Goal: Feedback & Contribution: Contribute content

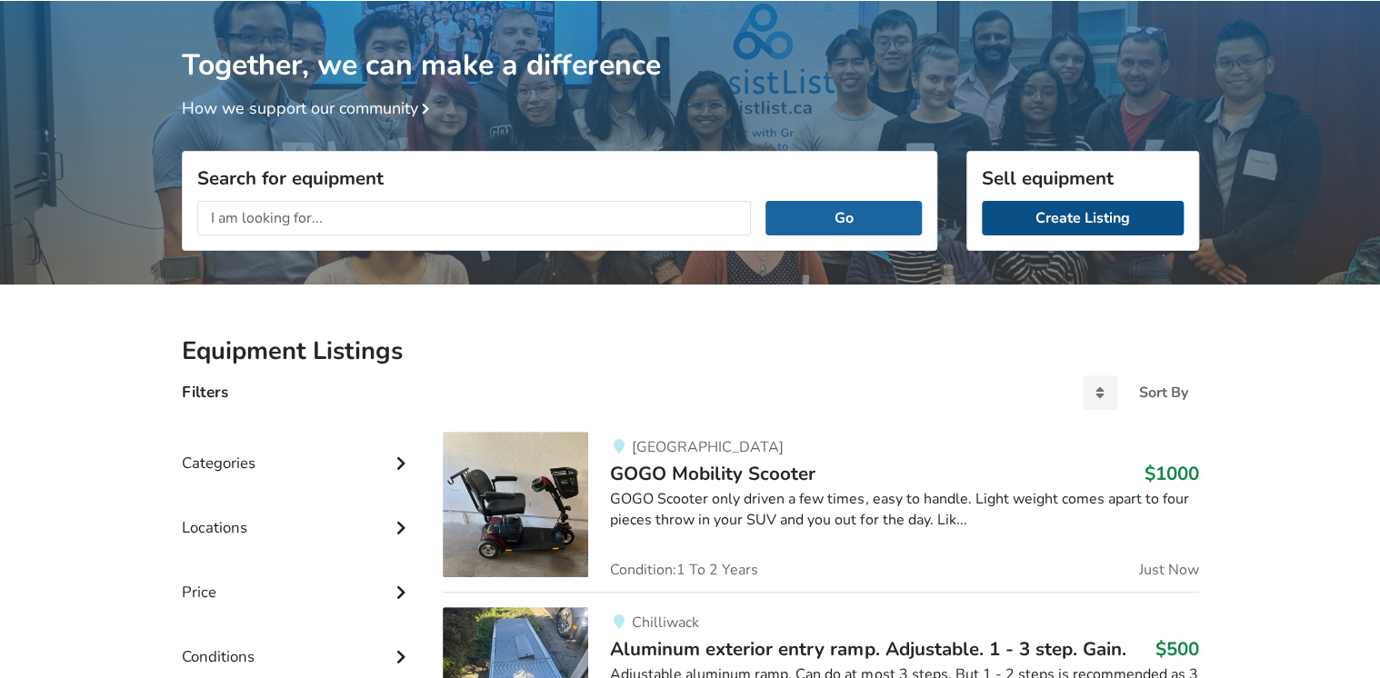
click at [1055, 215] on link "Create Listing" at bounding box center [1083, 218] width 202 height 35
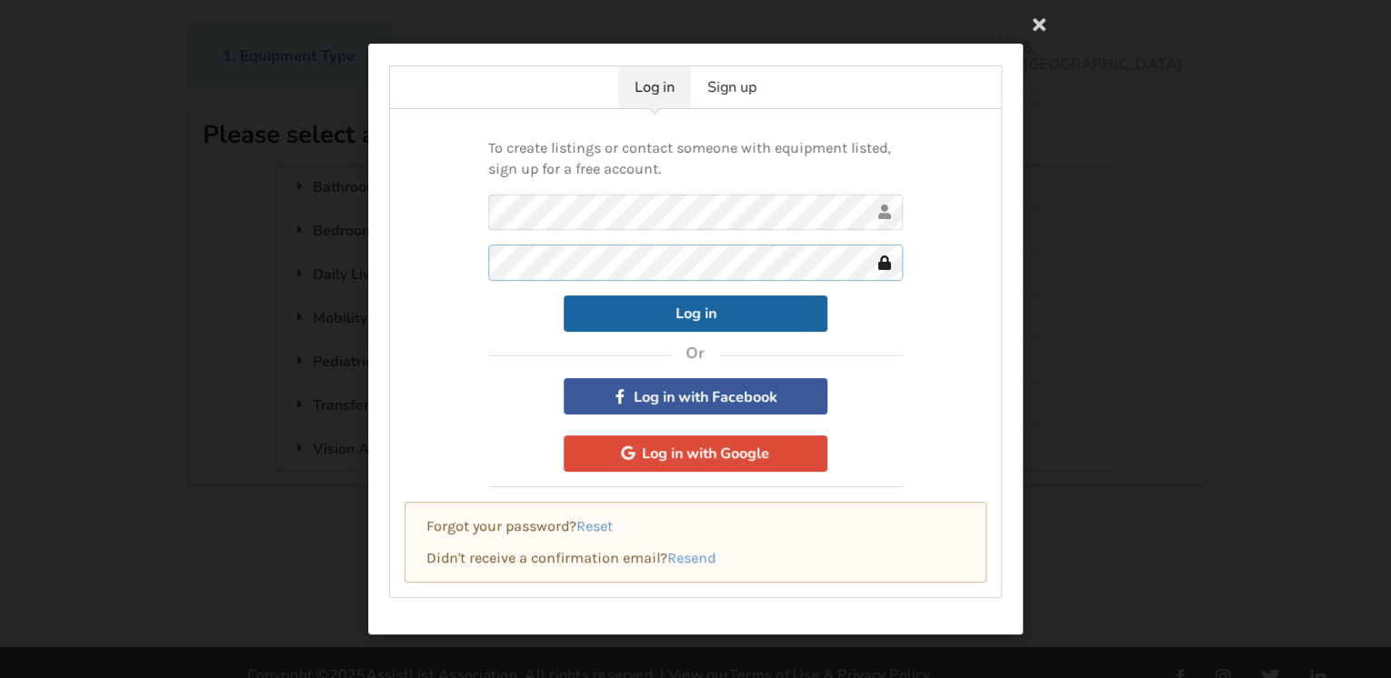
click at [564, 295] on button "Log in" at bounding box center [696, 313] width 264 height 36
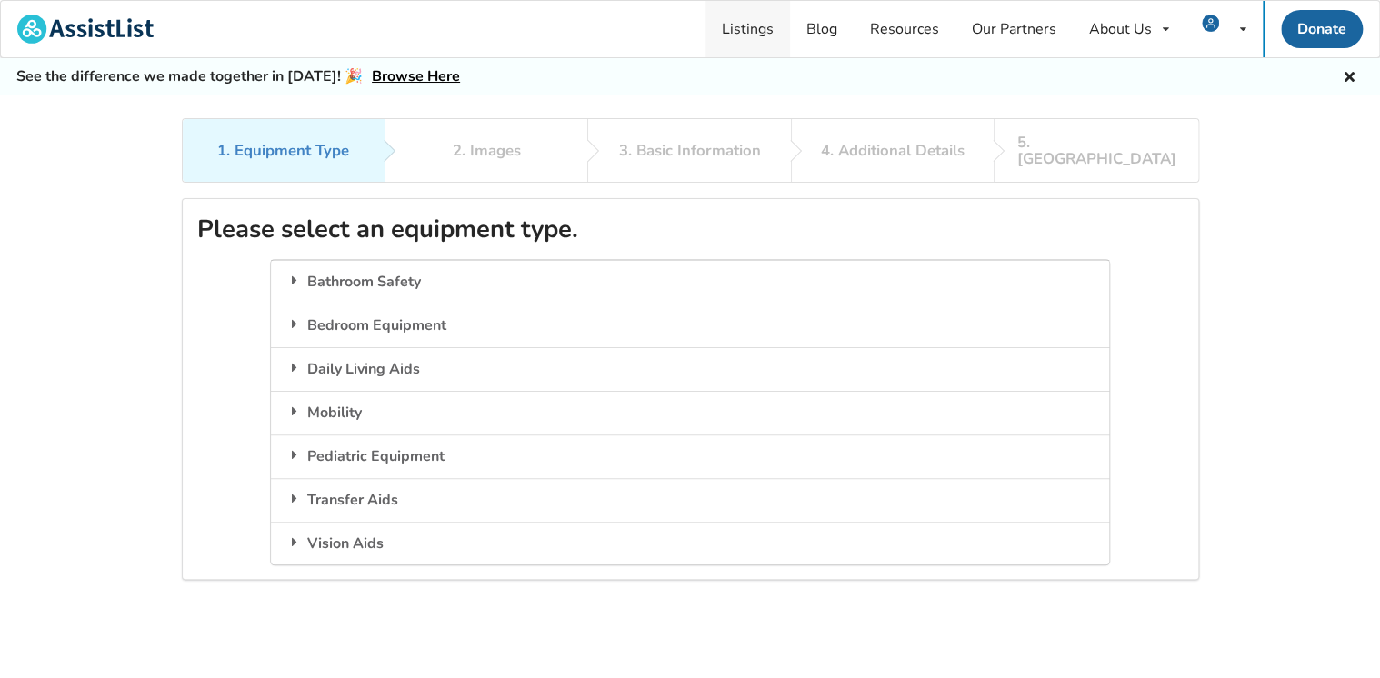
click at [743, 30] on link "Listings" at bounding box center [748, 29] width 85 height 56
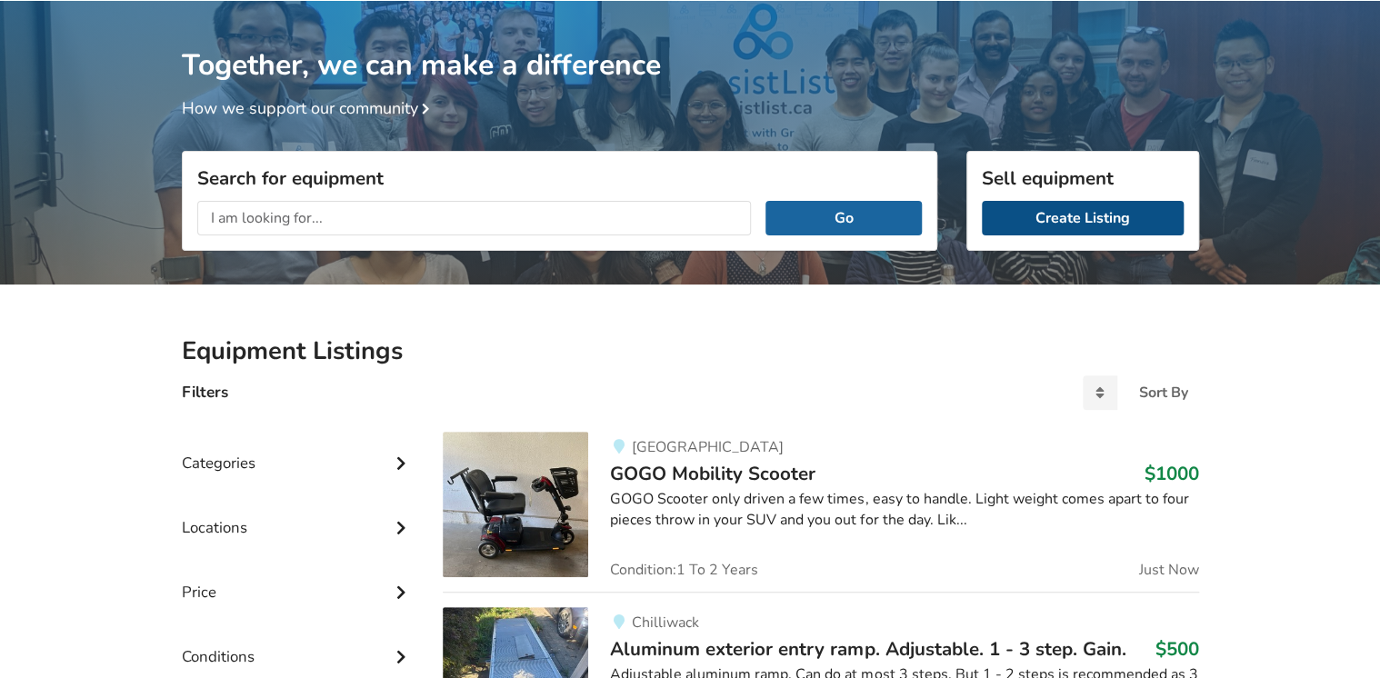
click at [1046, 215] on link "Create Listing" at bounding box center [1083, 218] width 202 height 35
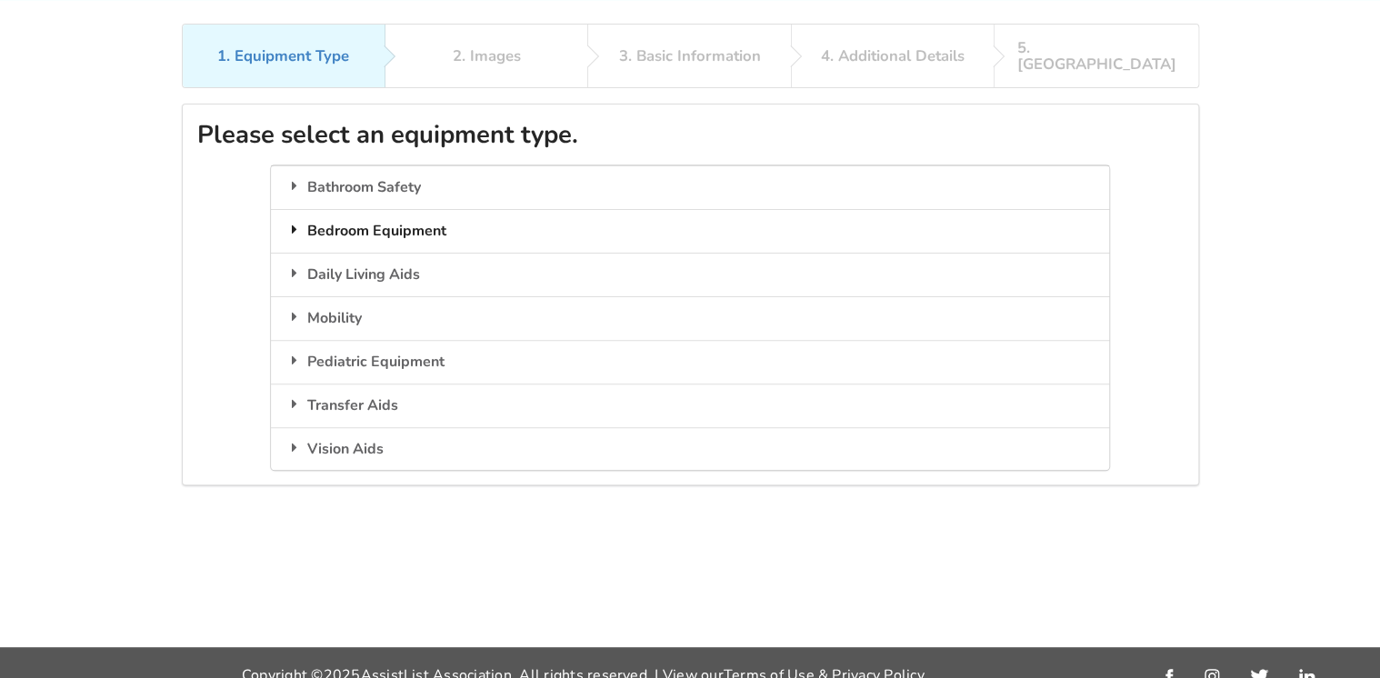
click at [411, 217] on div "Bedroom Equipment" at bounding box center [690, 231] width 838 height 44
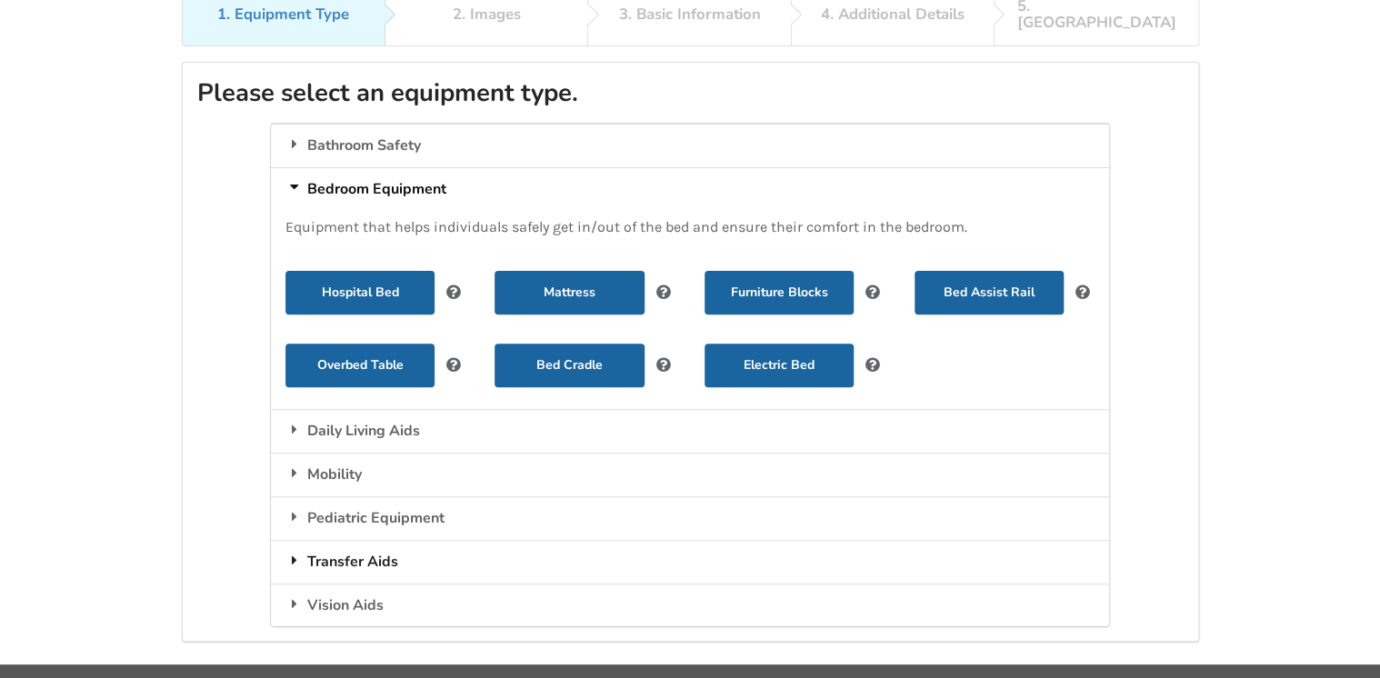
scroll to position [159, 0]
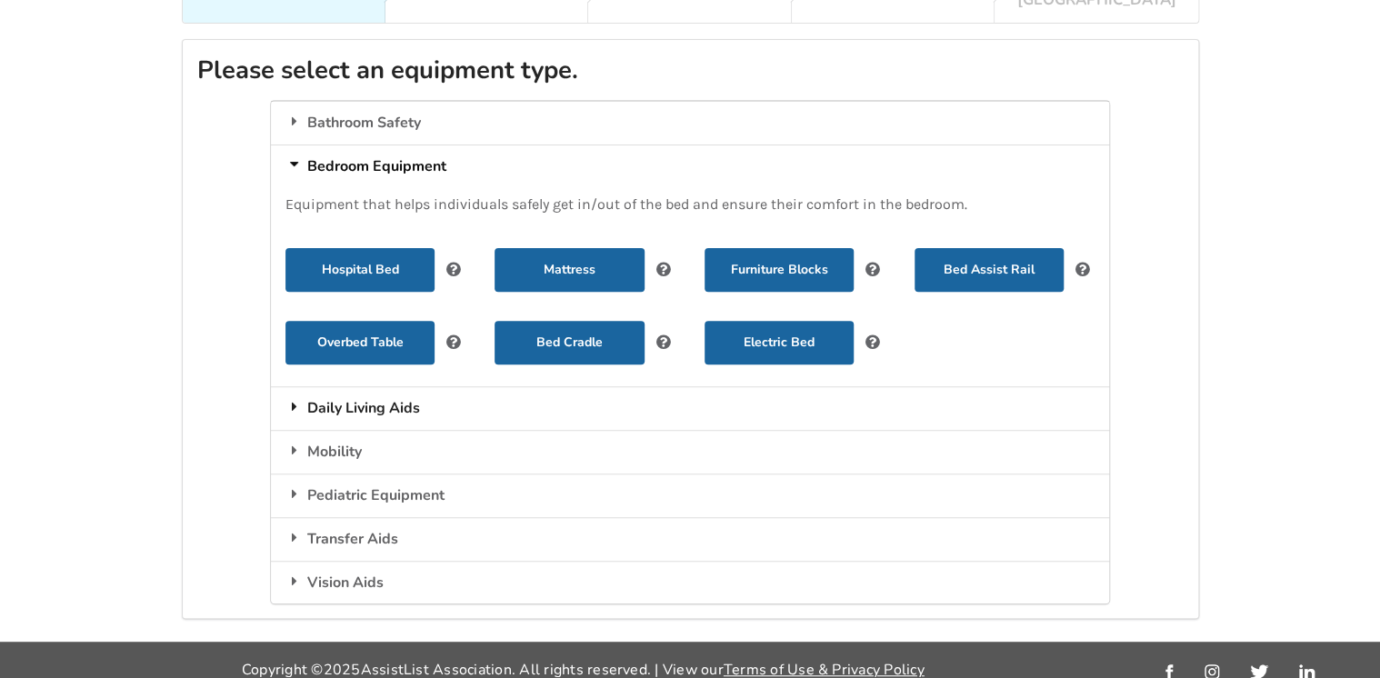
click at [365, 386] on div "Daily Living Aids" at bounding box center [690, 408] width 838 height 44
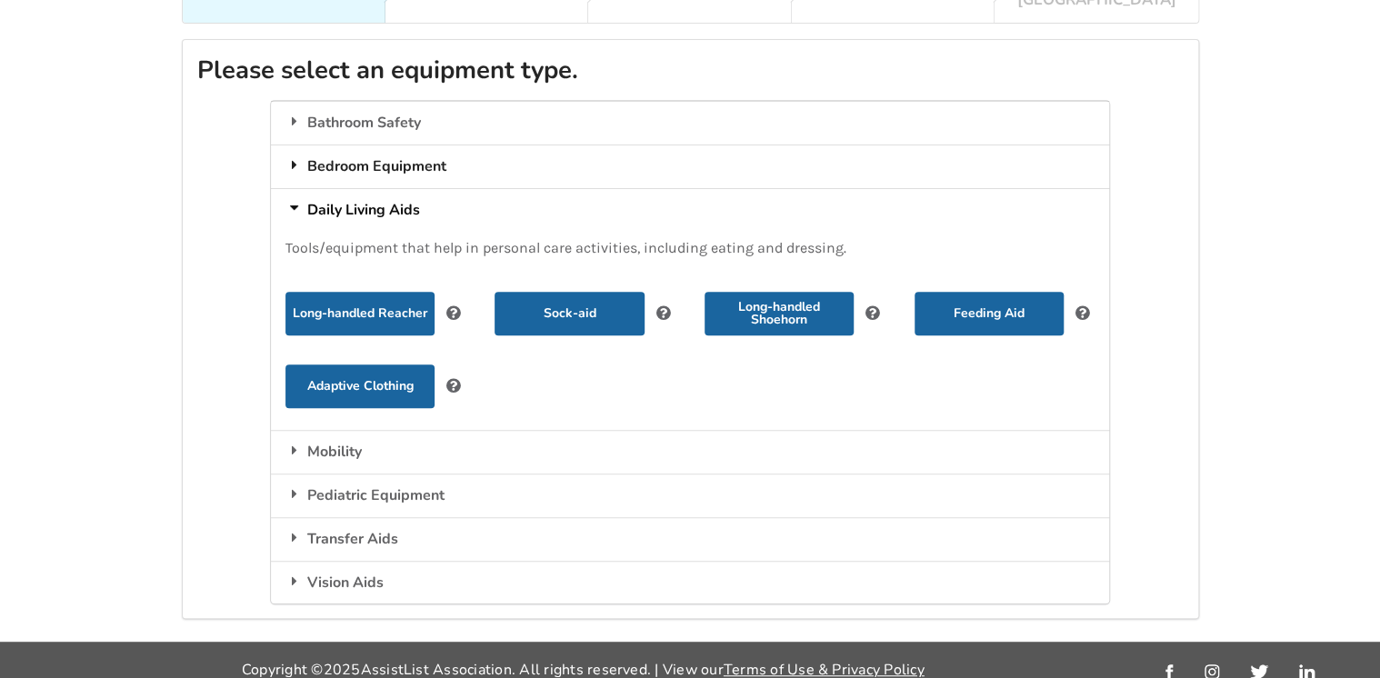
click at [384, 145] on div "Bedroom Equipment" at bounding box center [690, 167] width 838 height 44
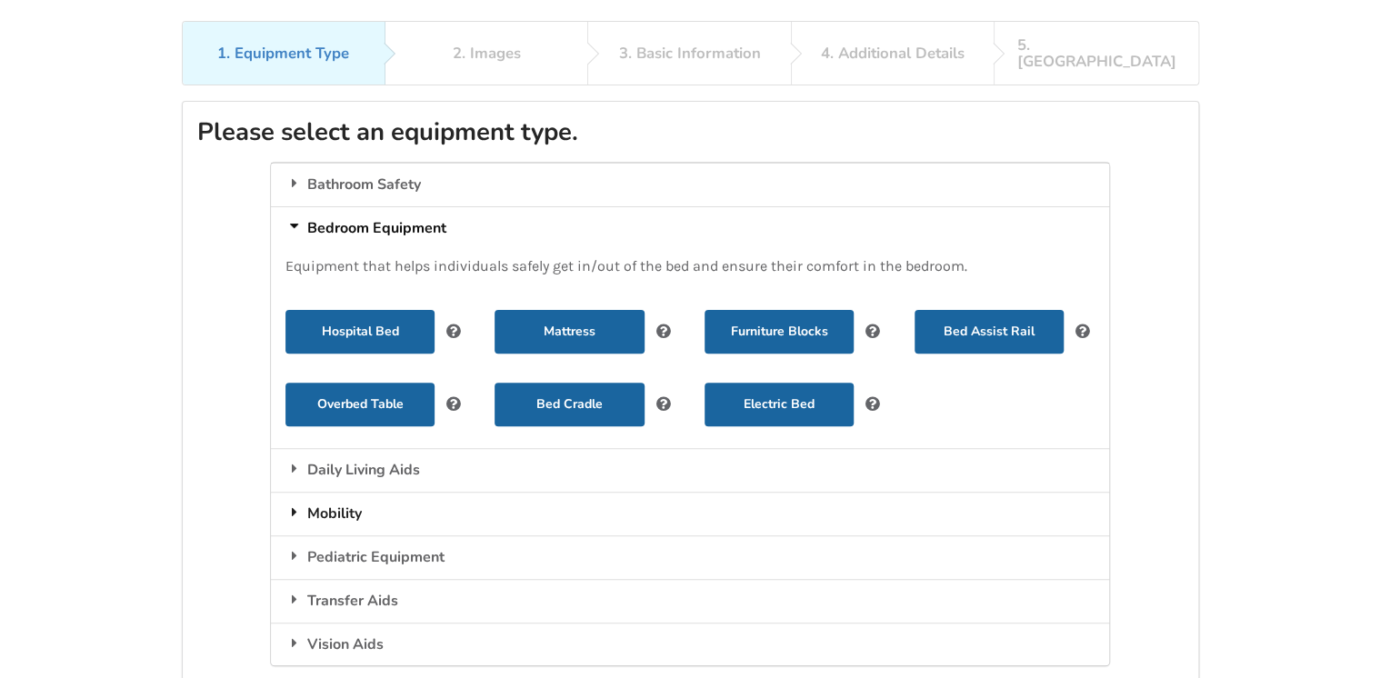
scroll to position [0, 0]
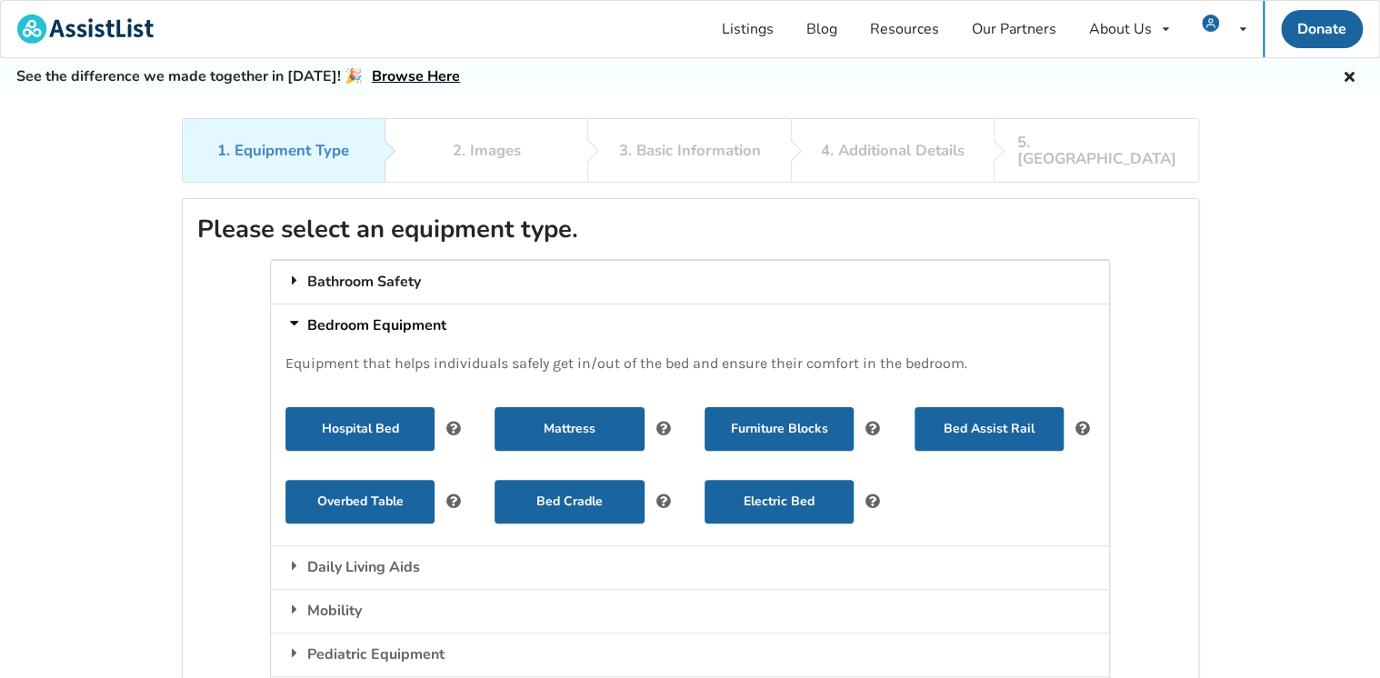
click at [290, 273] on icon at bounding box center [294, 280] width 18 height 15
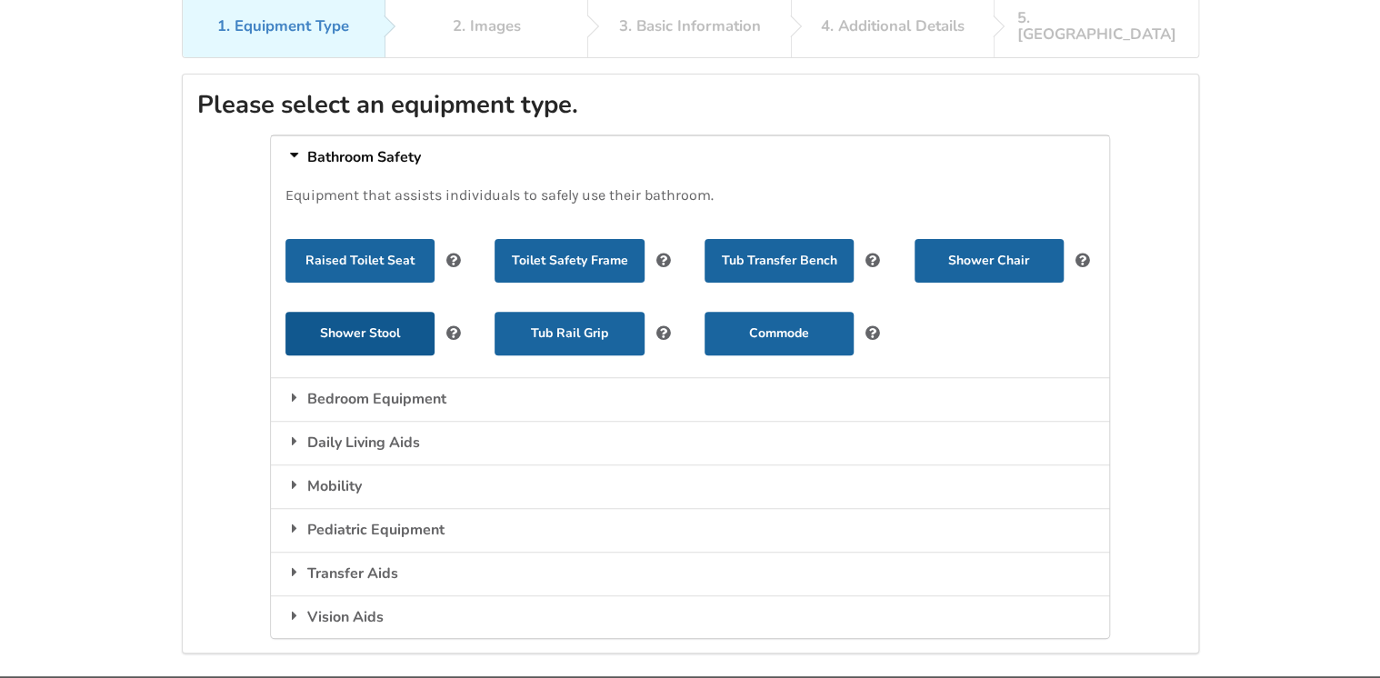
scroll to position [159, 0]
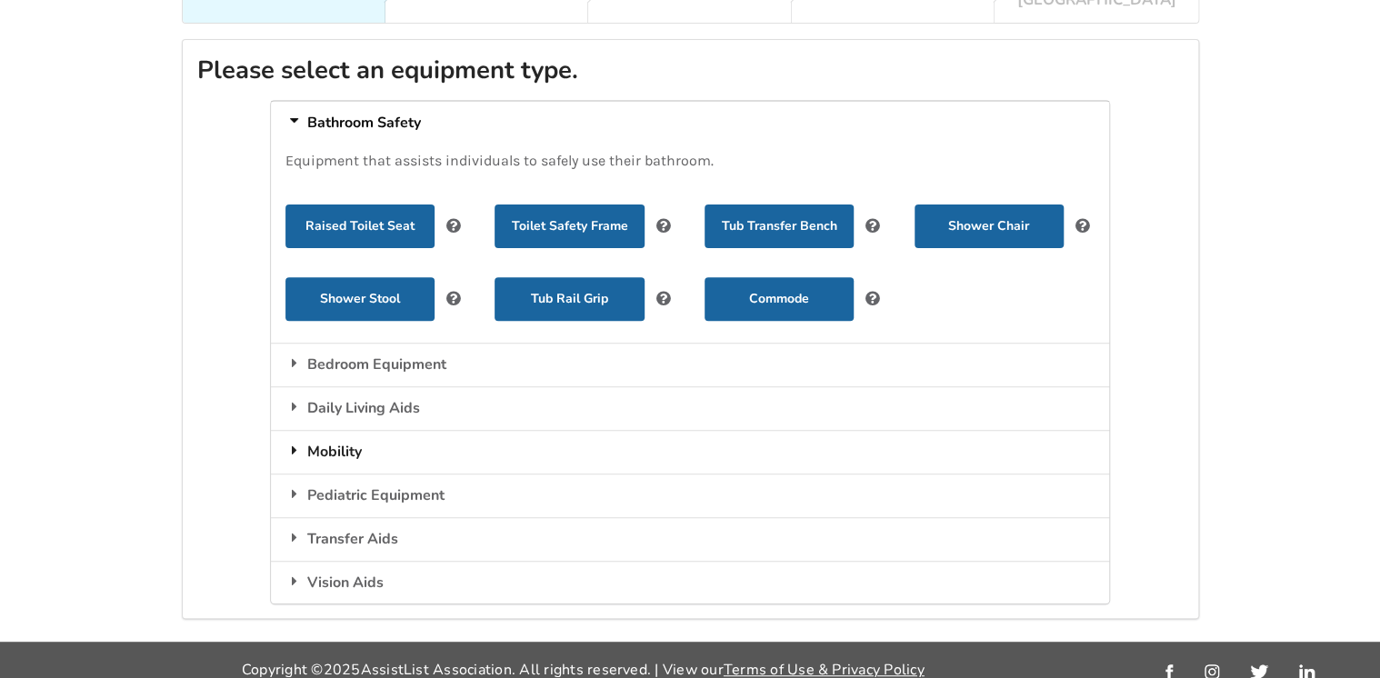
click at [339, 436] on div "Mobility" at bounding box center [690, 452] width 838 height 44
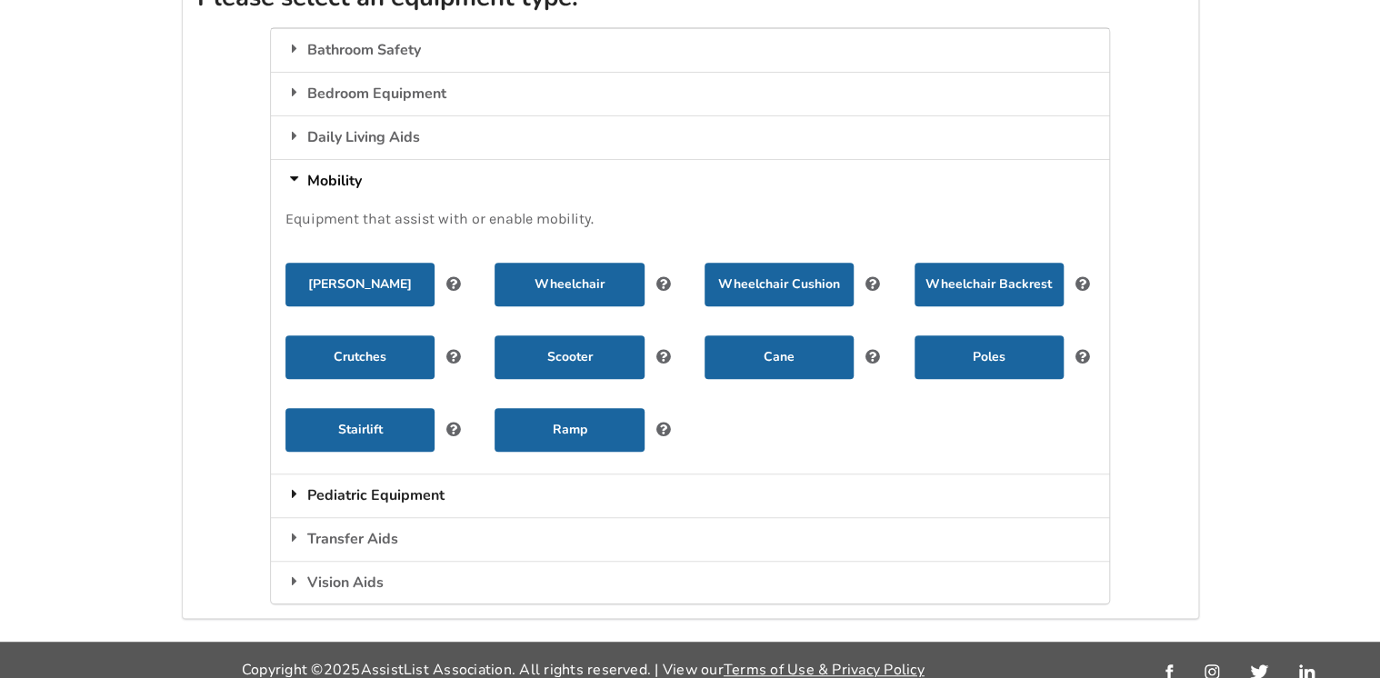
click at [354, 480] on div "Pediatric Equipment" at bounding box center [690, 496] width 838 height 44
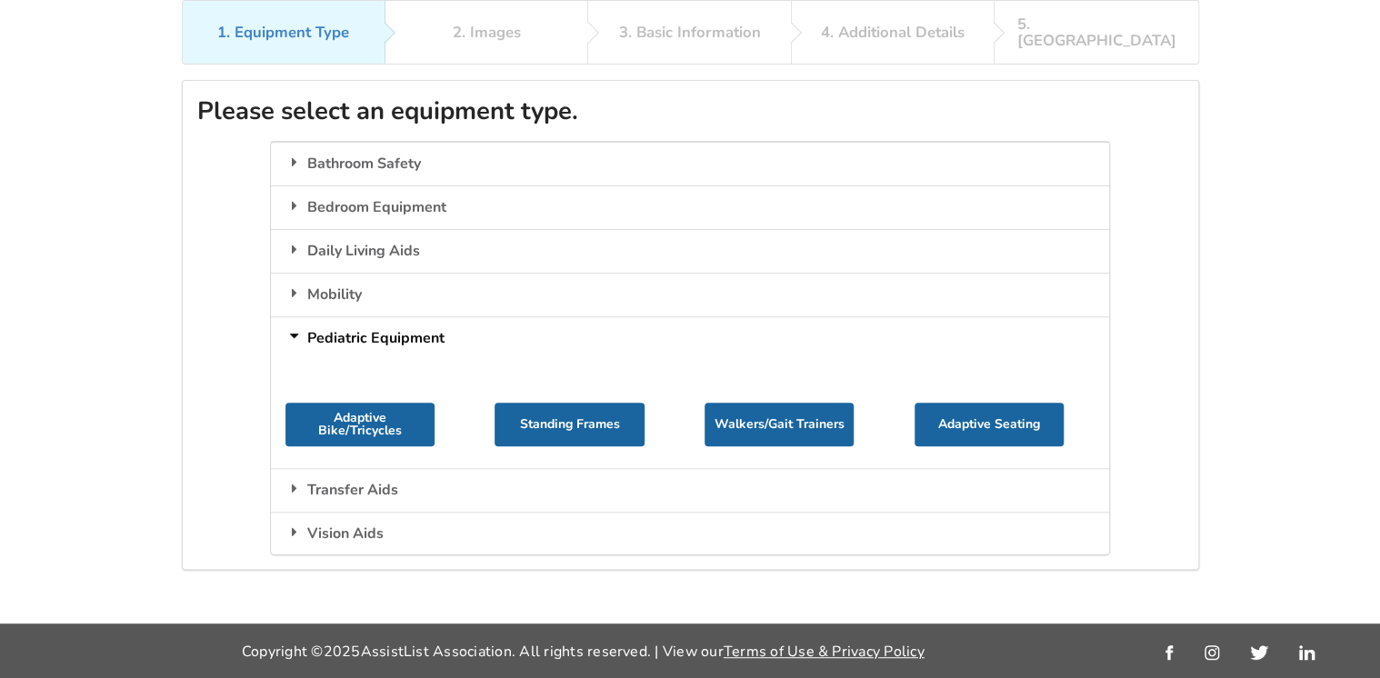
scroll to position [117, 0]
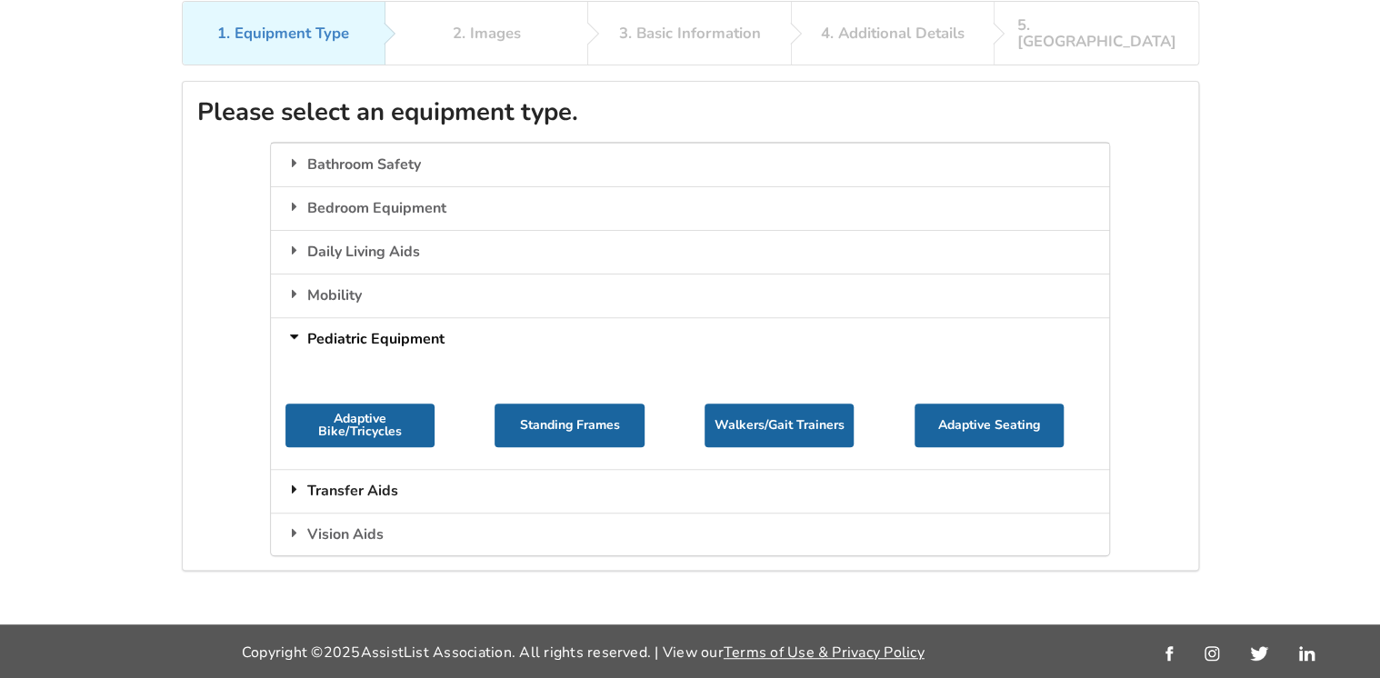
click at [350, 474] on div "Transfer Aids" at bounding box center [690, 491] width 838 height 44
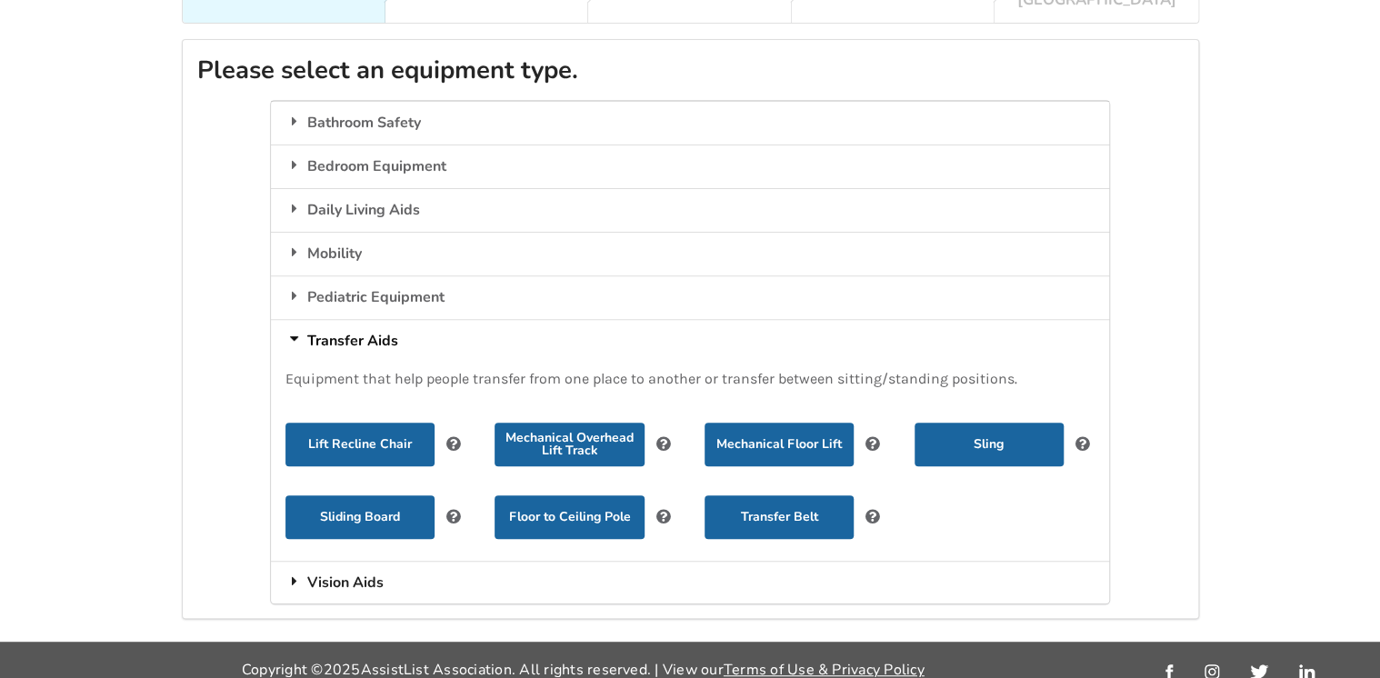
click at [342, 566] on div "Vision Aids" at bounding box center [690, 583] width 838 height 44
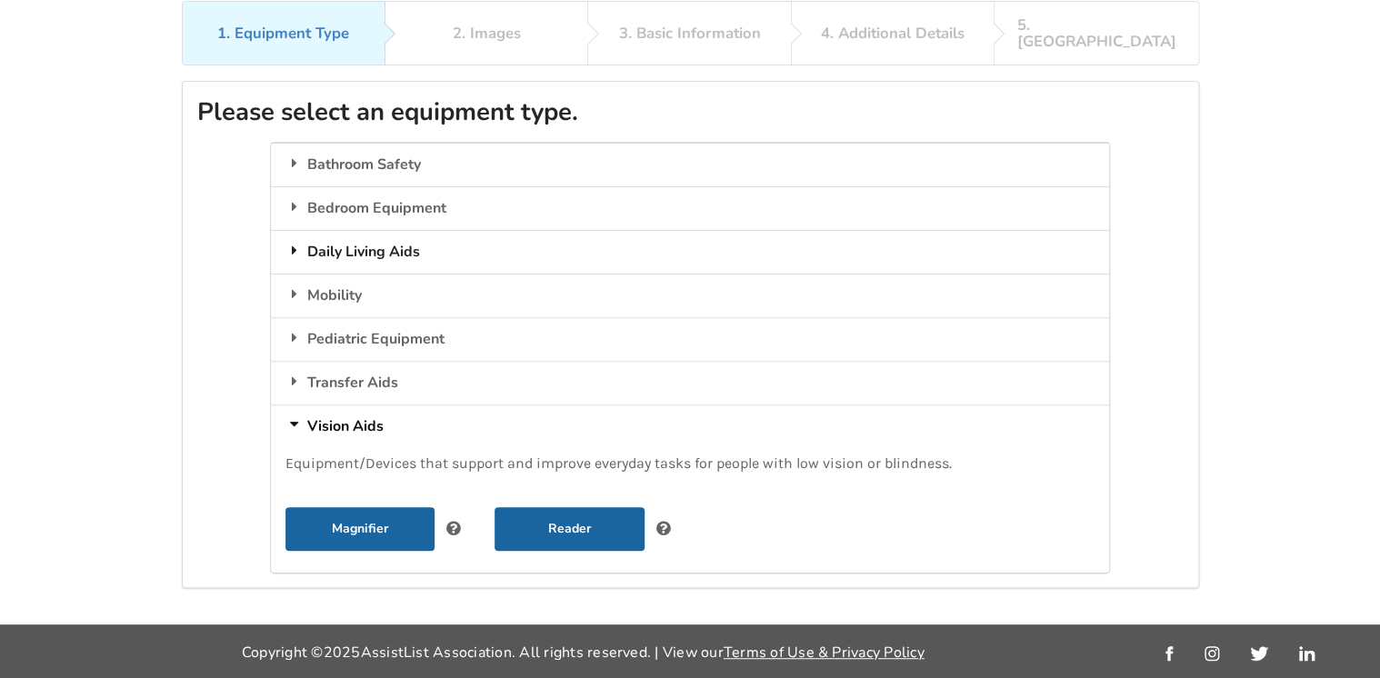
click at [344, 230] on div "Daily Living Aids" at bounding box center [690, 252] width 838 height 44
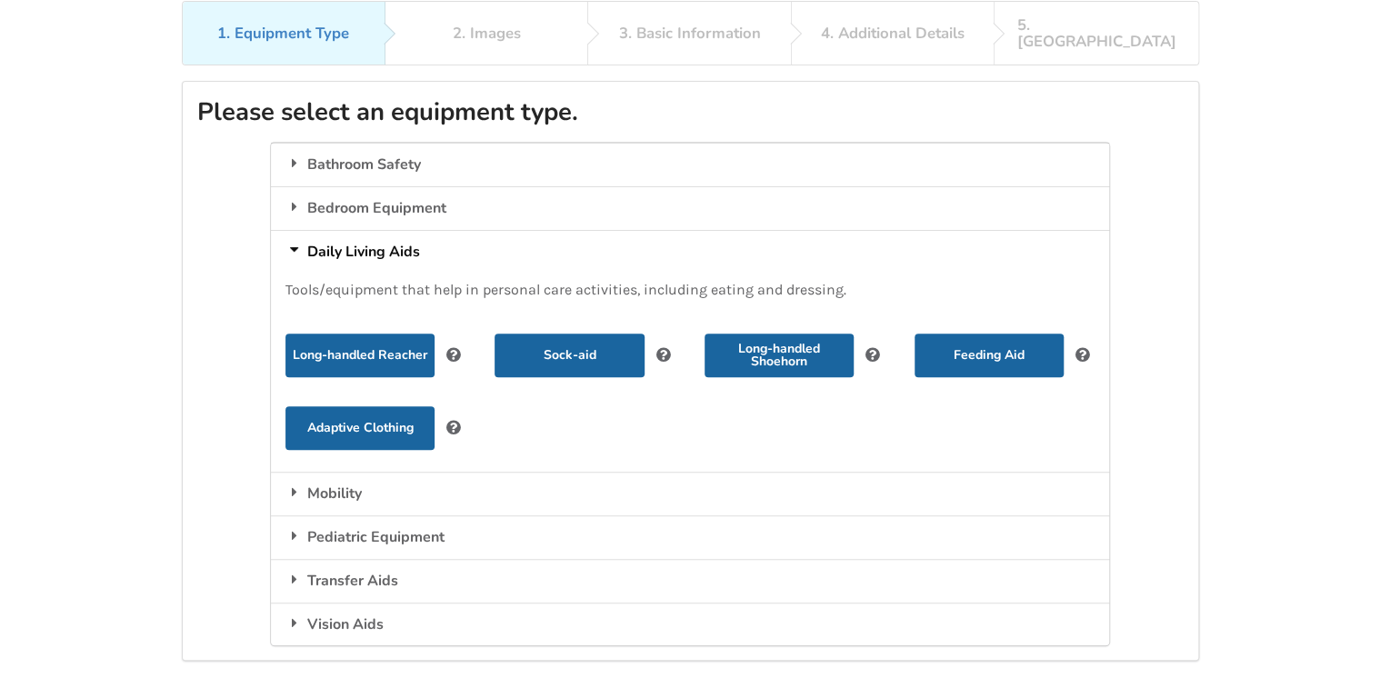
scroll to position [159, 0]
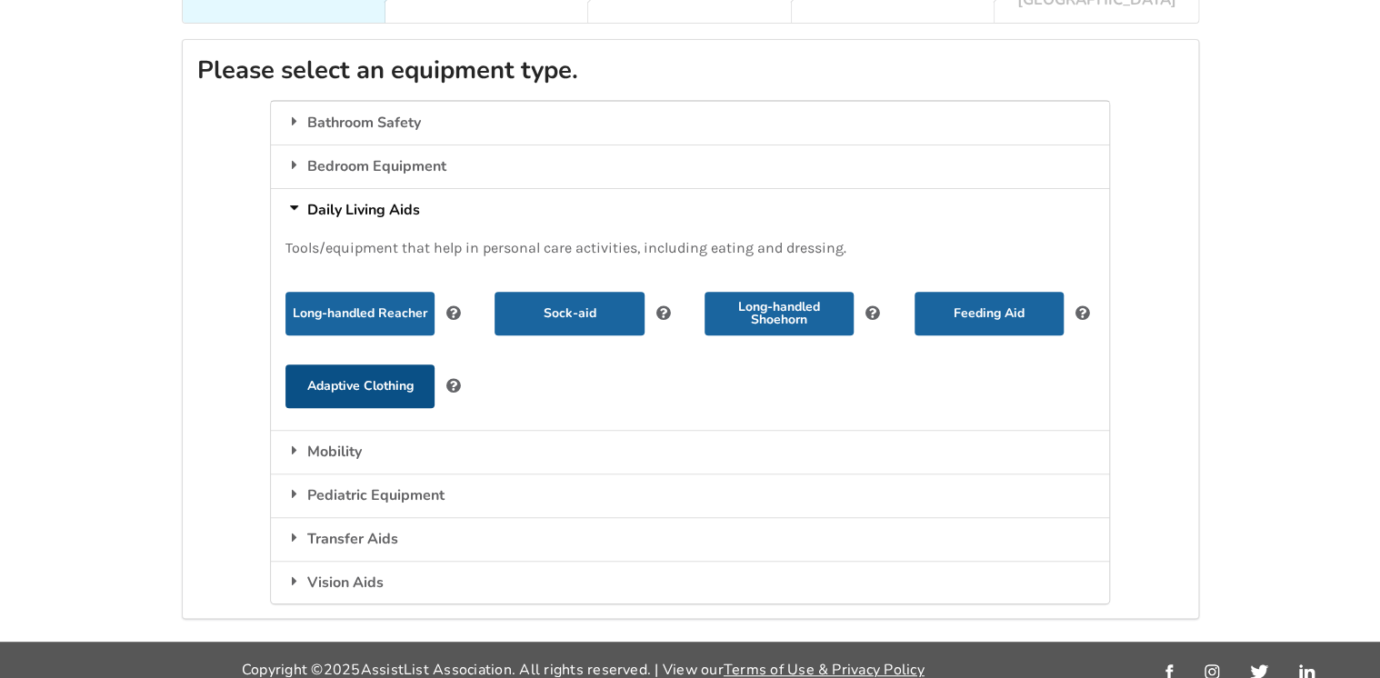
click at [331, 367] on button "Adaptive Clothing" at bounding box center [359, 387] width 149 height 44
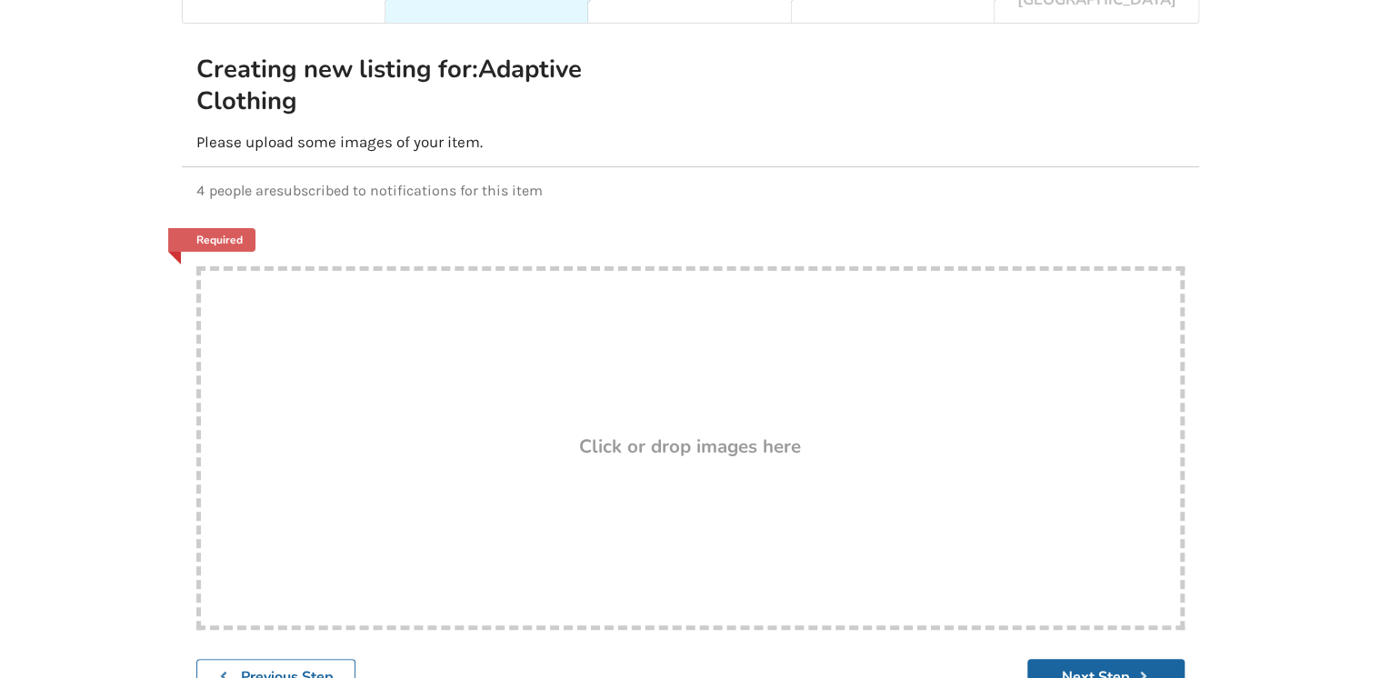
click at [686, 435] on h3 "Click or drop images here" at bounding box center [690, 447] width 222 height 24
type input "C:\fakepath\Facebook marketplace.jpg"
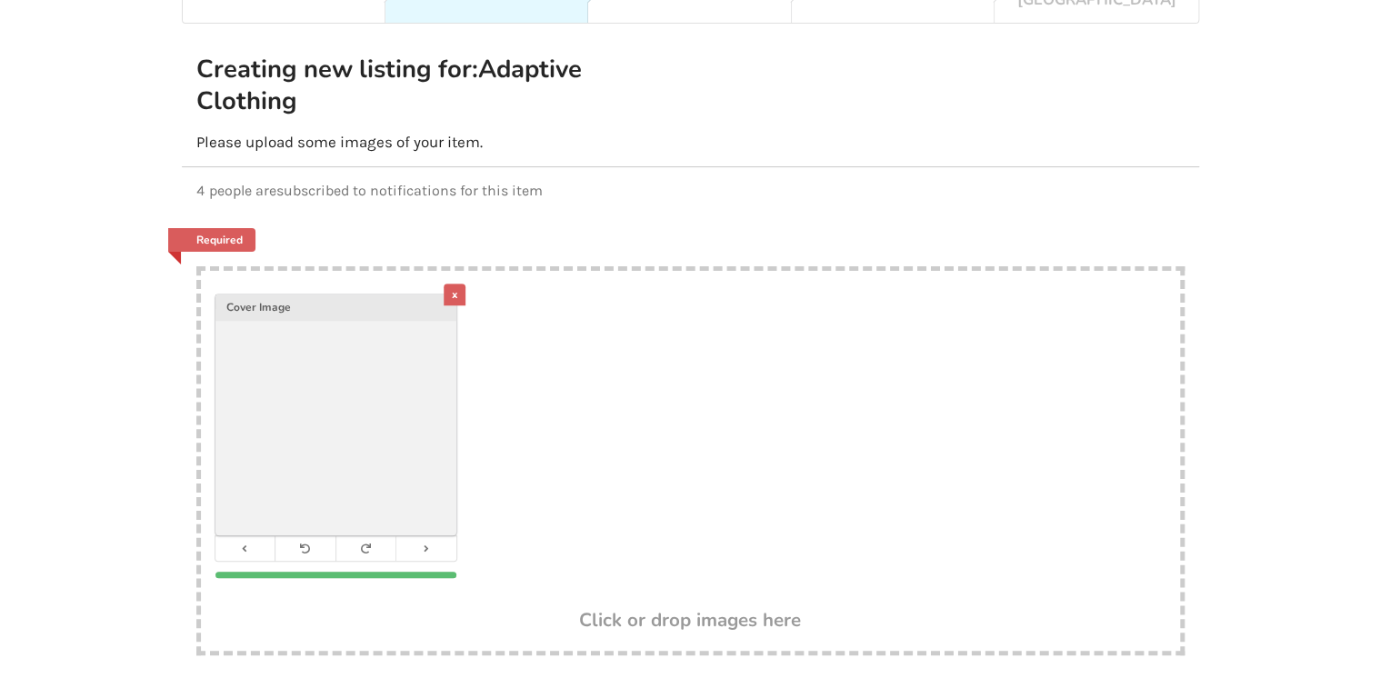
click at [451, 284] on div "x" at bounding box center [455, 295] width 22 height 22
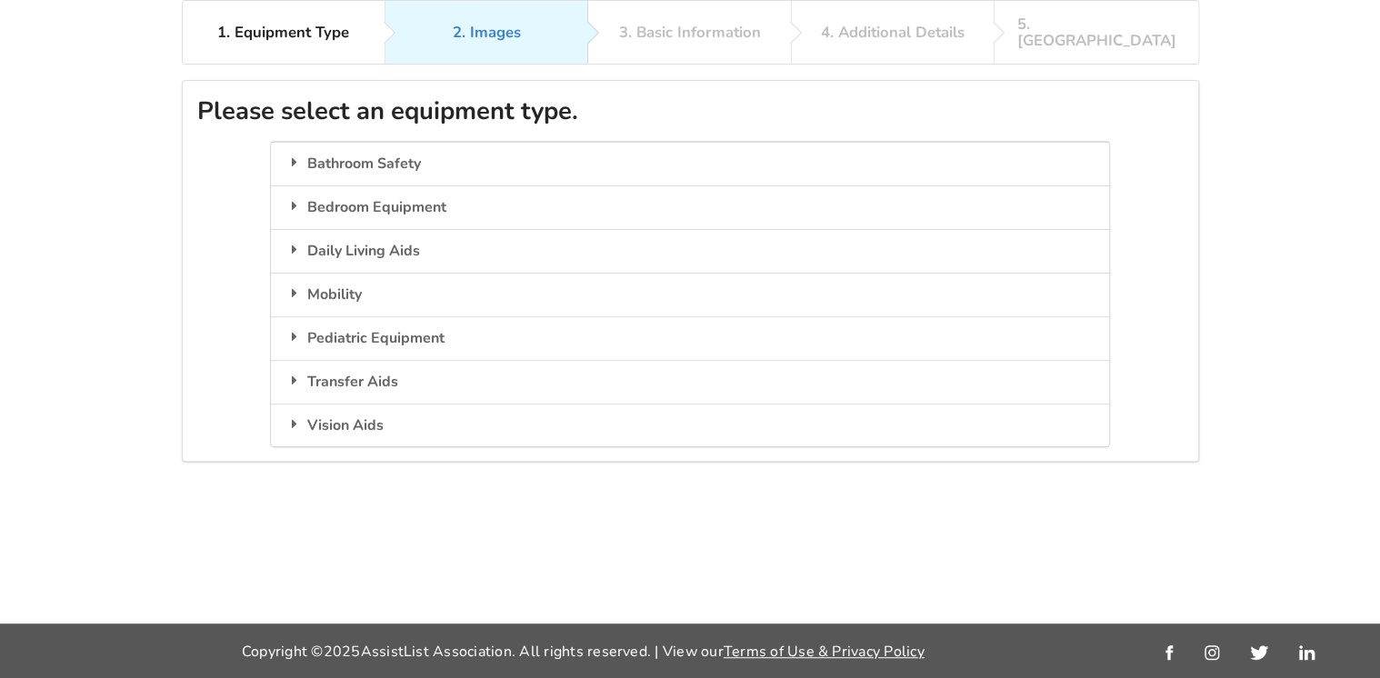
scroll to position [117, 0]
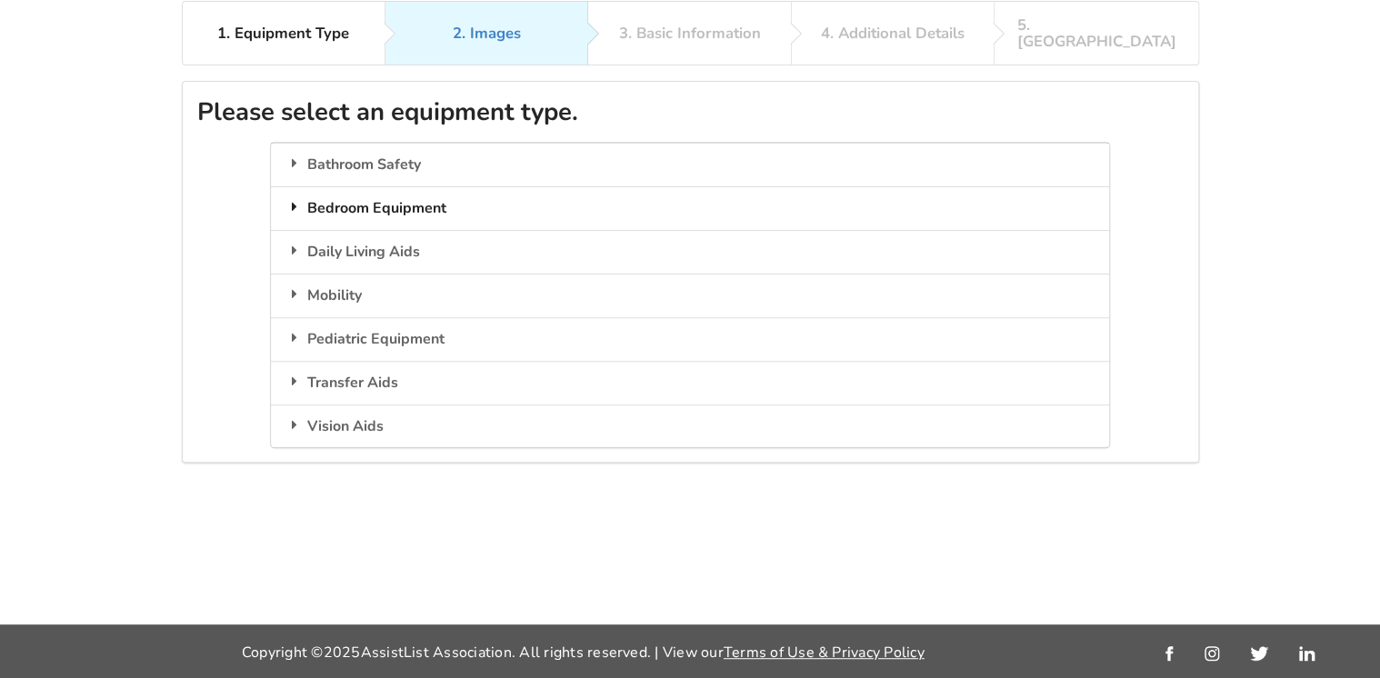
click at [400, 191] on div "Bedroom Equipment" at bounding box center [690, 208] width 838 height 44
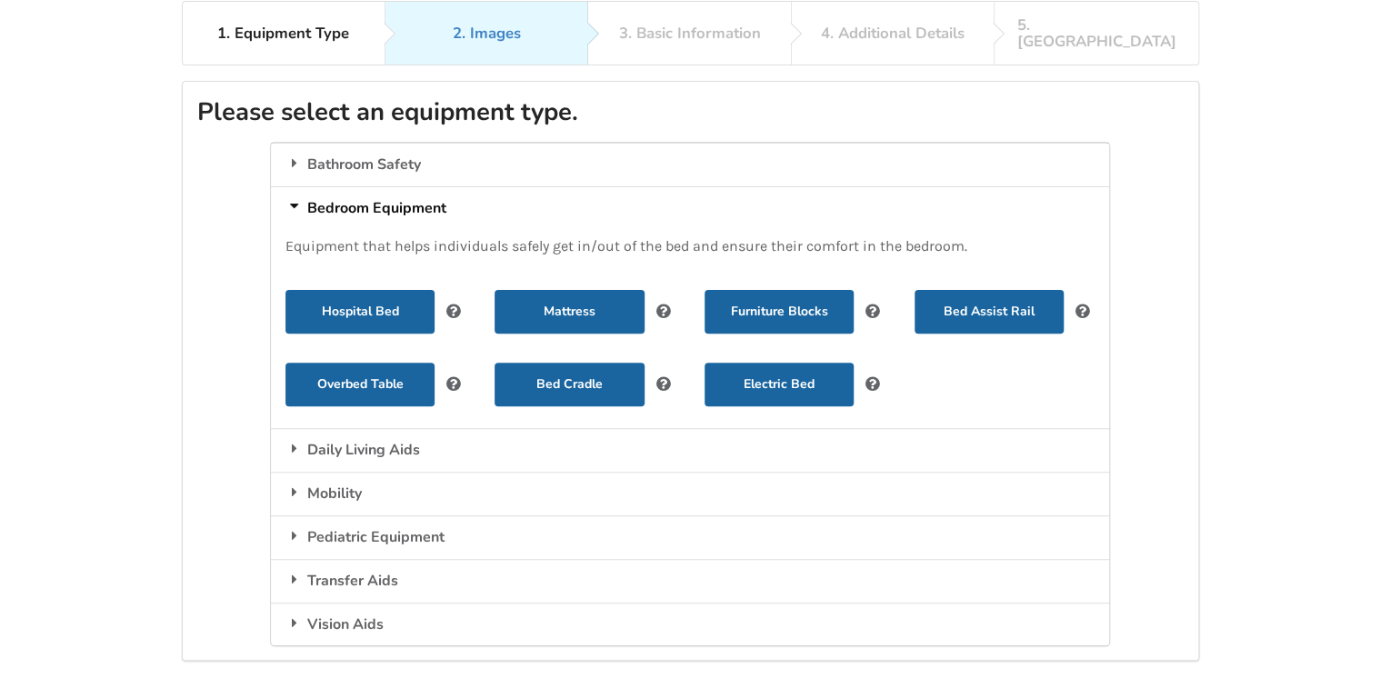
scroll to position [159, 0]
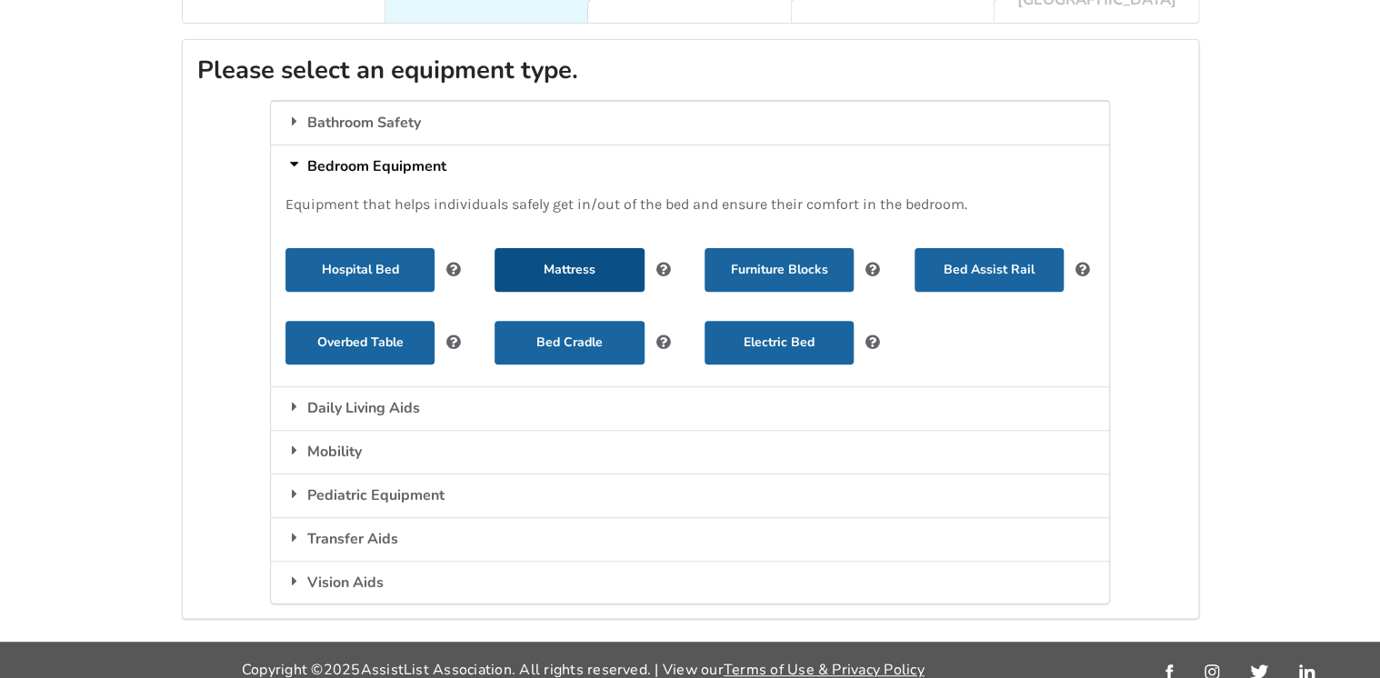
click at [544, 249] on button "Mattress" at bounding box center [569, 270] width 149 height 44
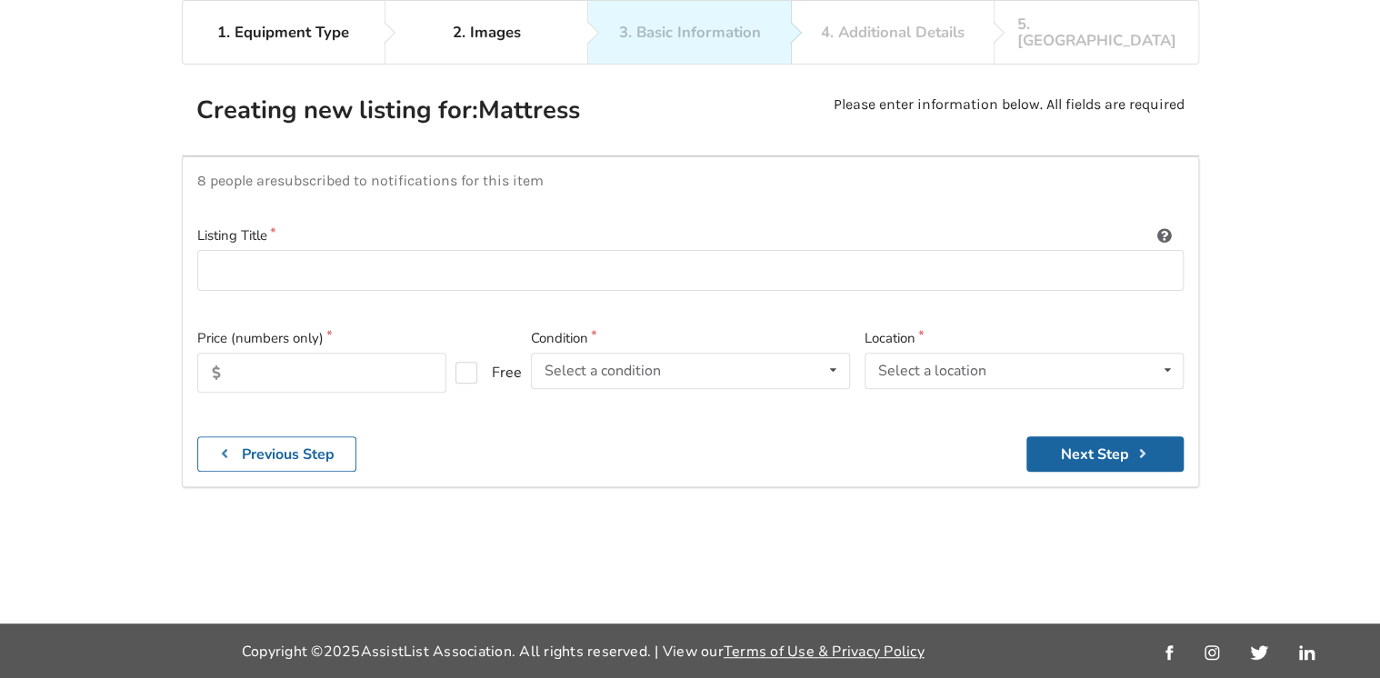
scroll to position [117, 0]
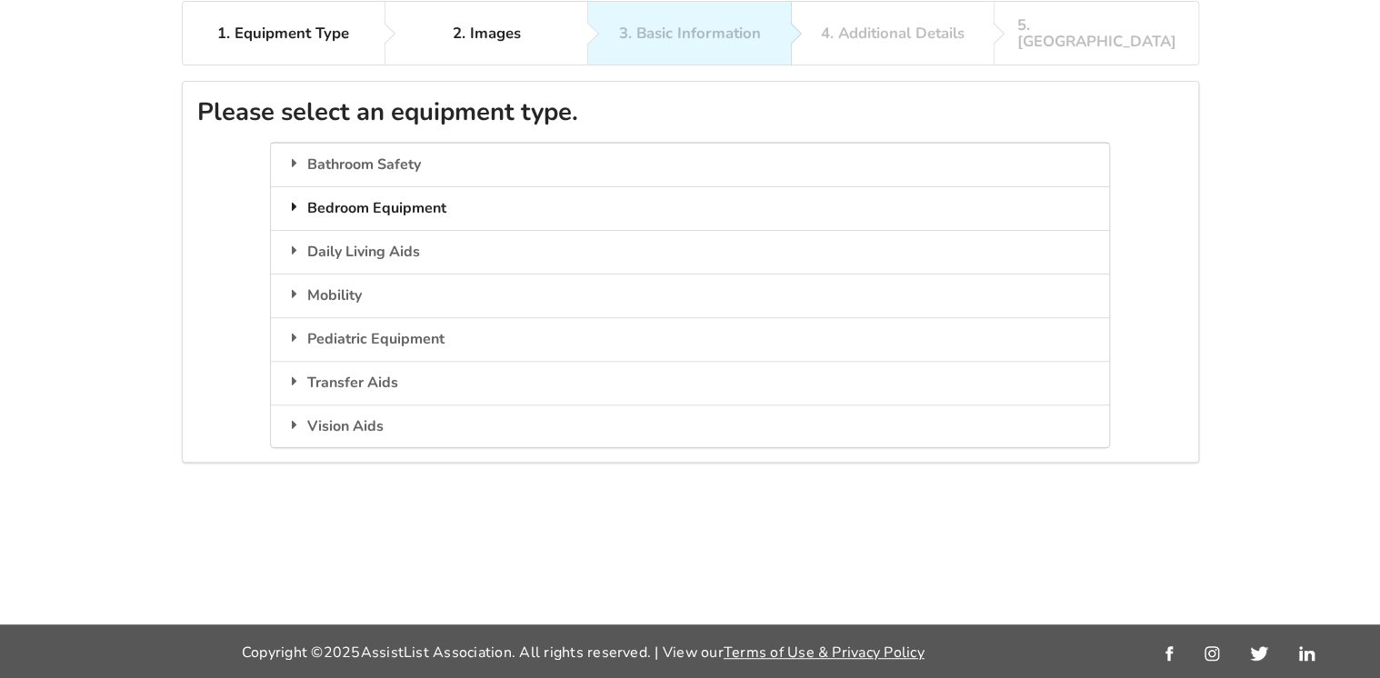
click at [393, 187] on div "Bedroom Equipment" at bounding box center [690, 208] width 838 height 44
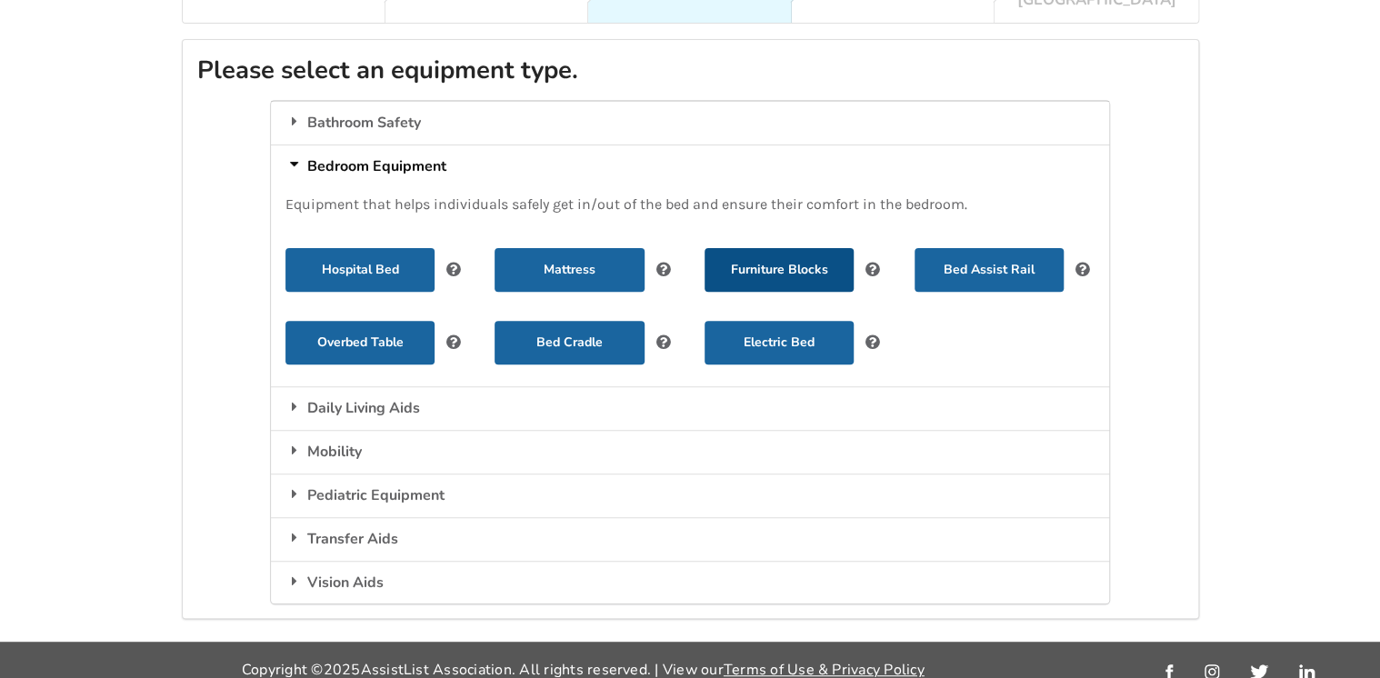
click at [796, 253] on button "Furniture Blocks" at bounding box center [779, 270] width 149 height 44
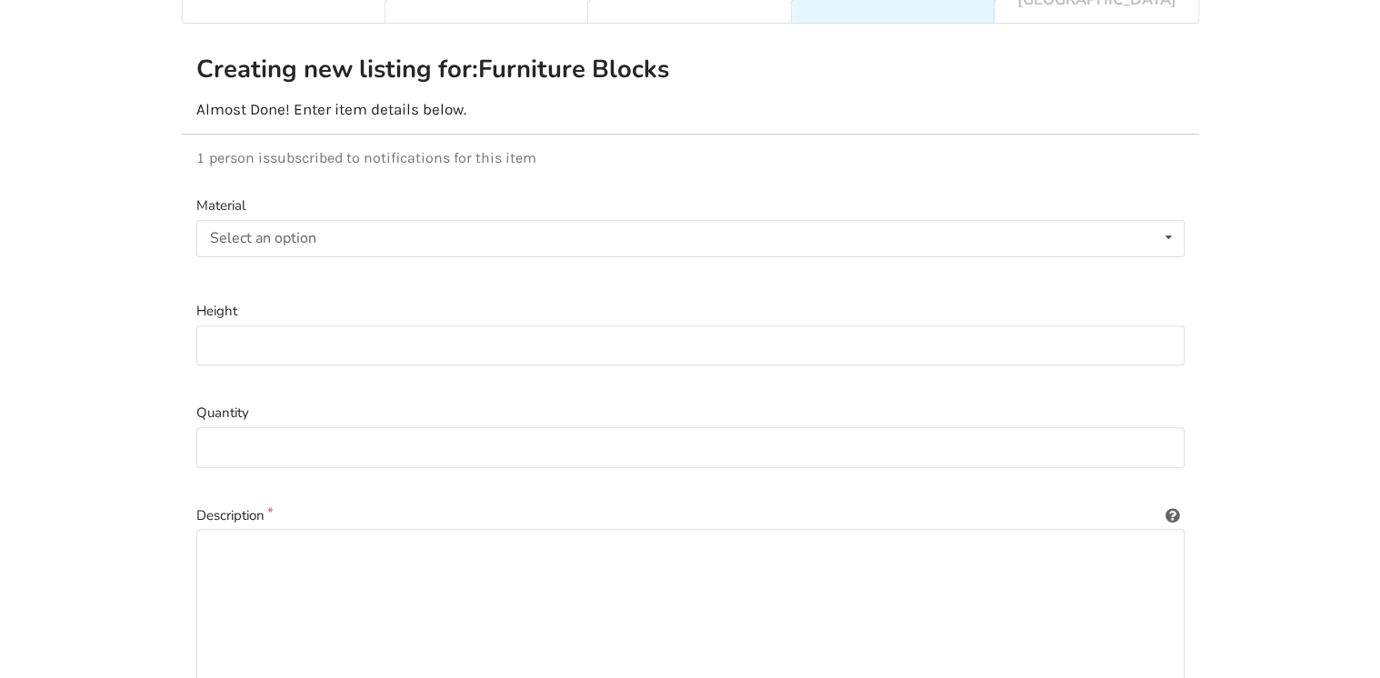
scroll to position [117, 0]
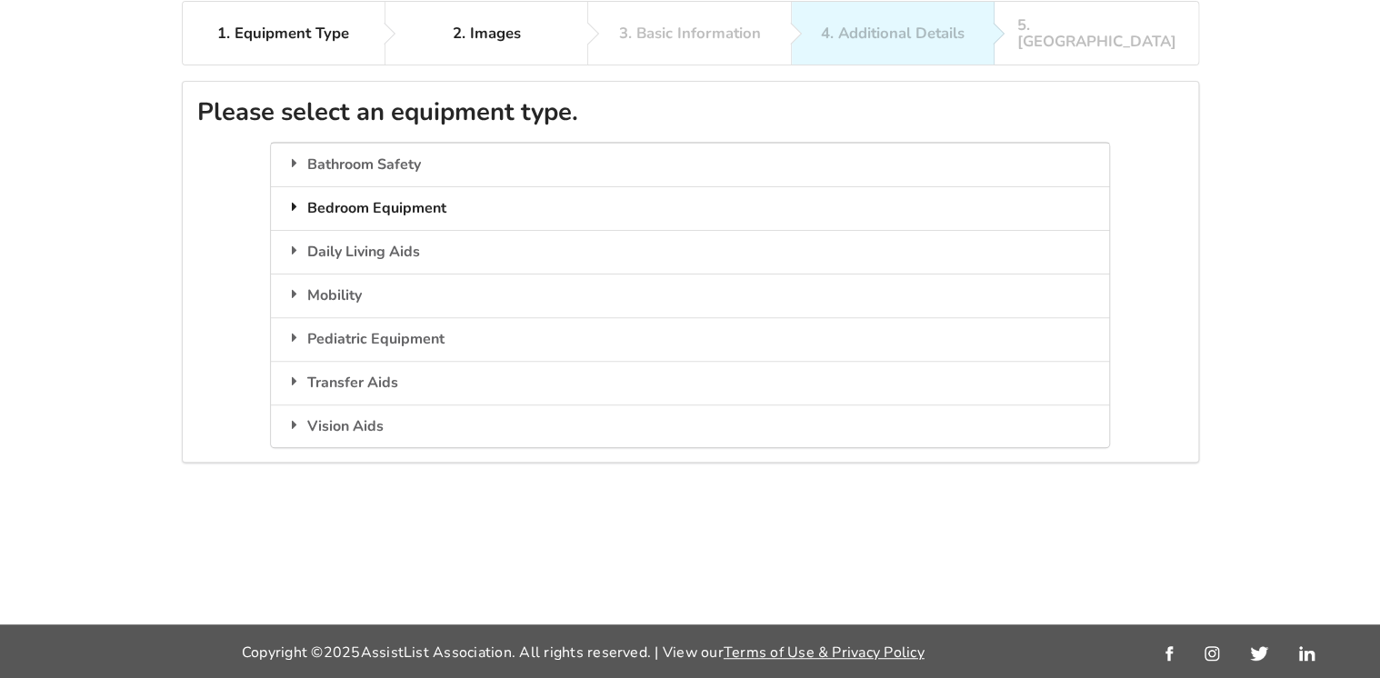
click at [351, 195] on div "Bedroom Equipment" at bounding box center [690, 208] width 838 height 44
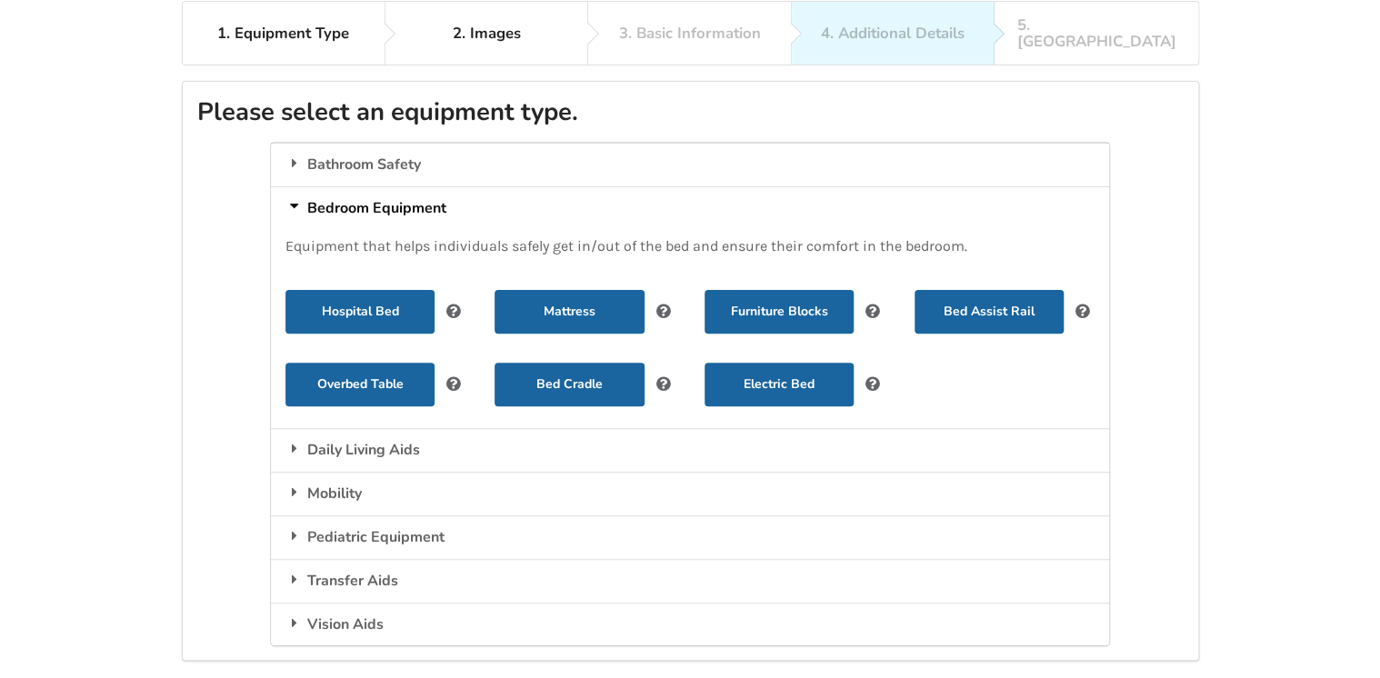
scroll to position [159, 0]
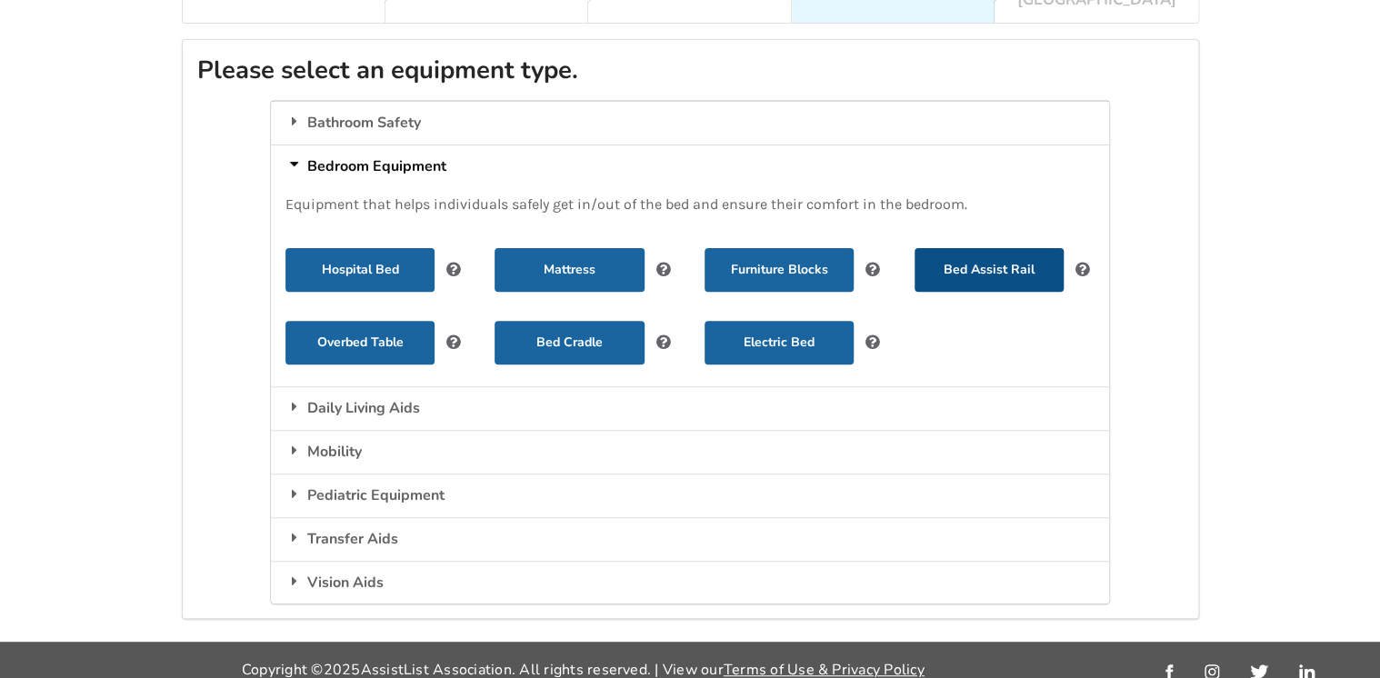
click at [988, 249] on button "Bed Assist Rail" at bounding box center [989, 270] width 149 height 44
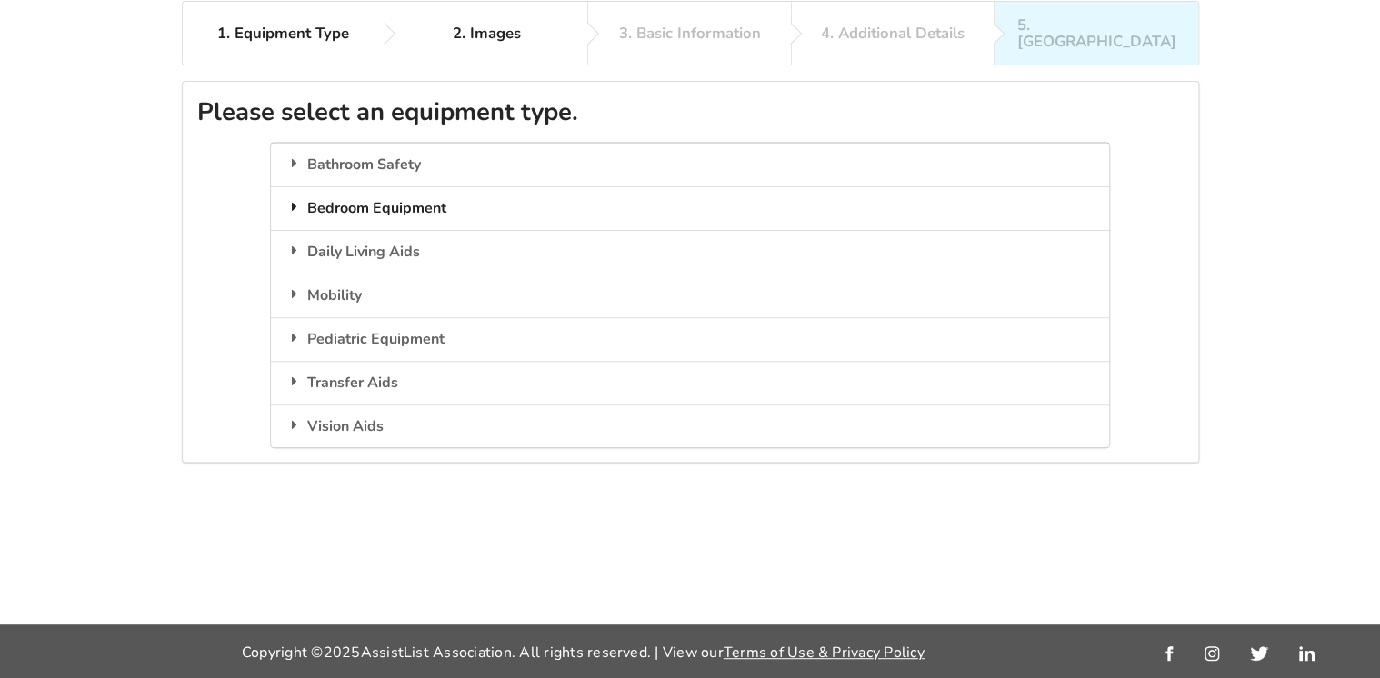
click at [349, 188] on div "Bedroom Equipment" at bounding box center [690, 208] width 838 height 44
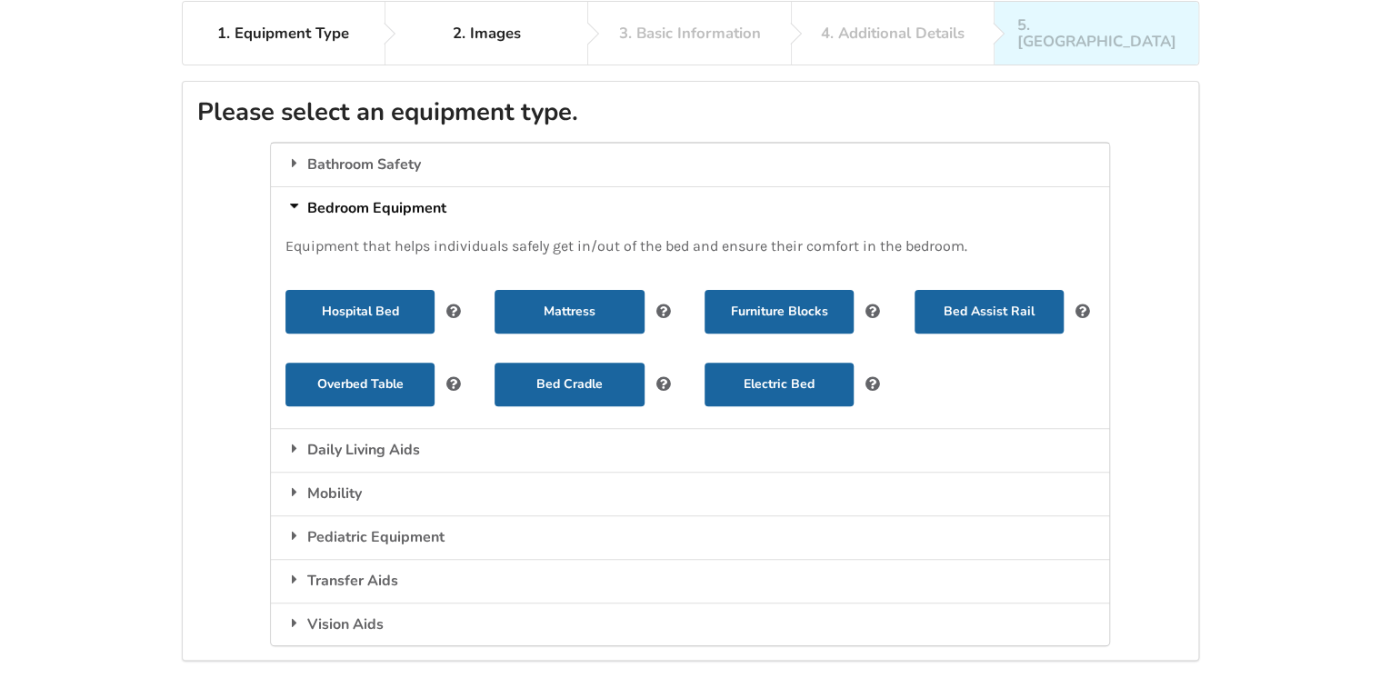
scroll to position [159, 0]
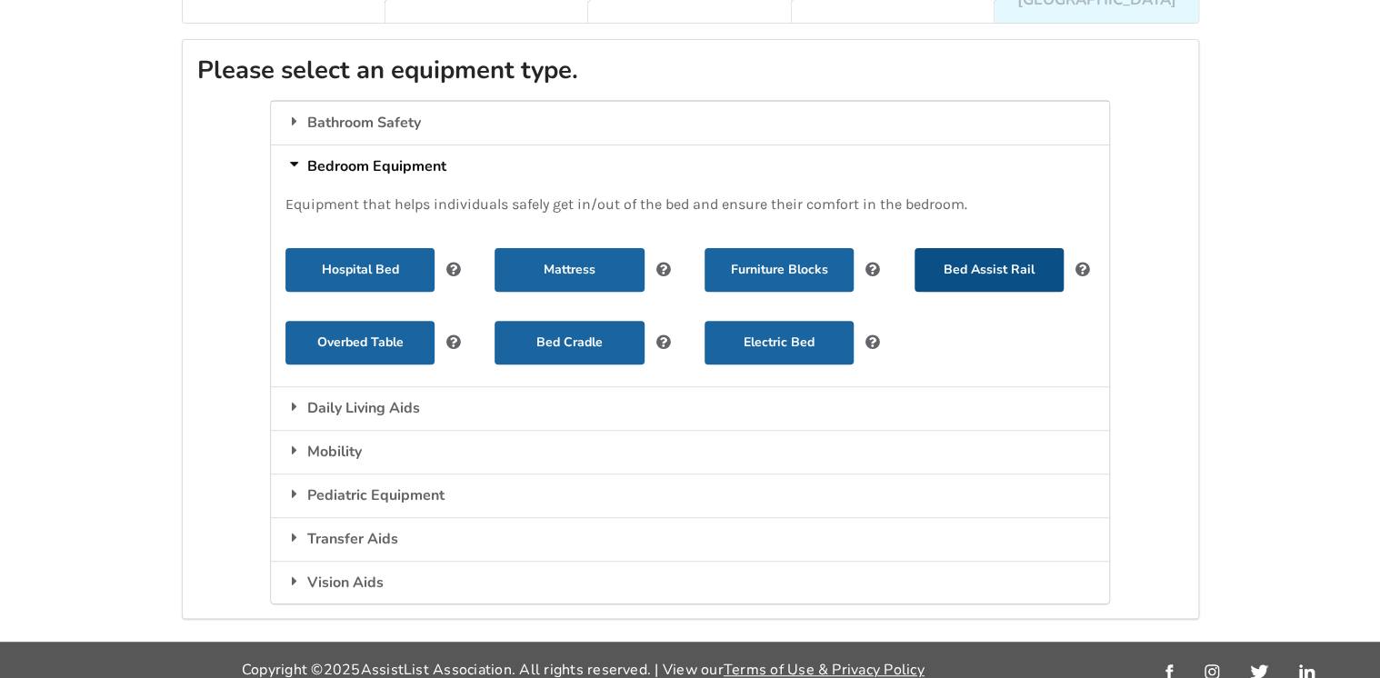
click at [943, 256] on button "Bed Assist Rail" at bounding box center [989, 270] width 149 height 44
click at [968, 251] on button "Bed Assist Rail" at bounding box center [989, 270] width 149 height 44
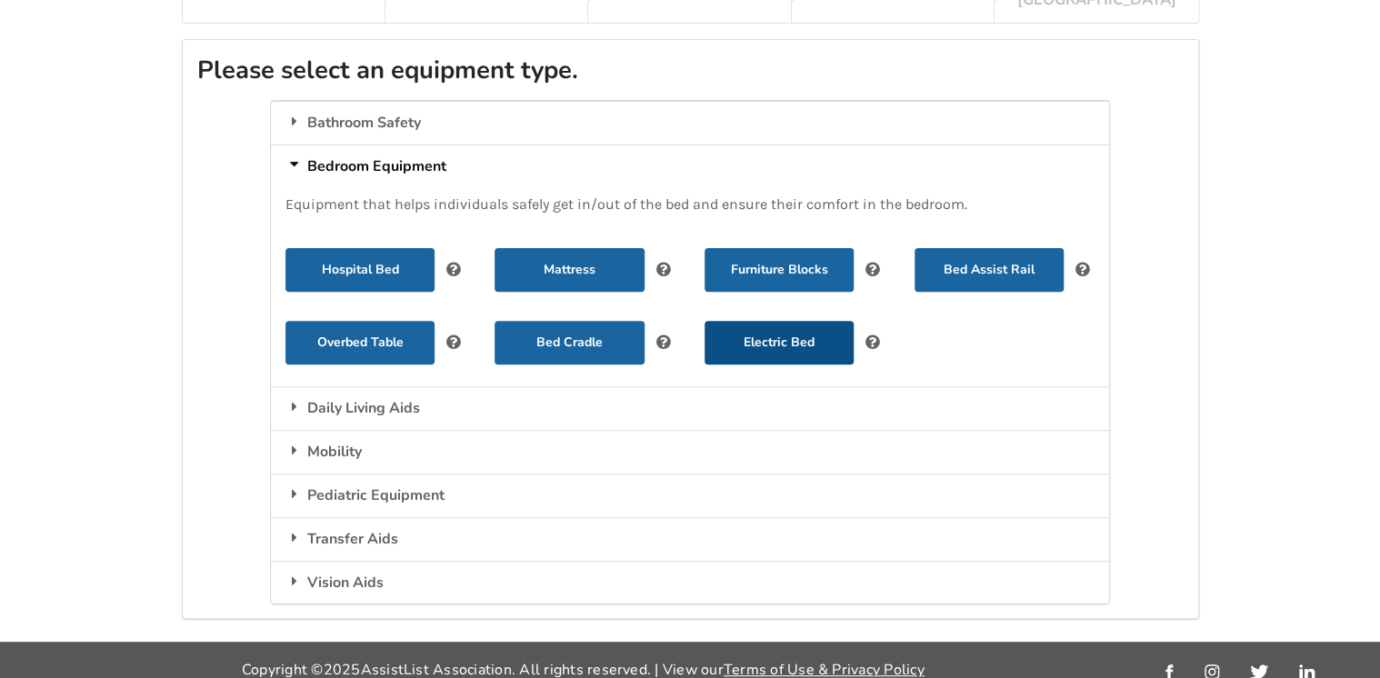
click at [772, 321] on button "Electric Bed" at bounding box center [779, 343] width 149 height 44
click at [750, 328] on button "Electric Bed" at bounding box center [779, 343] width 149 height 44
click at [556, 330] on button "Bed Cradle" at bounding box center [569, 343] width 149 height 44
click at [786, 251] on button "Furniture Blocks" at bounding box center [779, 270] width 149 height 44
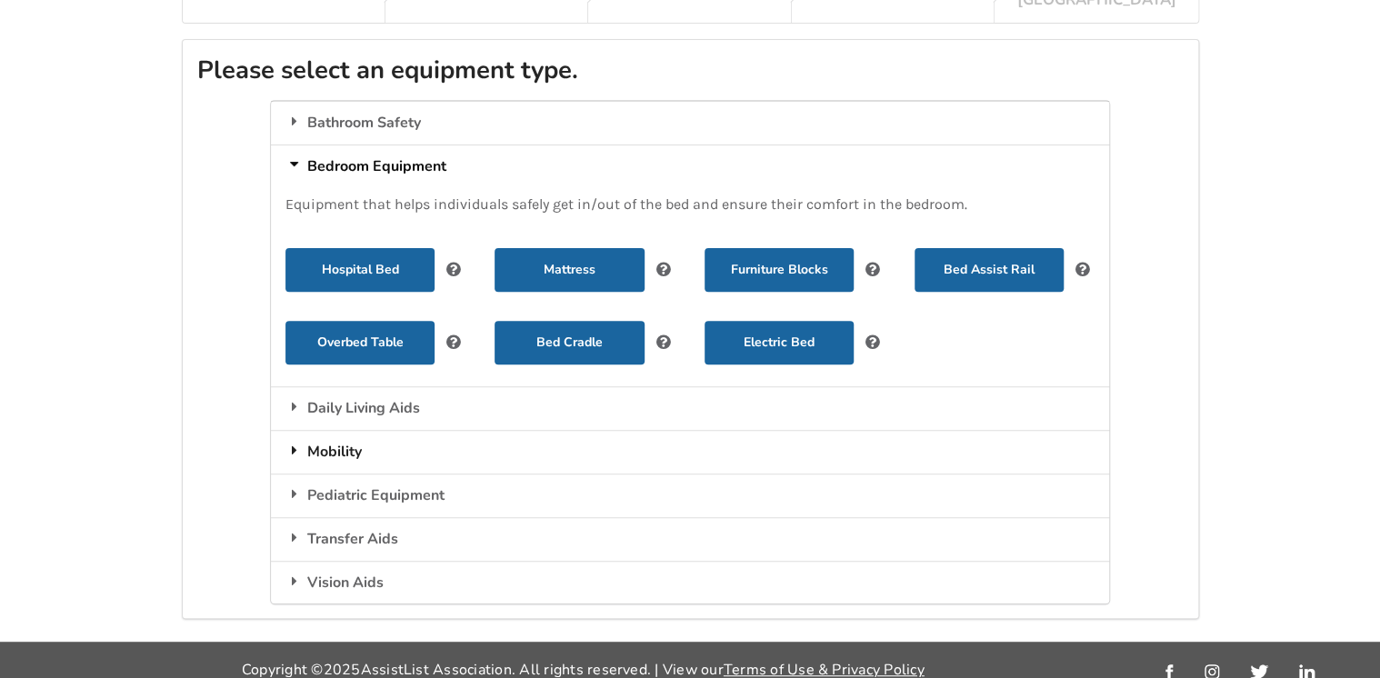
click at [328, 440] on div "Mobility" at bounding box center [690, 452] width 838 height 44
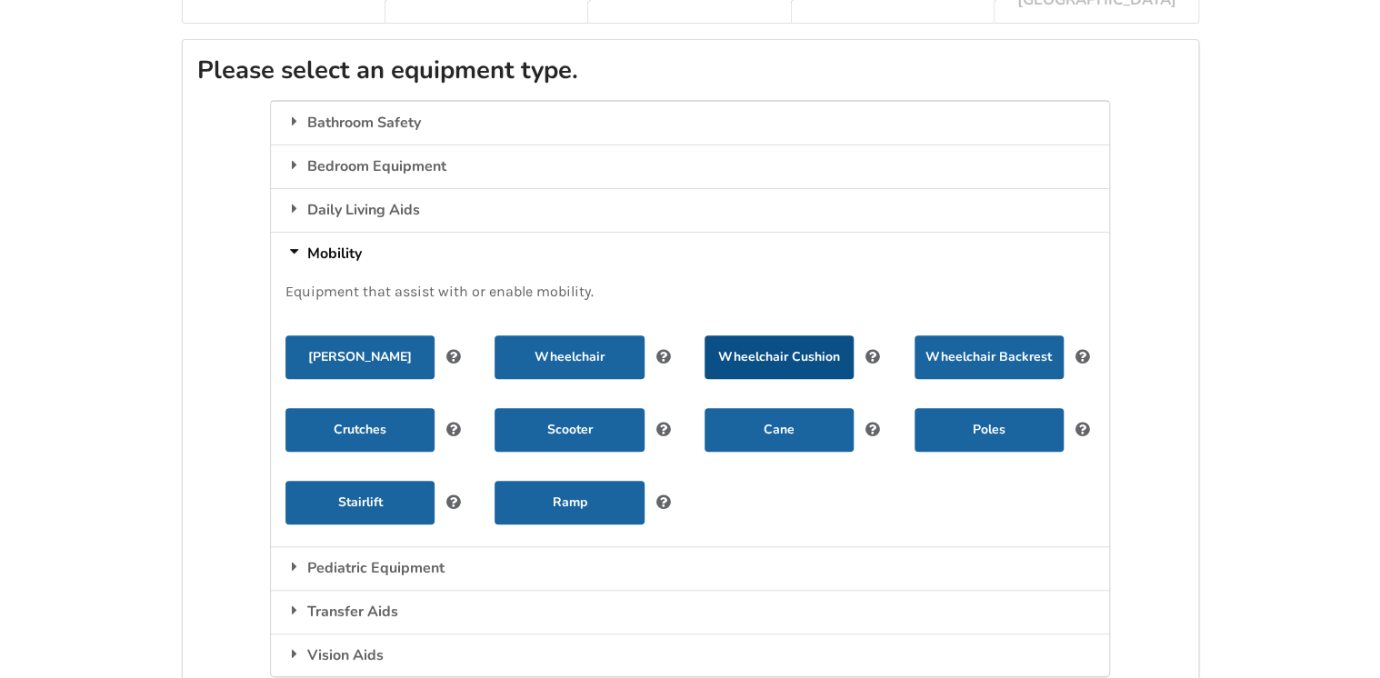
click at [754, 339] on button "Wheelchair Cushion" at bounding box center [779, 357] width 149 height 44
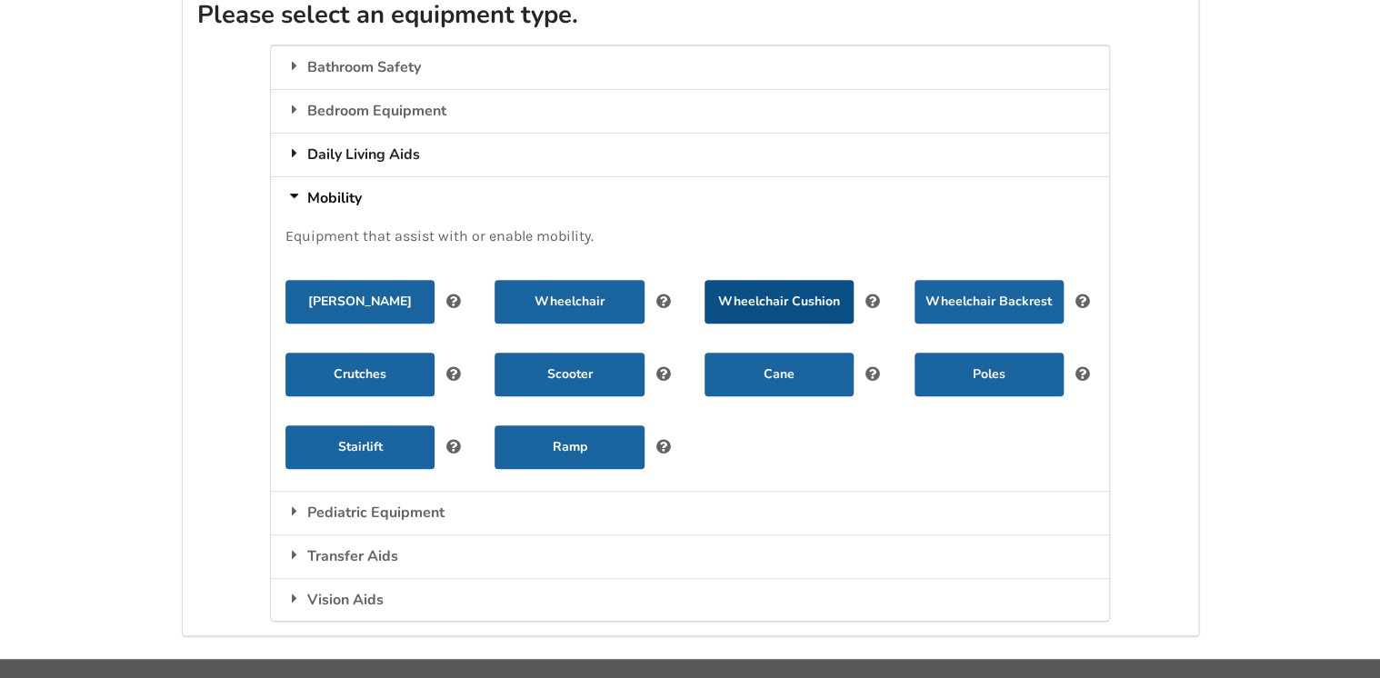
scroll to position [218, 0]
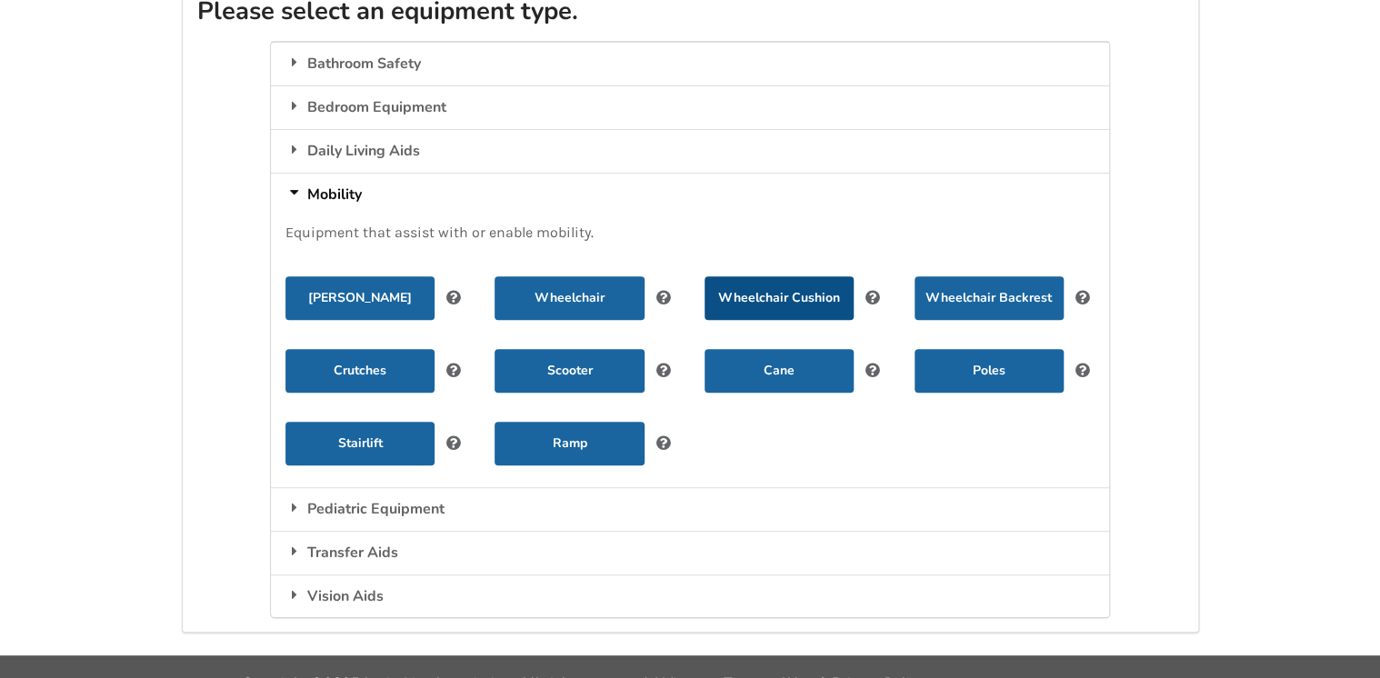
click at [789, 287] on button "Wheelchair Cushion" at bounding box center [779, 298] width 149 height 44
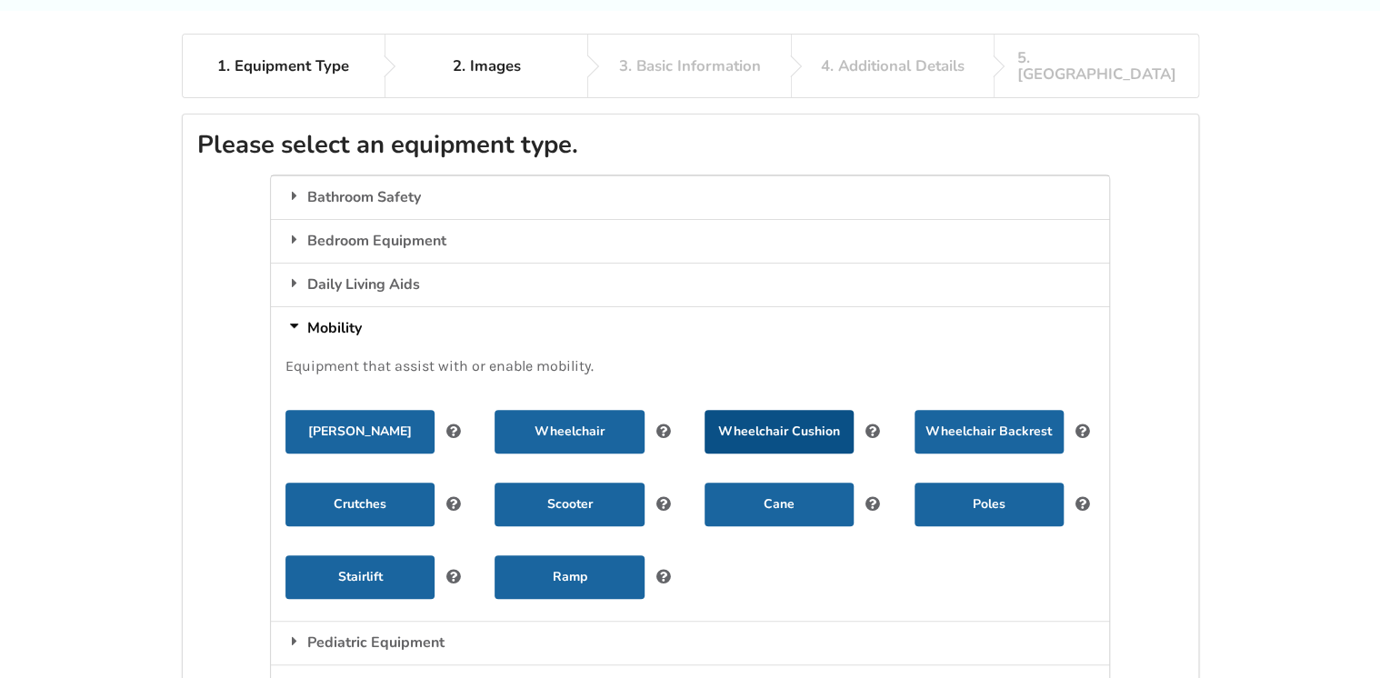
scroll to position [0, 0]
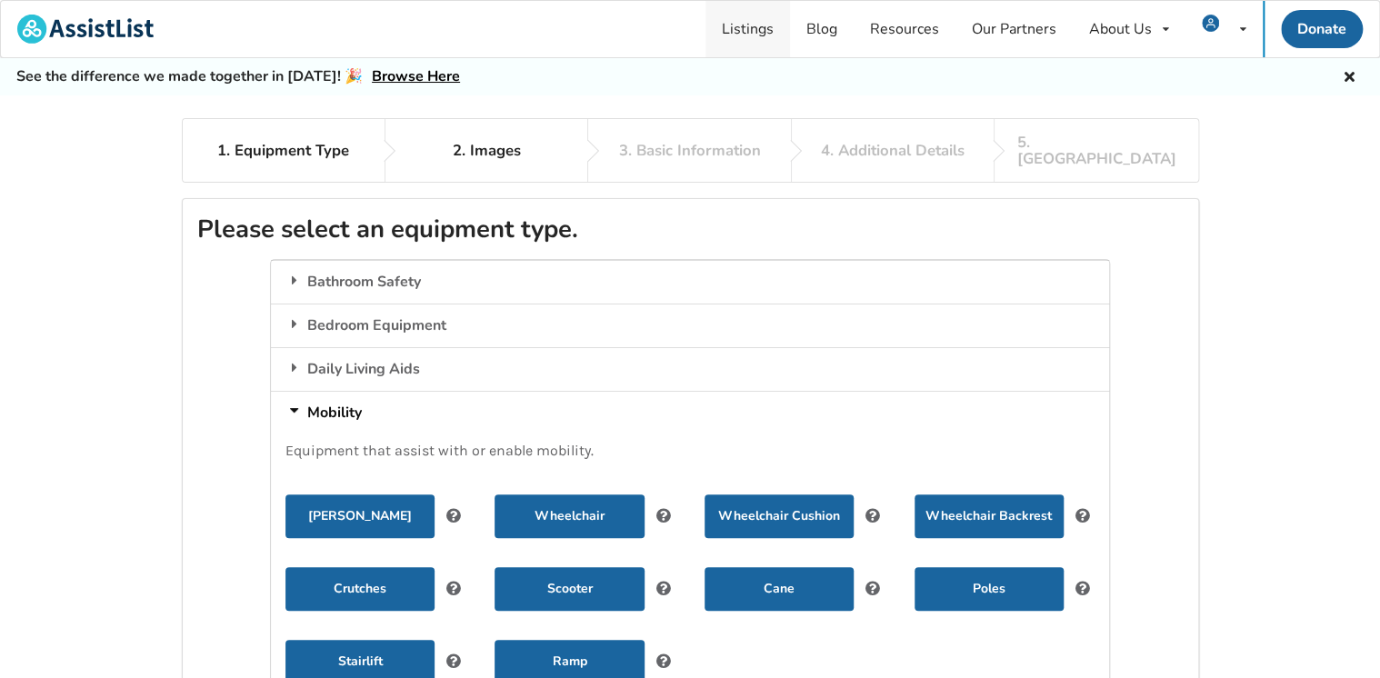
click at [739, 27] on link "Listings" at bounding box center [748, 29] width 85 height 56
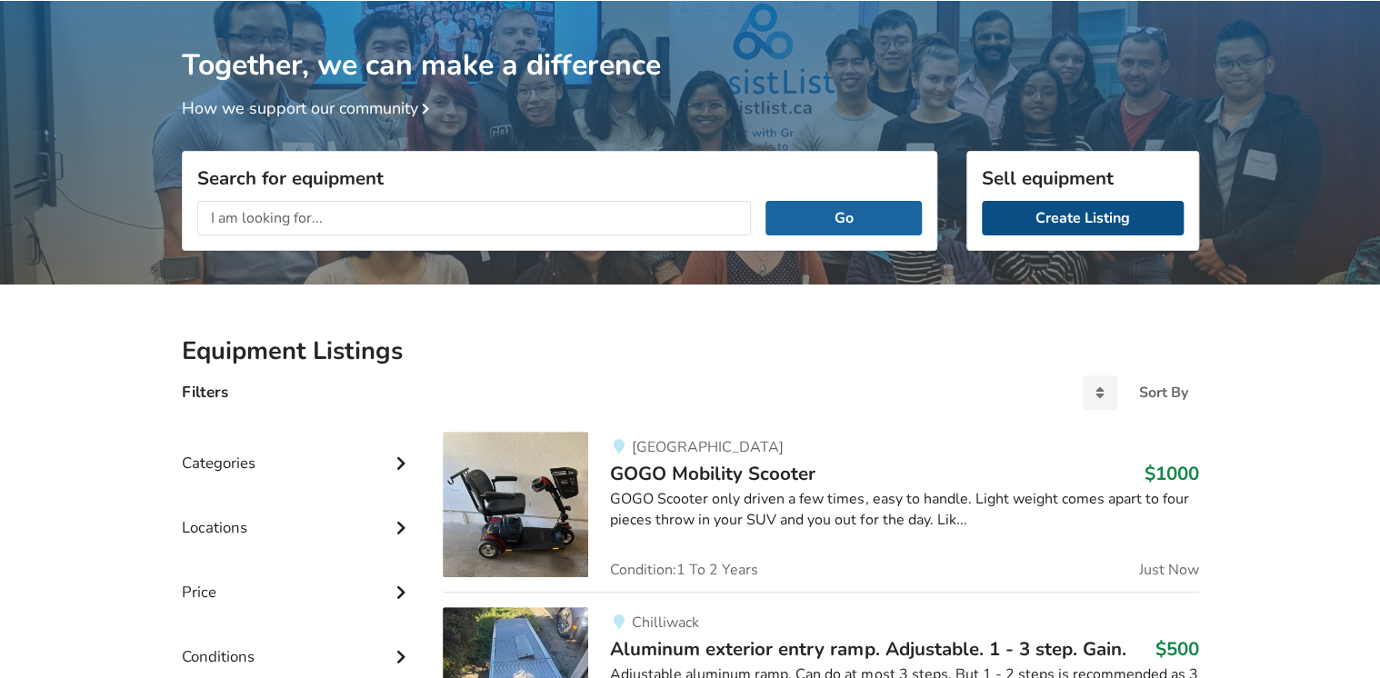
click at [1042, 217] on link "Create Listing" at bounding box center [1083, 218] width 202 height 35
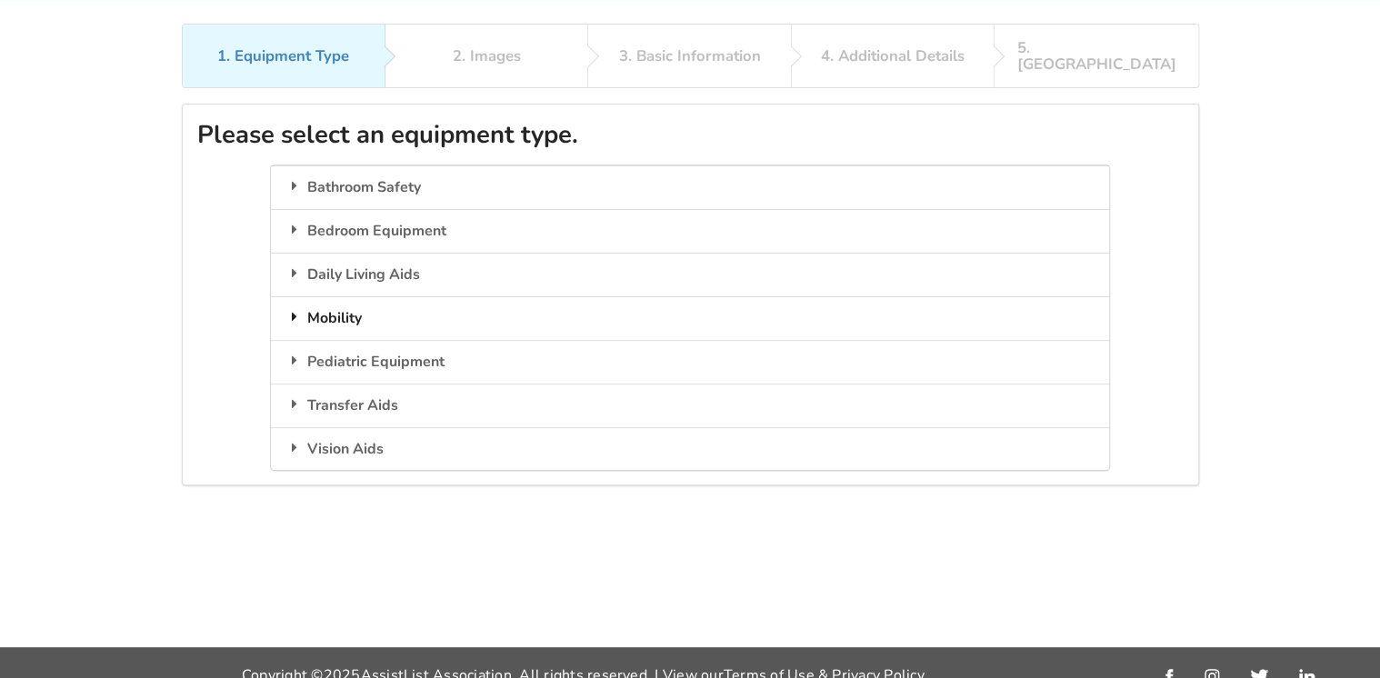
click at [339, 298] on div "Mobility" at bounding box center [690, 318] width 838 height 44
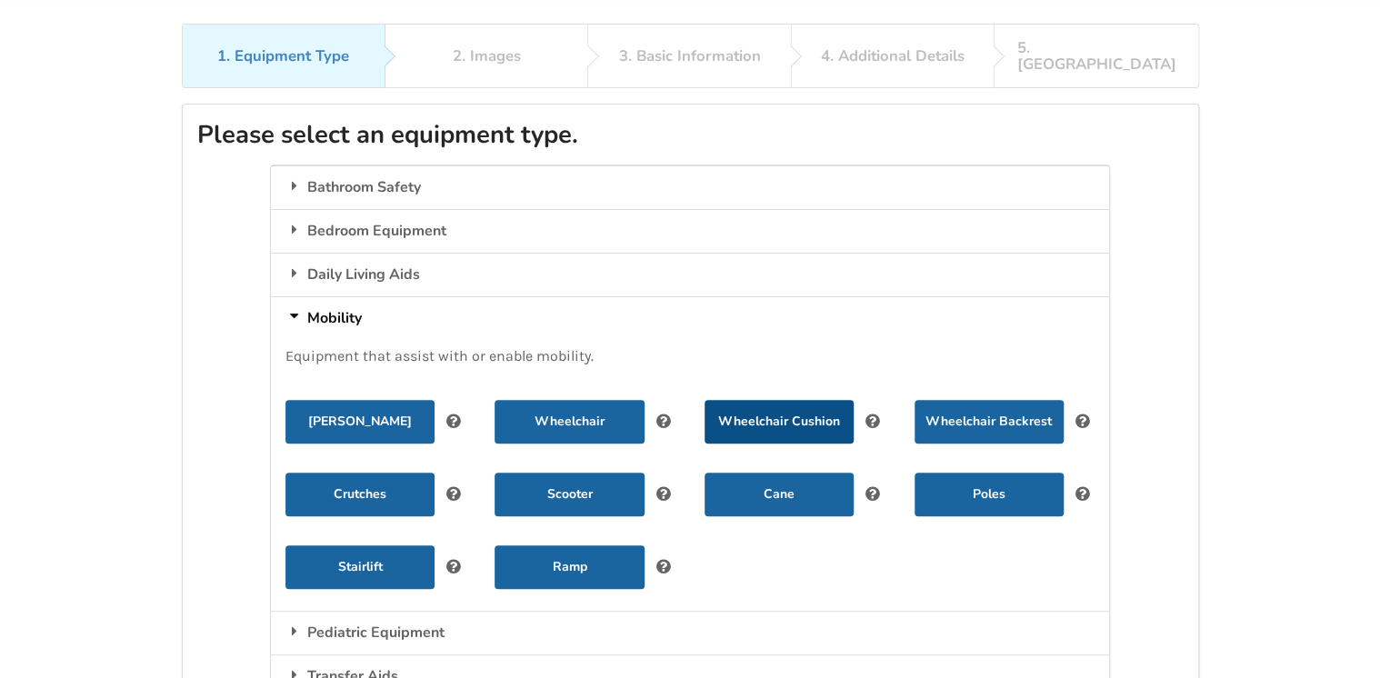
click at [779, 404] on button "Wheelchair Cushion" at bounding box center [779, 422] width 149 height 44
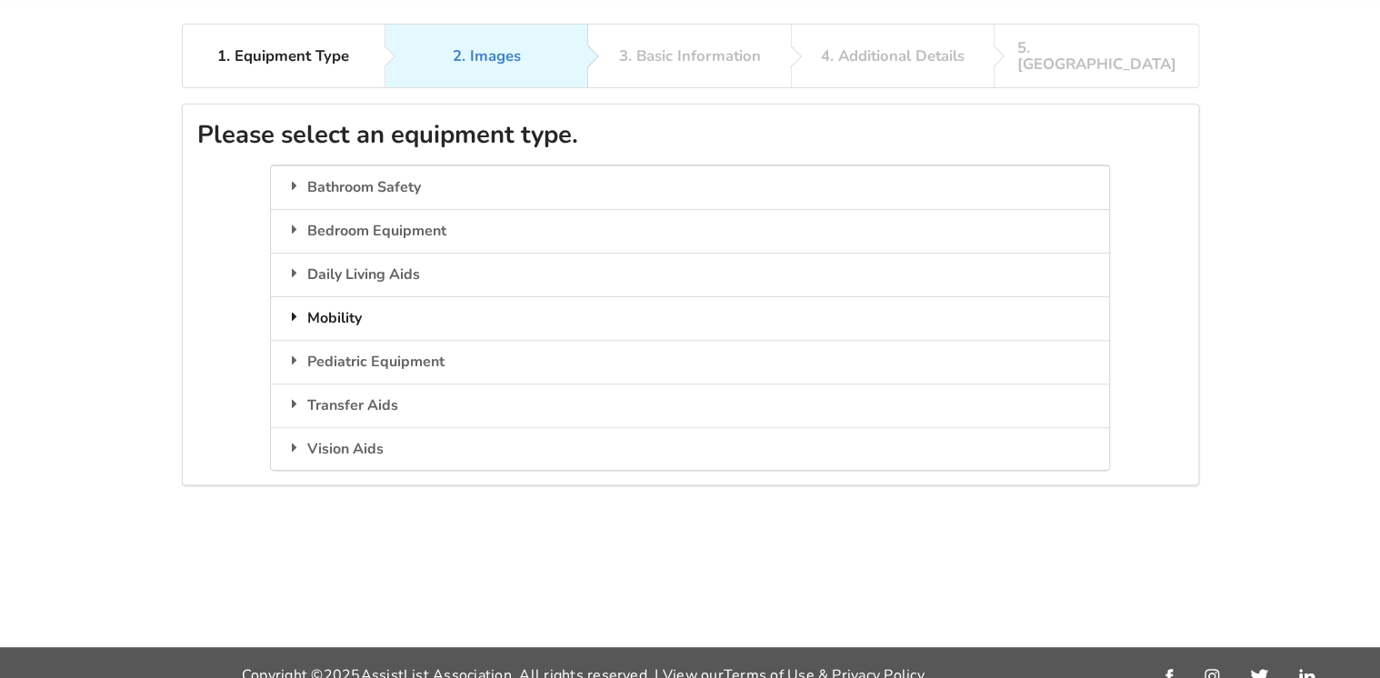
click at [324, 296] on div "Mobility" at bounding box center [690, 318] width 838 height 44
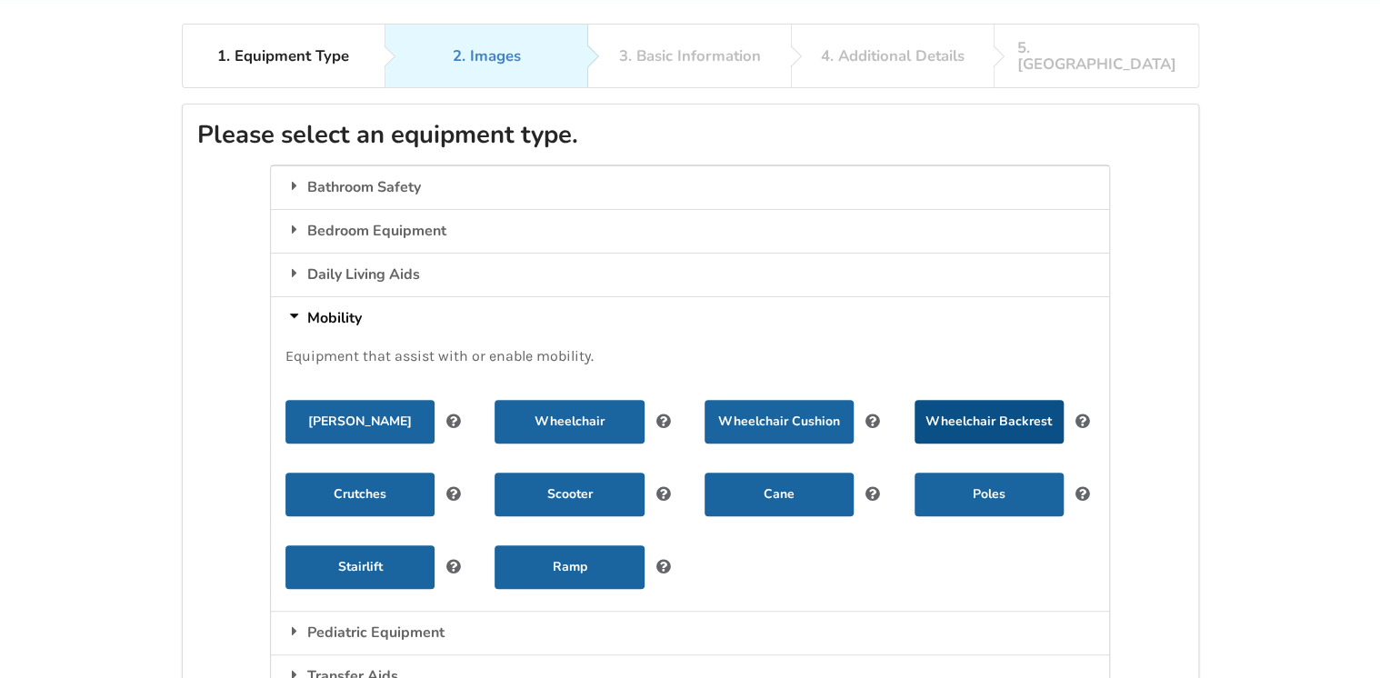
click at [990, 400] on button "Wheelchair Backrest" at bounding box center [989, 422] width 149 height 44
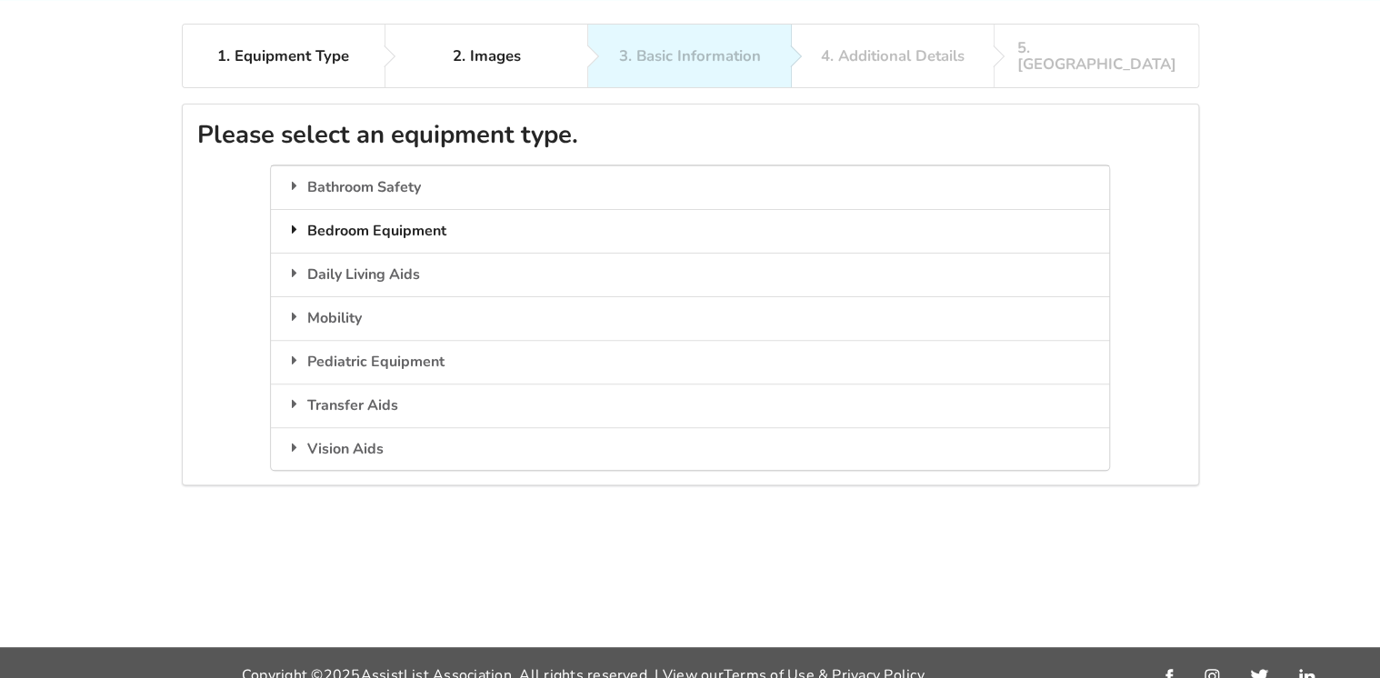
click at [373, 209] on div "Bedroom Equipment" at bounding box center [690, 231] width 838 height 44
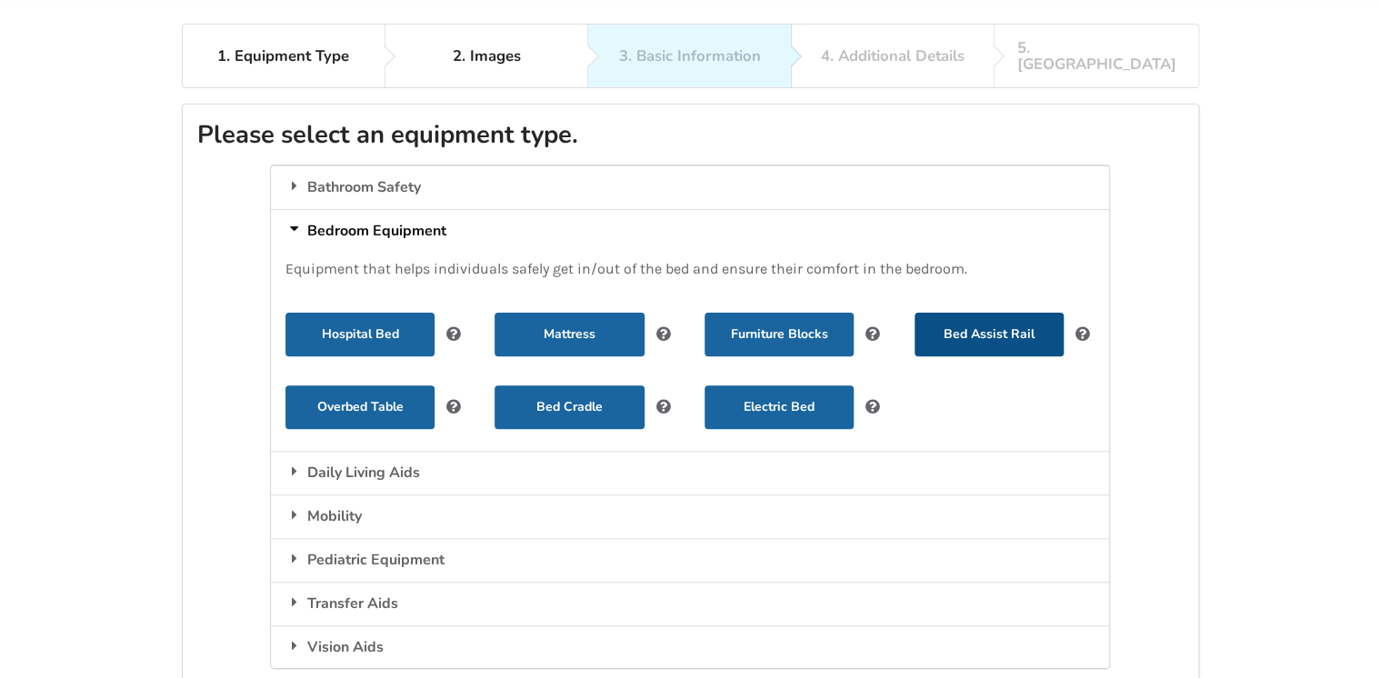
click at [970, 316] on button "Bed Assist Rail" at bounding box center [989, 335] width 149 height 44
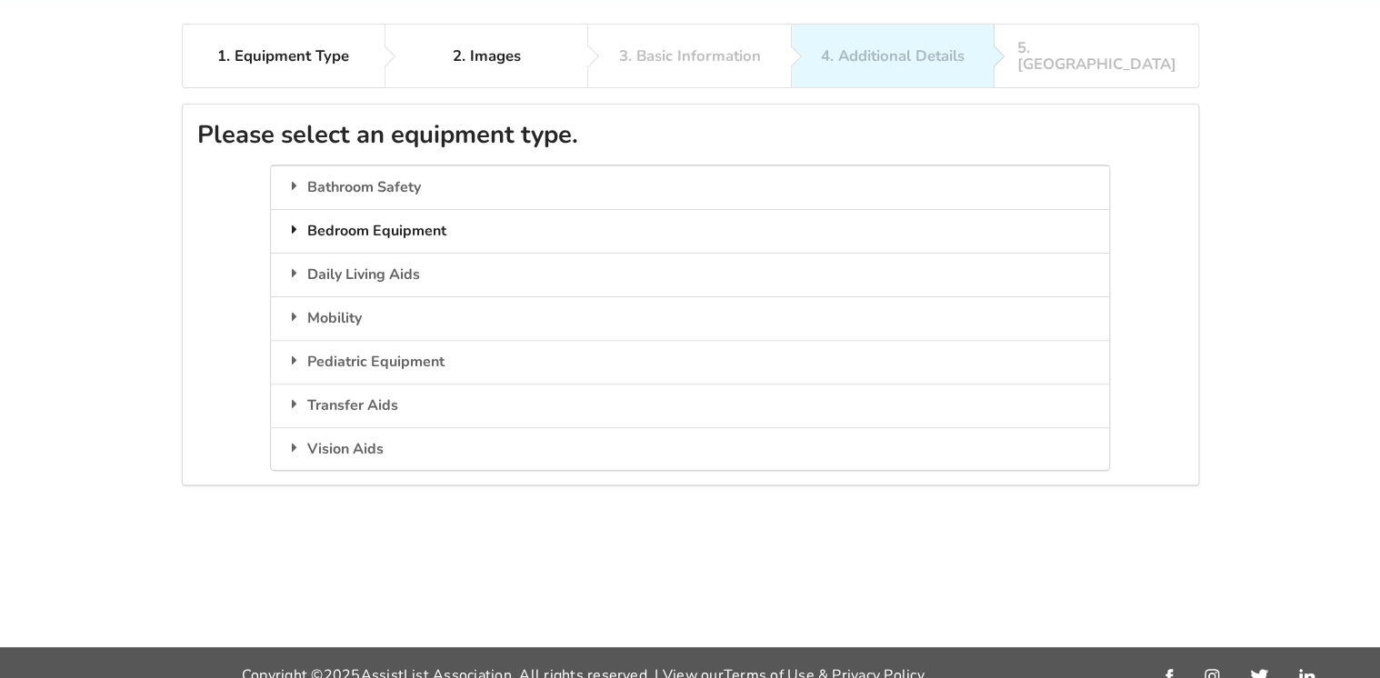
click at [367, 218] on div "Bedroom Equipment" at bounding box center [690, 231] width 838 height 44
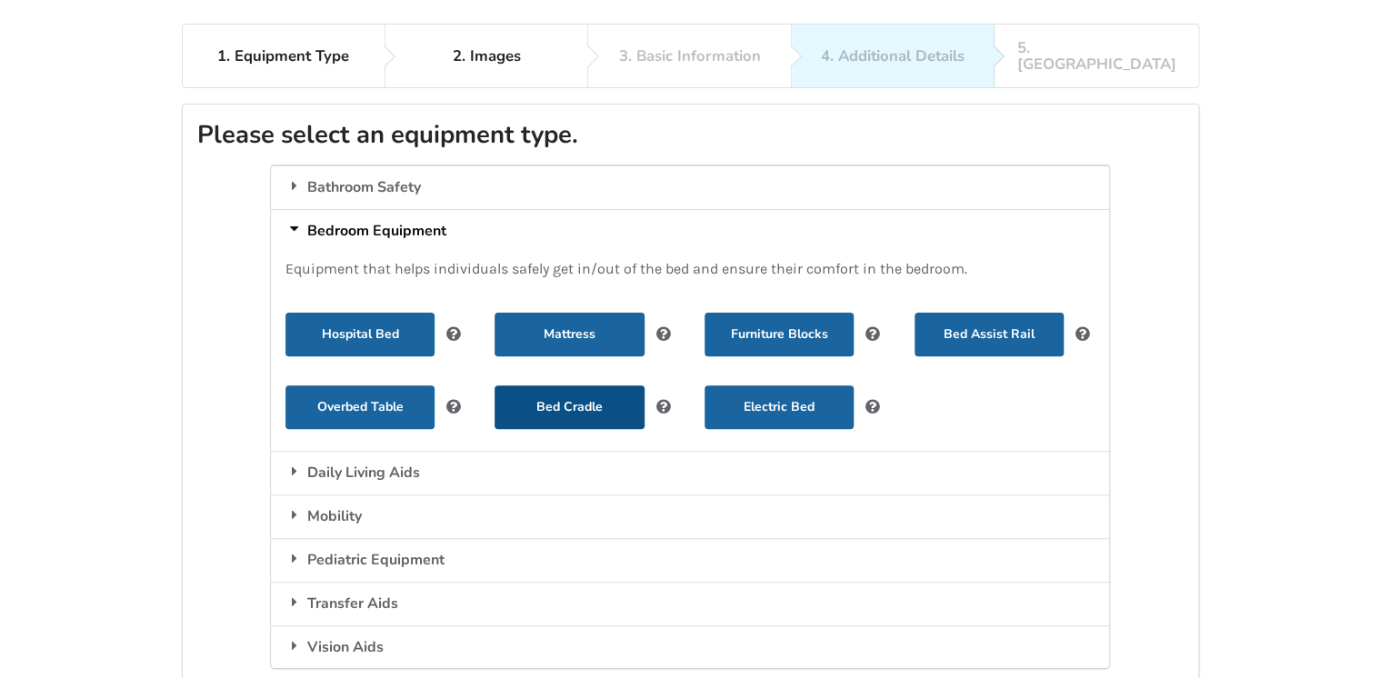
click at [559, 393] on button "Bed Cradle" at bounding box center [569, 407] width 149 height 44
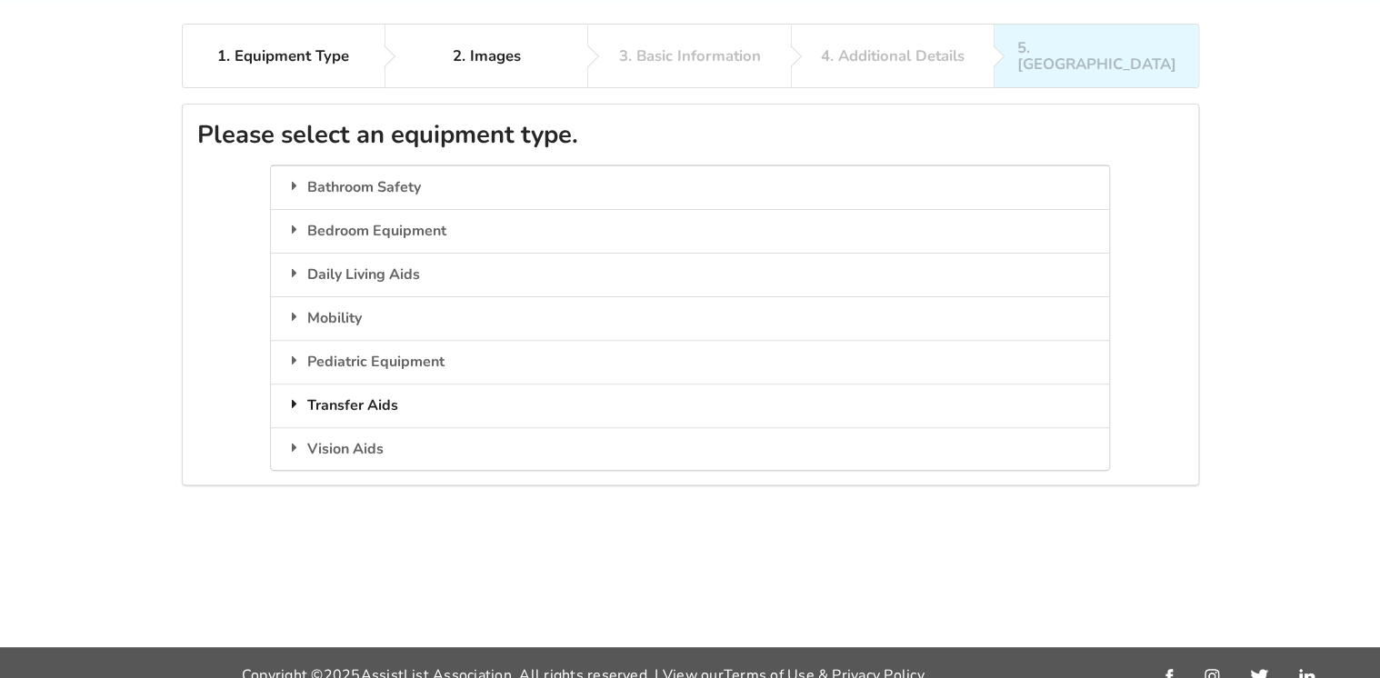
click at [327, 385] on div "Transfer Aids" at bounding box center [690, 406] width 838 height 44
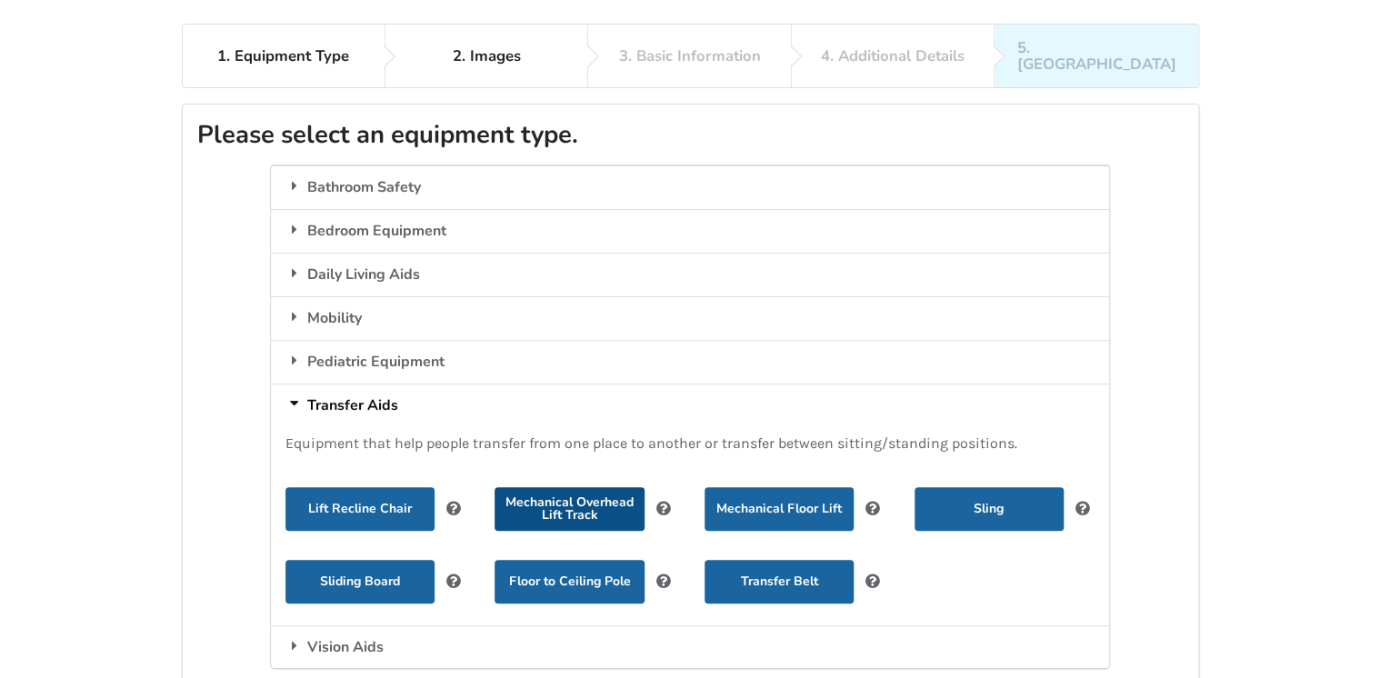
click at [556, 491] on button "Mechanical Overhead Lift Track" at bounding box center [569, 509] width 149 height 44
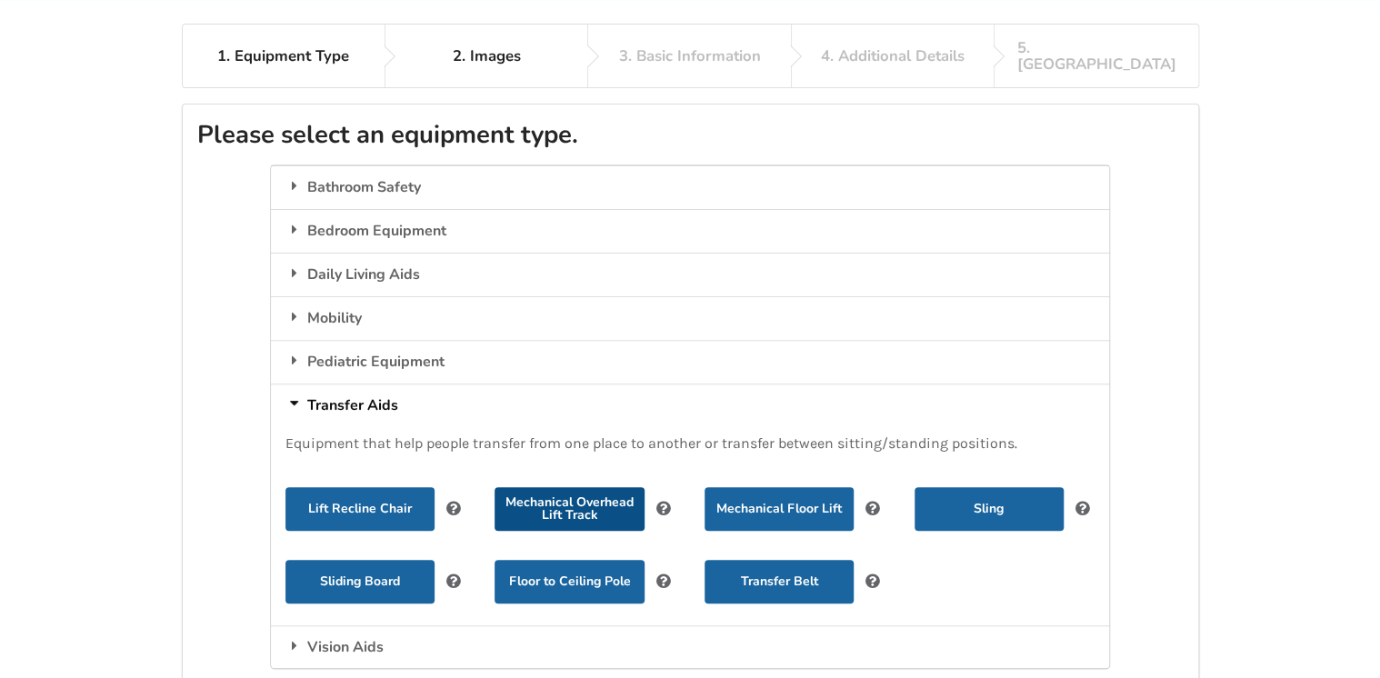
click at [576, 488] on button "Mechanical Overhead Lift Track" at bounding box center [569, 509] width 149 height 44
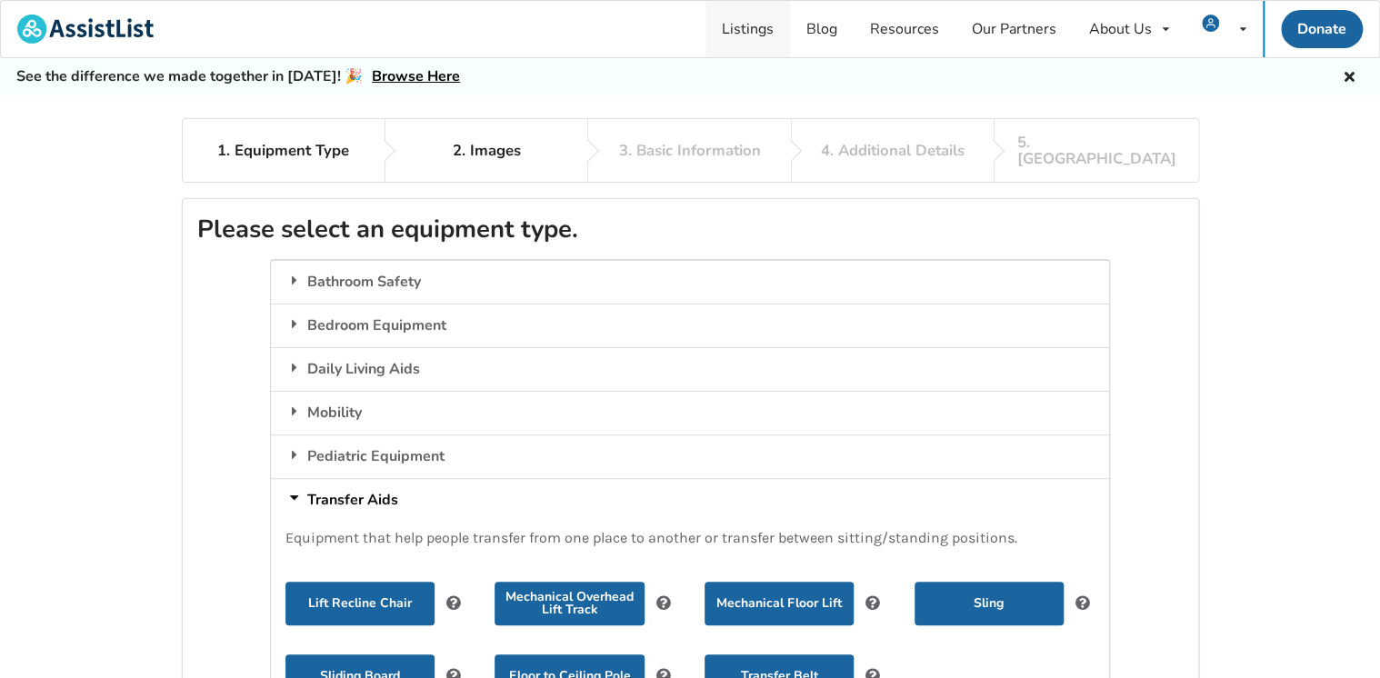
click at [754, 25] on link "Listings" at bounding box center [748, 29] width 85 height 56
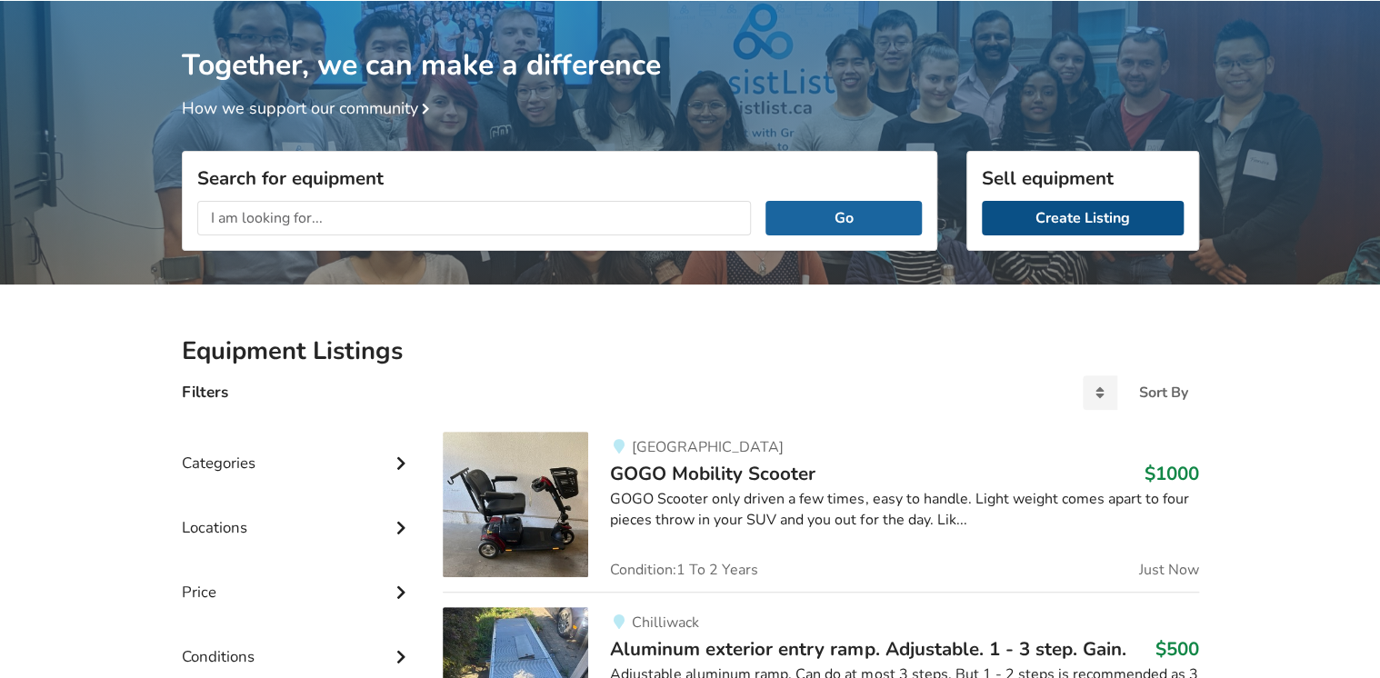
click at [1042, 214] on link "Create Listing" at bounding box center [1083, 218] width 202 height 35
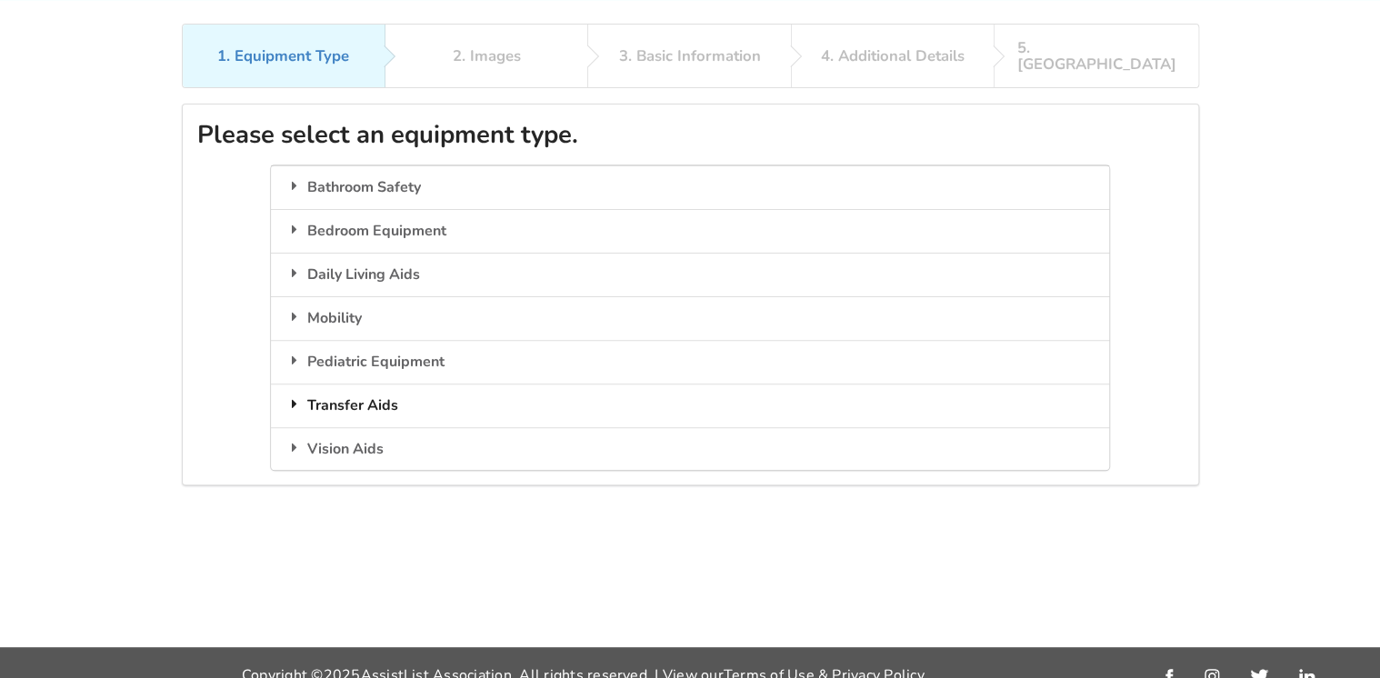
click at [345, 384] on div "Transfer Aids" at bounding box center [690, 406] width 838 height 44
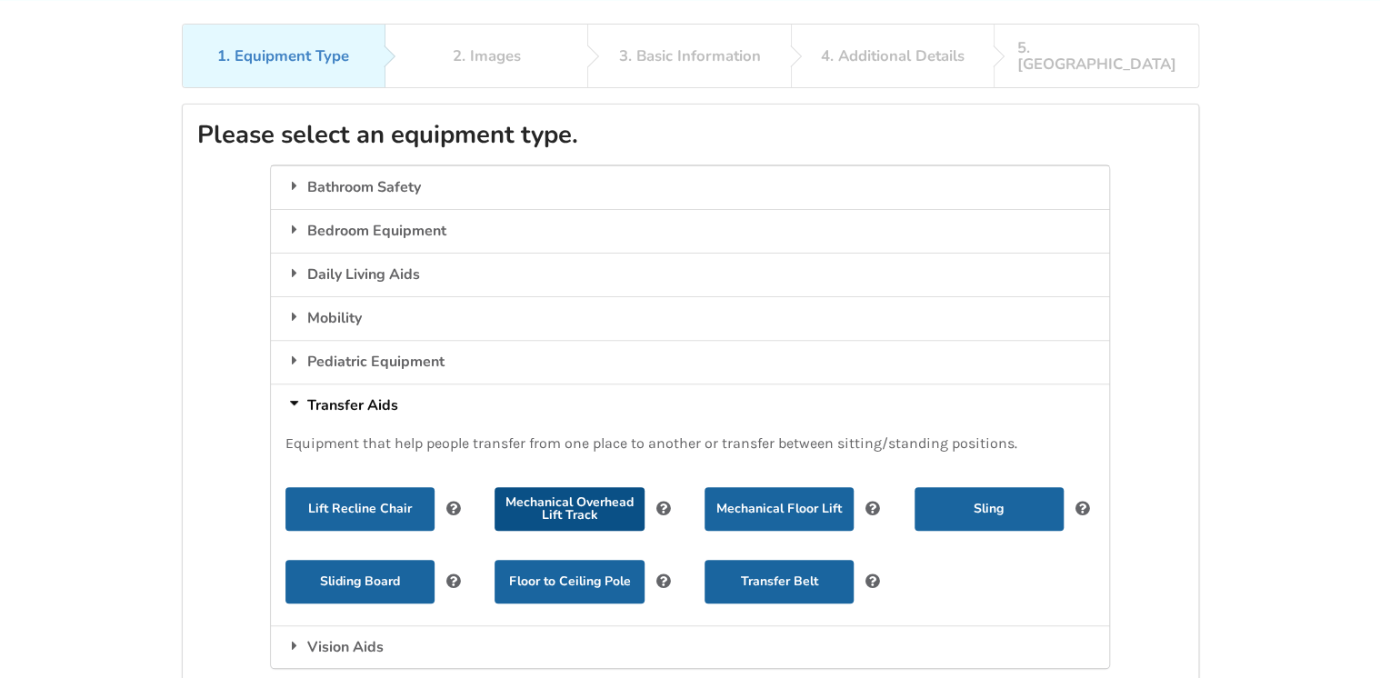
click at [586, 487] on button "Mechanical Overhead Lift Track" at bounding box center [569, 509] width 149 height 44
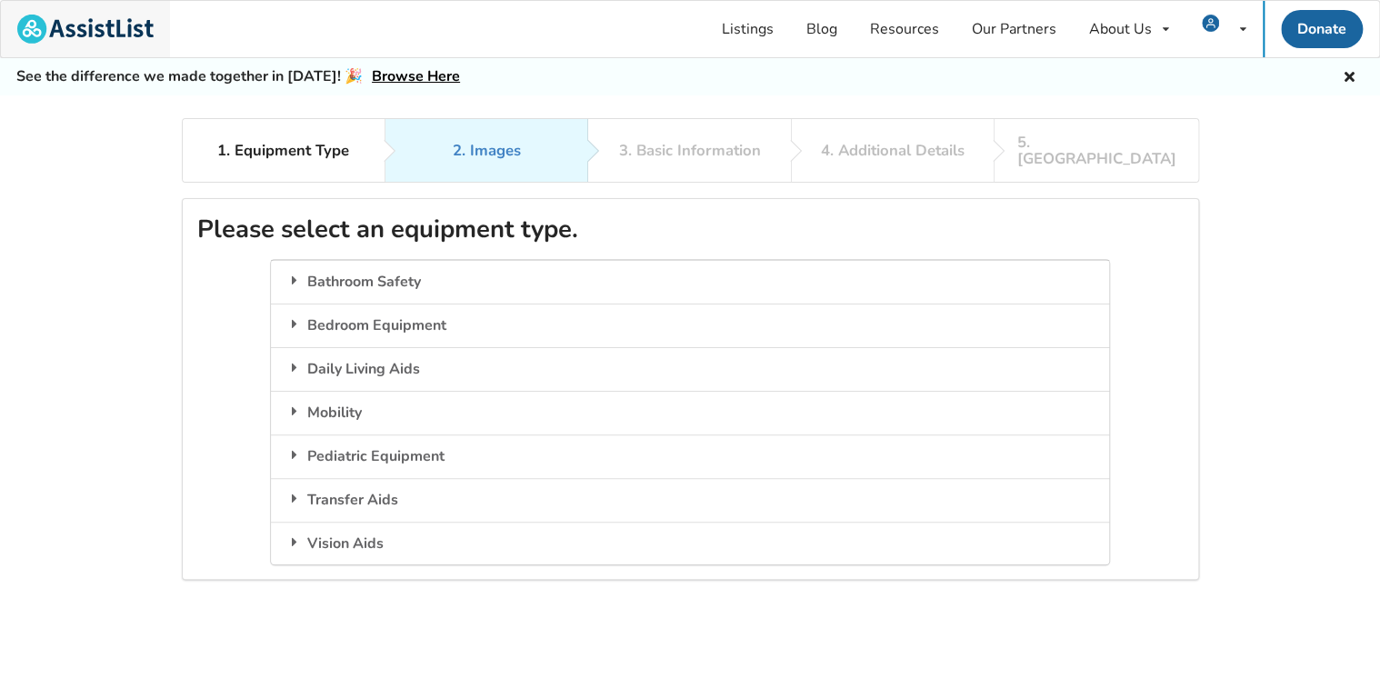
scroll to position [95, 0]
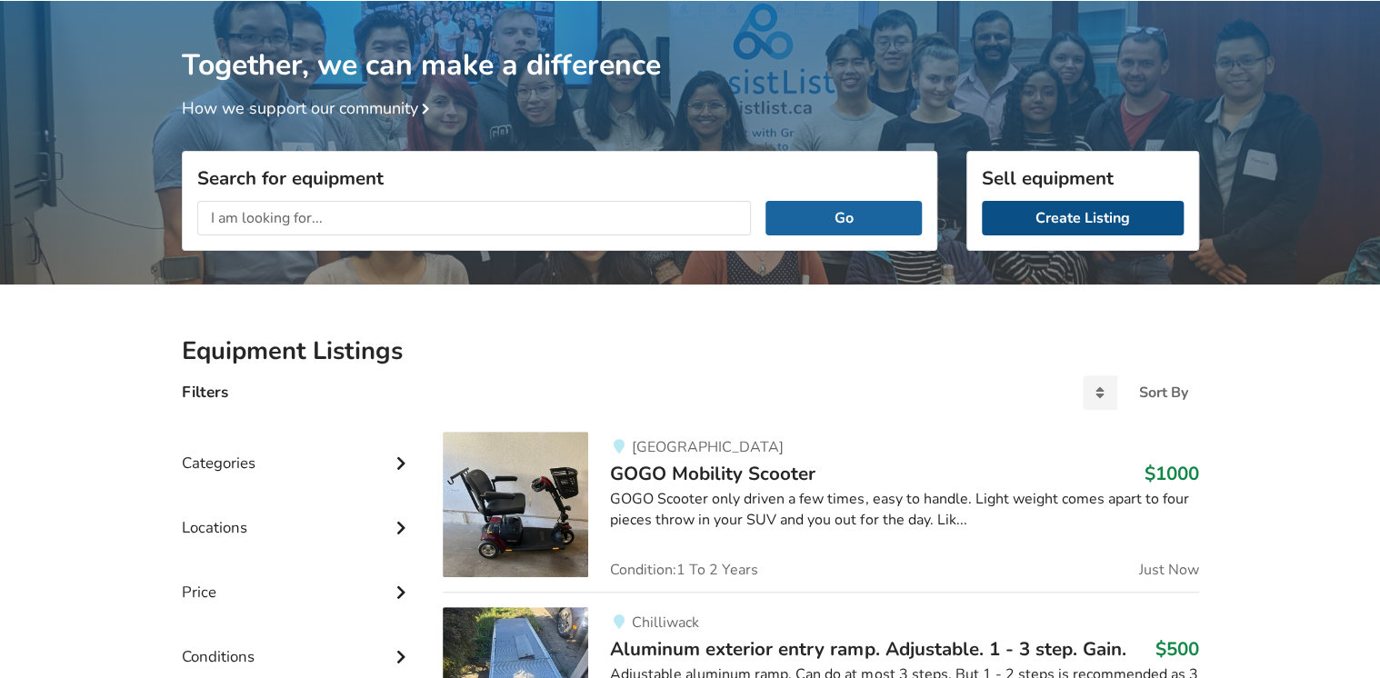
click at [1076, 216] on link "Create Listing" at bounding box center [1083, 218] width 202 height 35
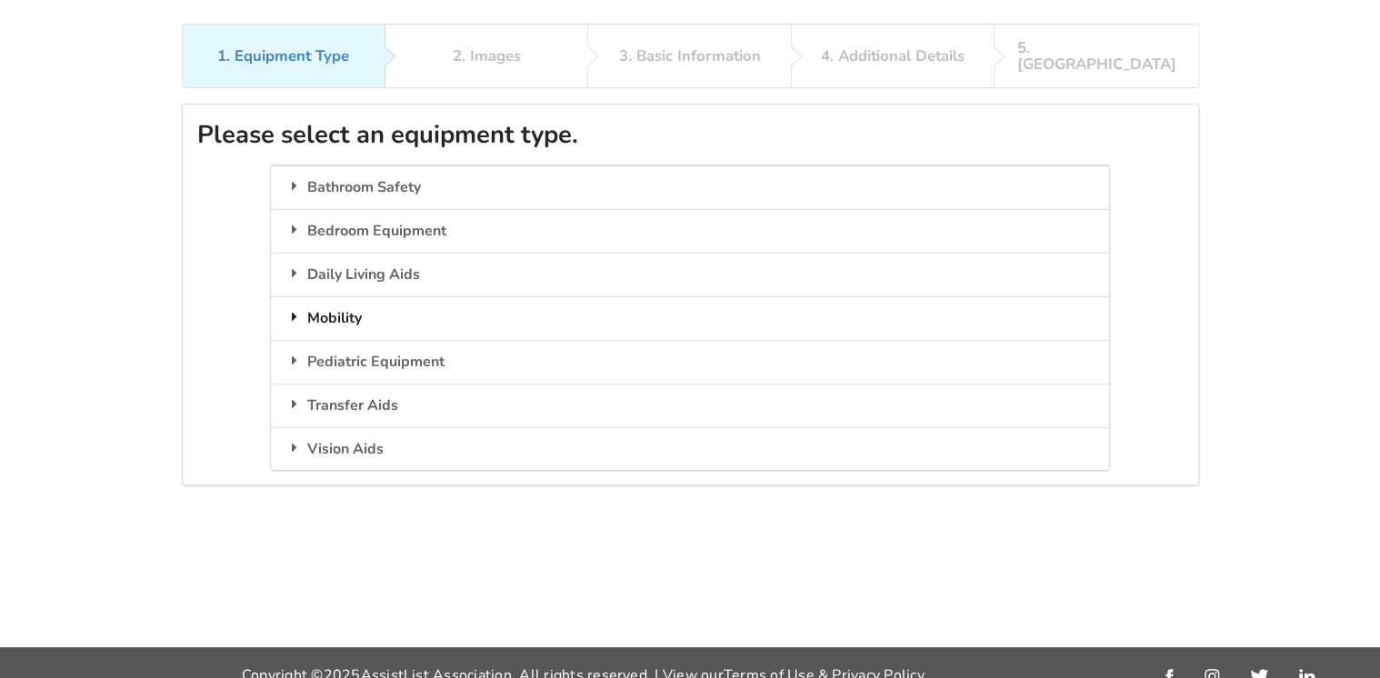
click at [335, 302] on div "Mobility" at bounding box center [690, 318] width 838 height 44
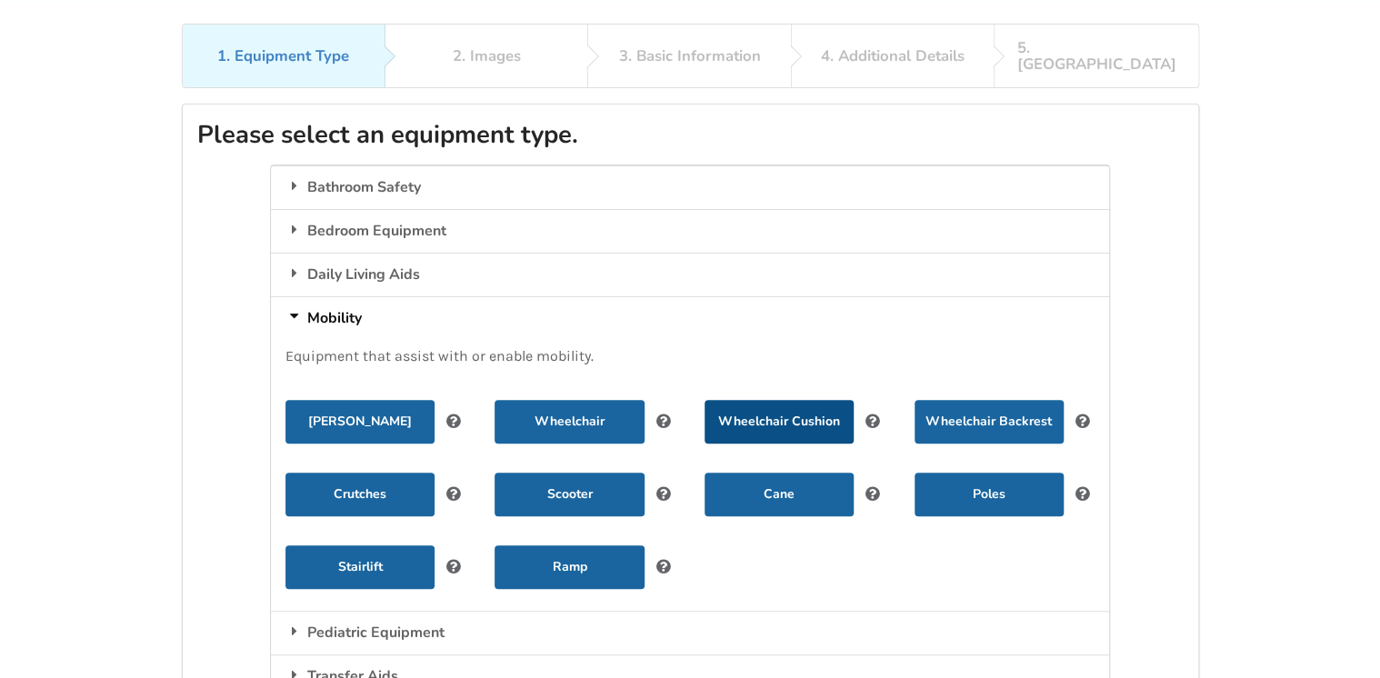
click at [791, 405] on button "Wheelchair Cushion" at bounding box center [779, 422] width 149 height 44
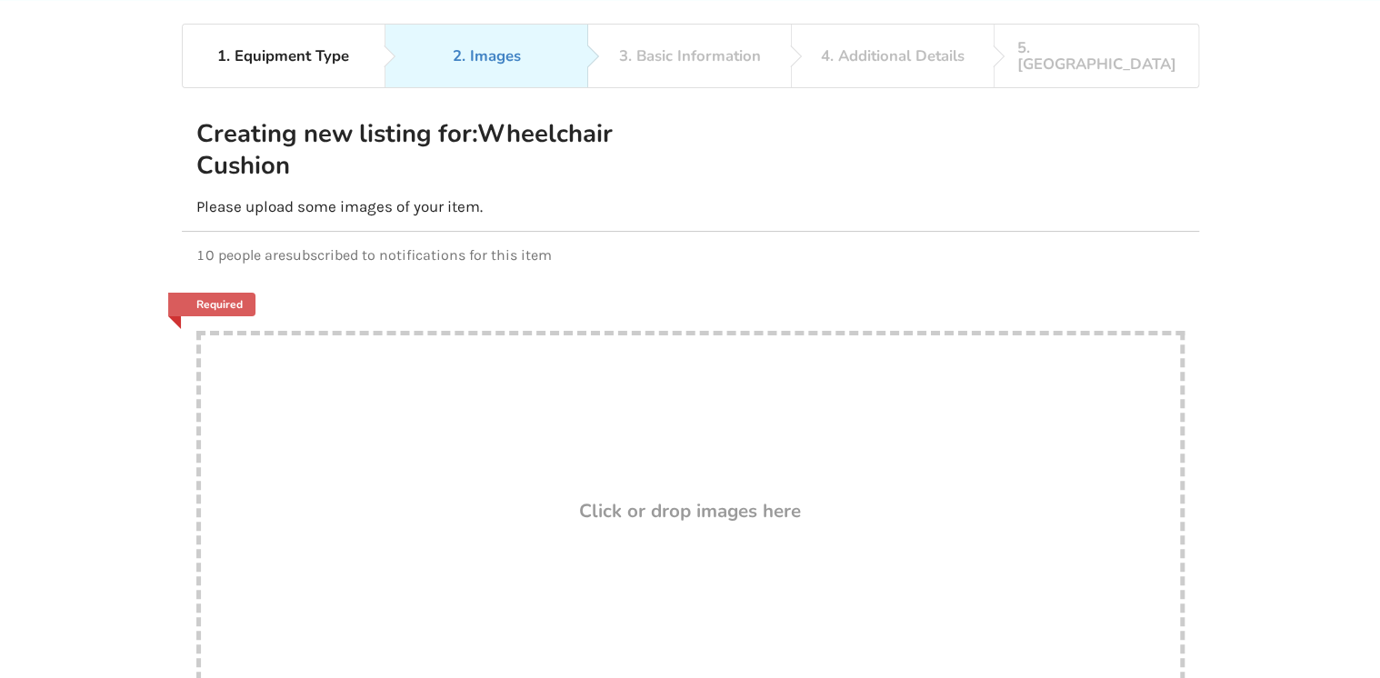
click at [633, 499] on h3 "Click or drop images here" at bounding box center [690, 511] width 222 height 24
type input "C:\fakepath\Facebook marketplace.jpg"
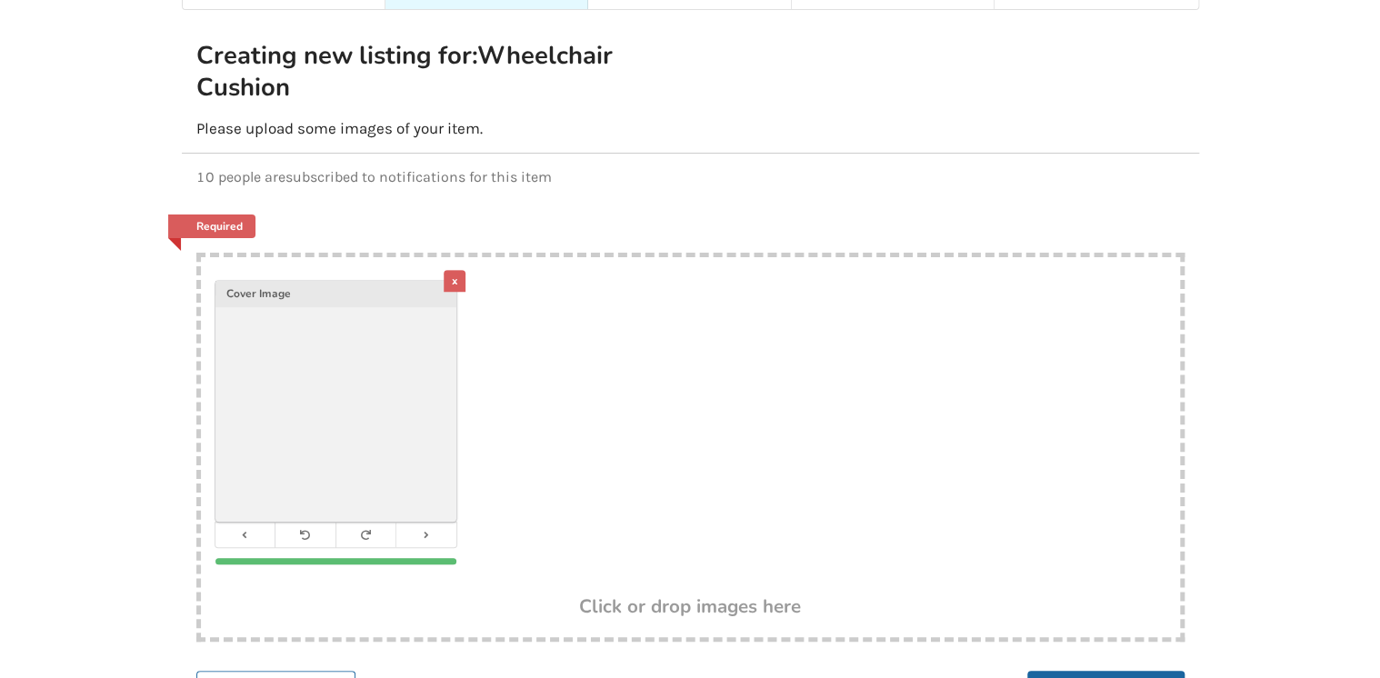
scroll to position [230, 0]
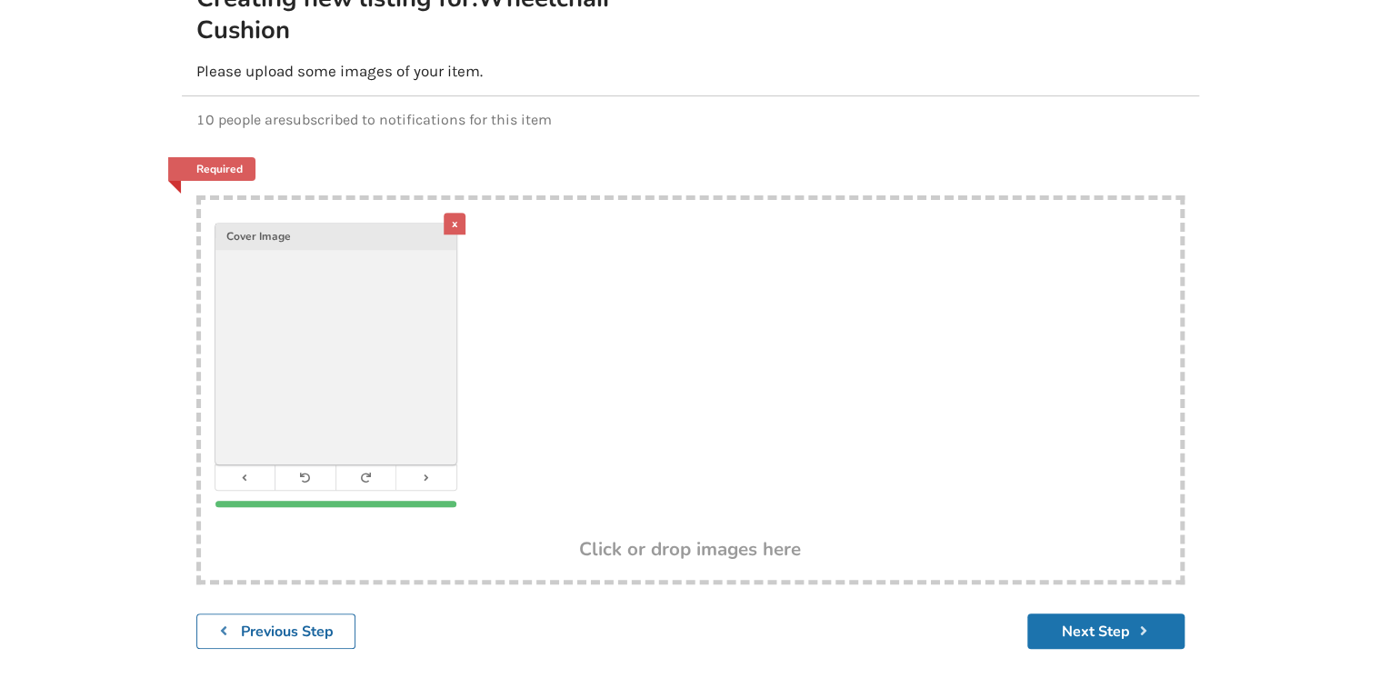
click at [1096, 614] on button "Next Step" at bounding box center [1105, 631] width 157 height 35
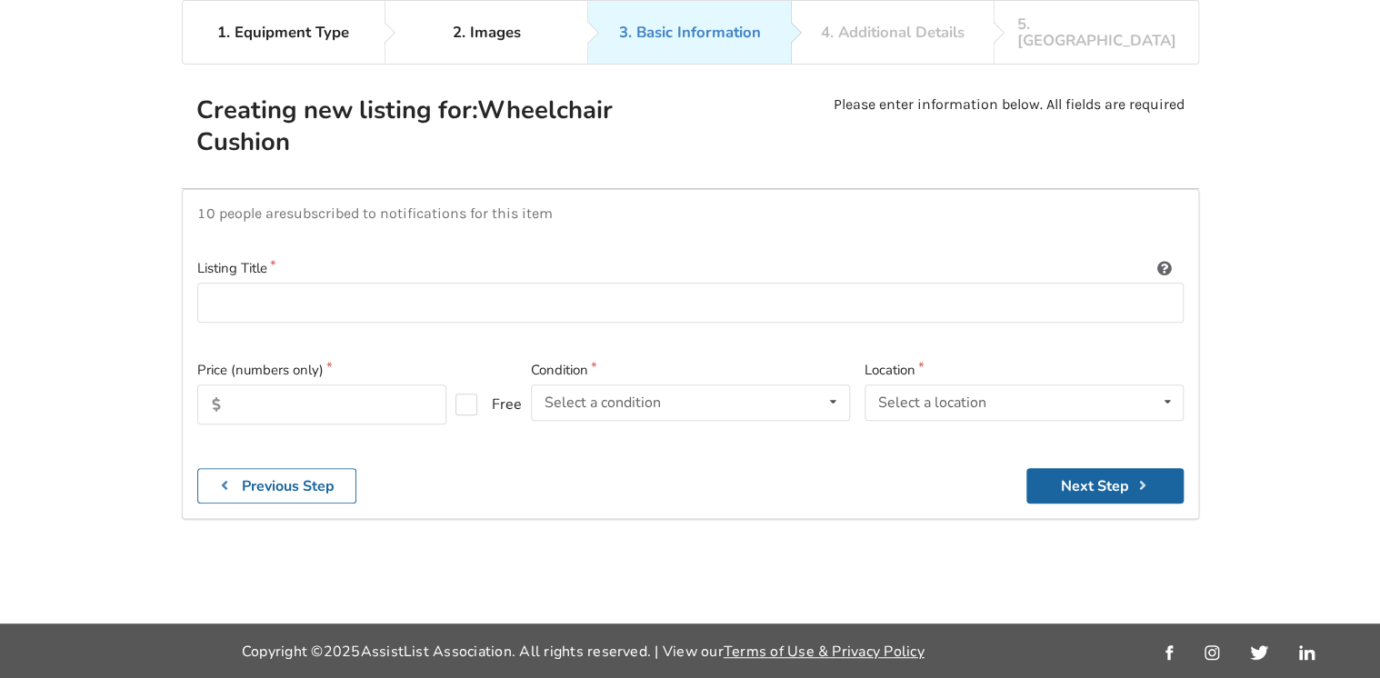
scroll to position [117, 0]
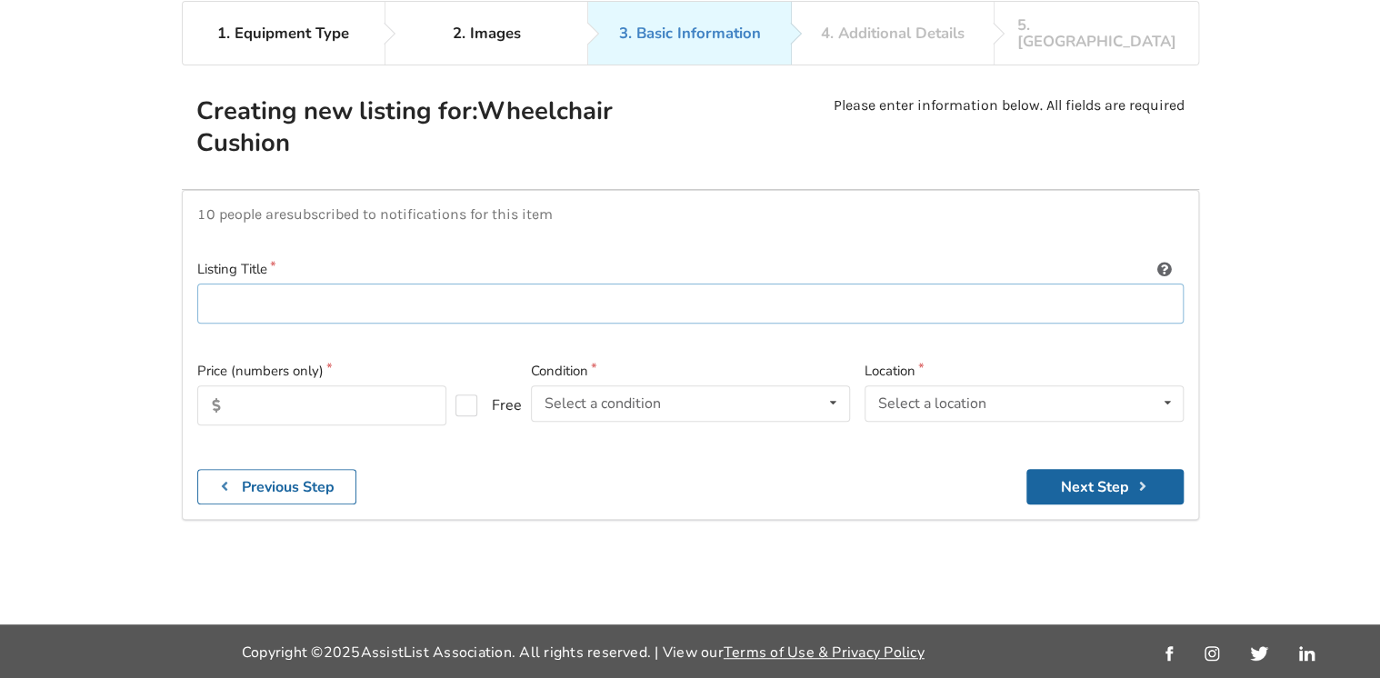
click at [229, 284] on input at bounding box center [690, 304] width 986 height 41
type input "Foot and knee wedges for support"
click at [466, 395] on label "Free" at bounding box center [482, 406] width 52 height 22
checkbox input "true"
click at [836, 386] on icon at bounding box center [833, 403] width 26 height 34
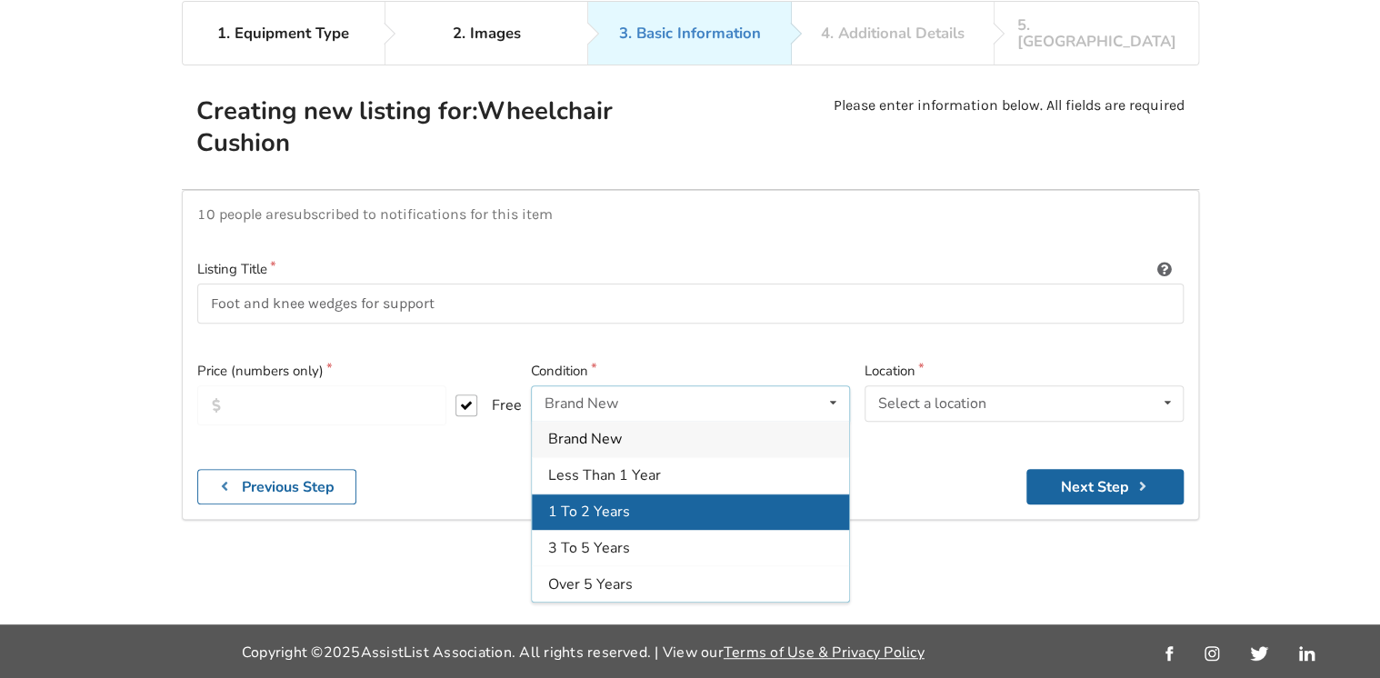
drag, startPoint x: 584, startPoint y: 487, endPoint x: 677, endPoint y: 486, distance: 93.7
click at [589, 503] on span "1 To 2 Years" at bounding box center [589, 513] width 82 height 20
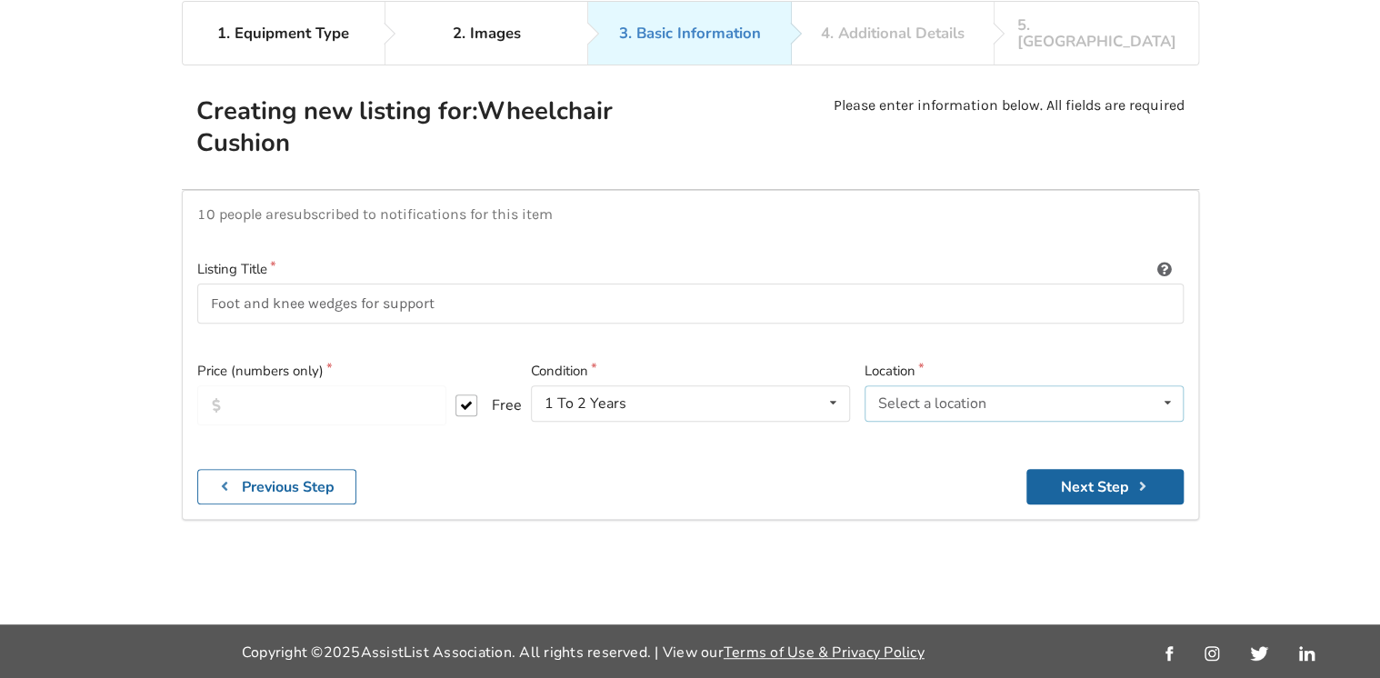
click at [1166, 386] on icon at bounding box center [1167, 403] width 26 height 34
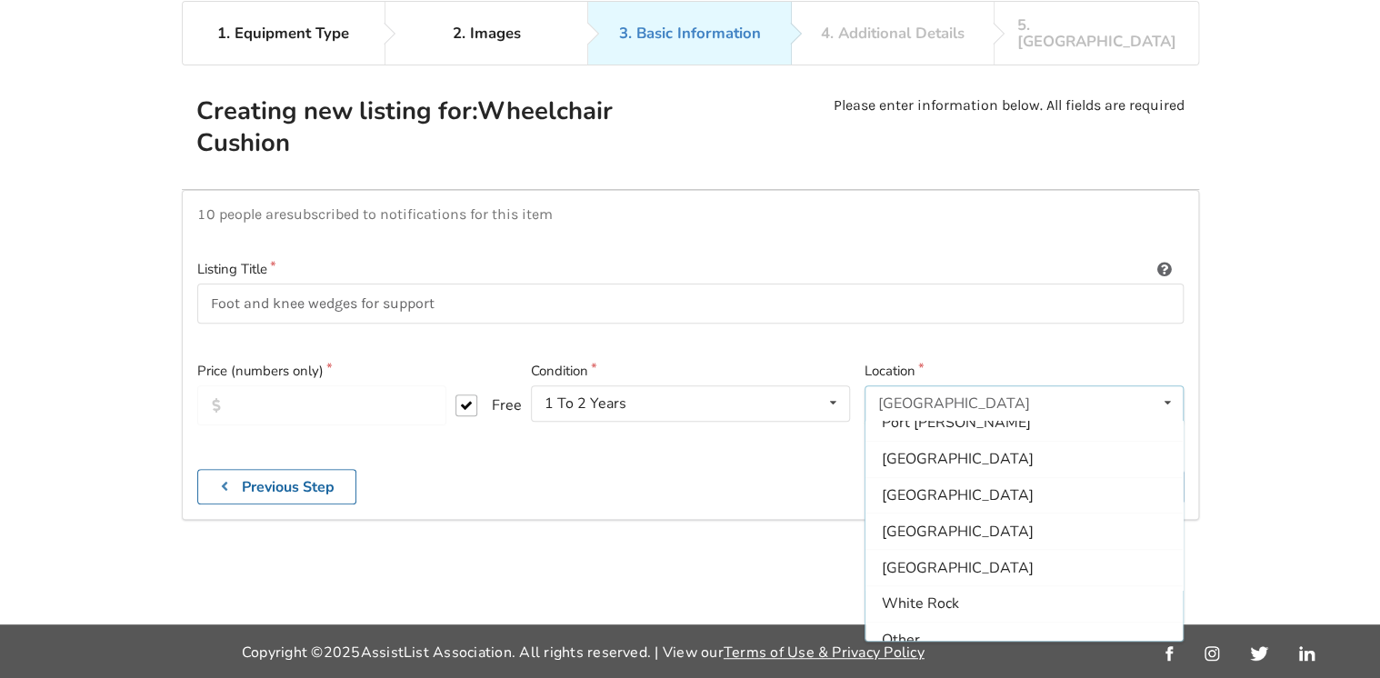
scroll to position [537, 0]
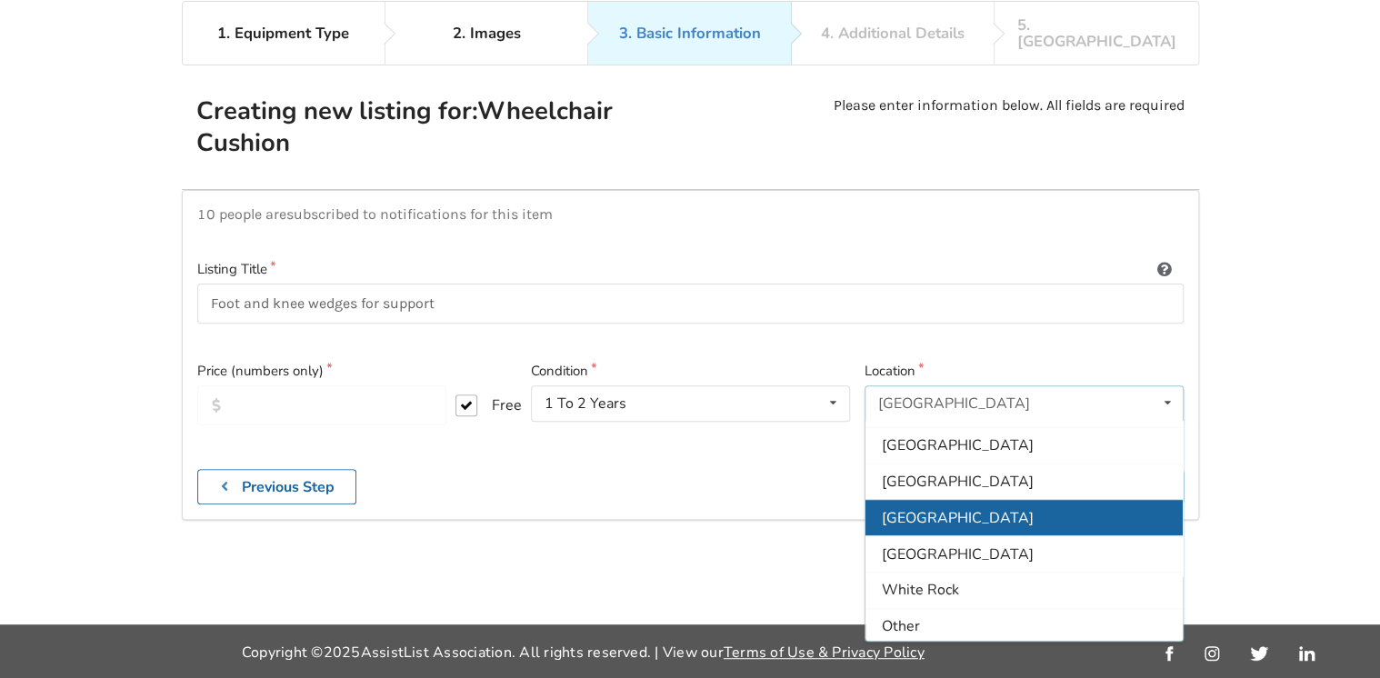
click at [931, 508] on span "[GEOGRAPHIC_DATA]" at bounding box center [958, 518] width 152 height 20
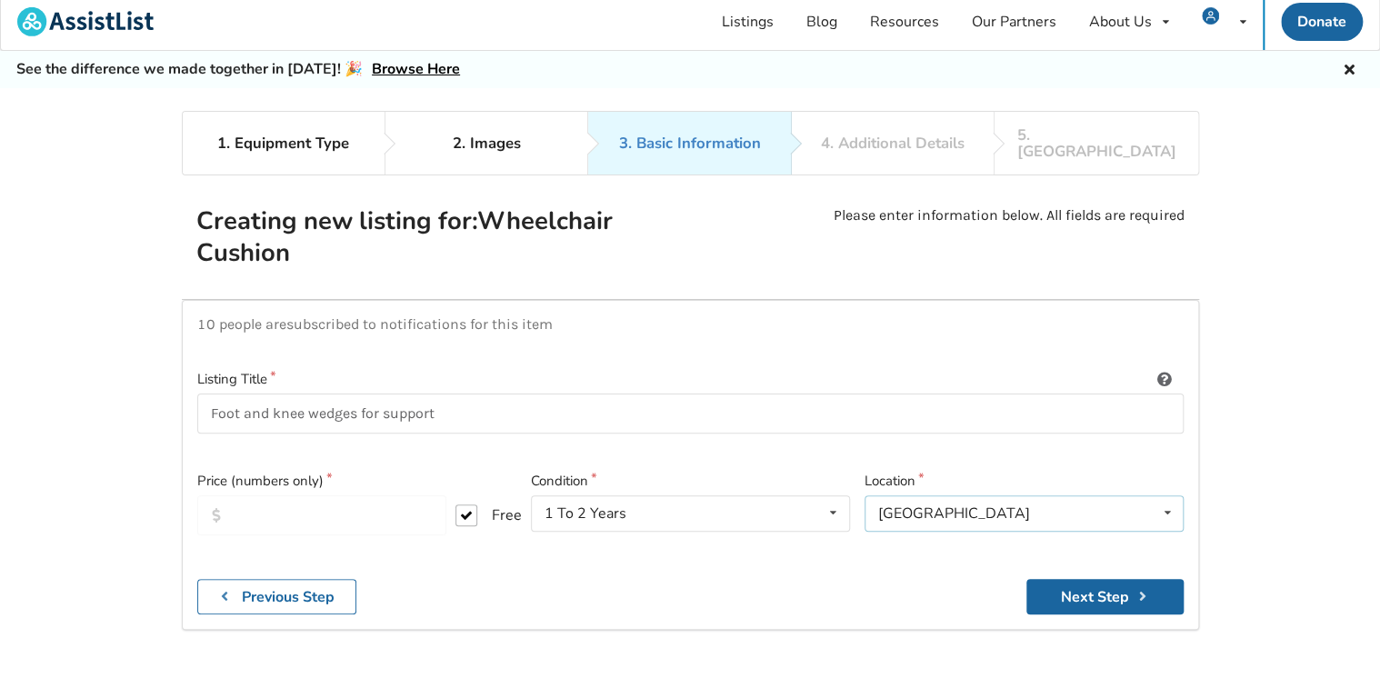
scroll to position [0, 0]
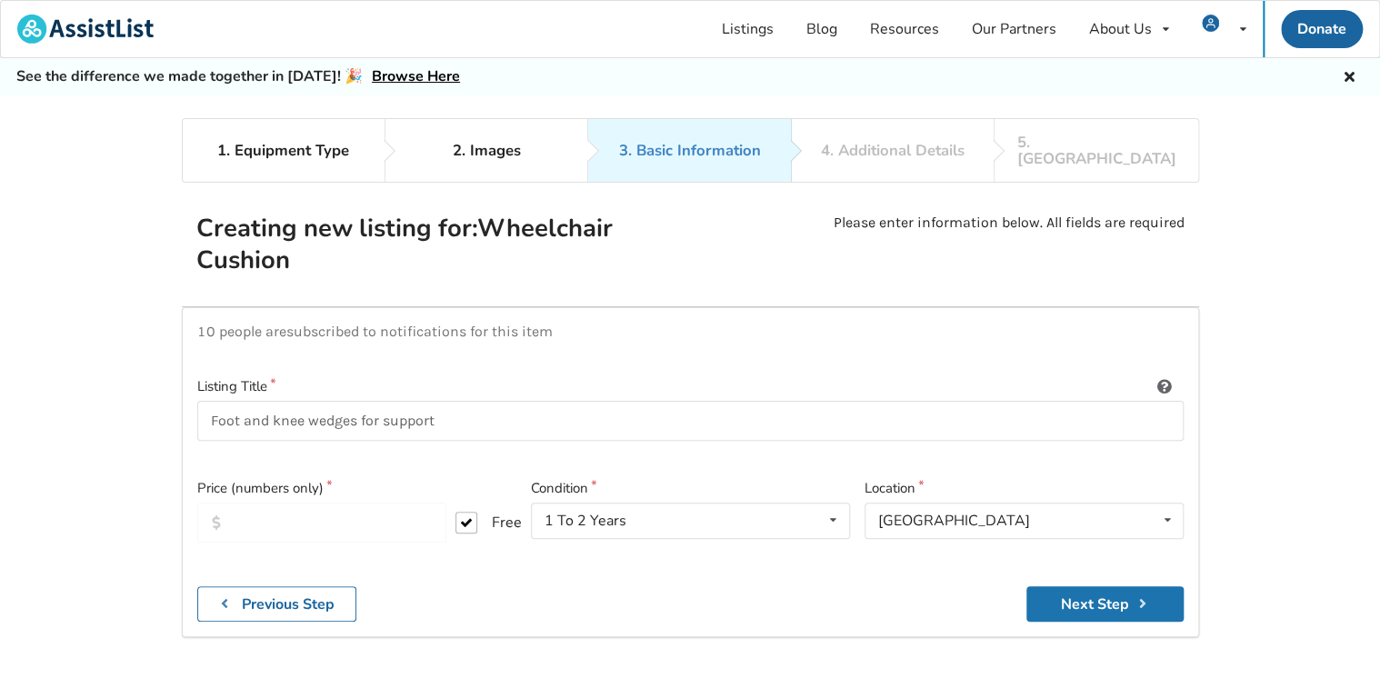
click at [1094, 586] on button "Next Step" at bounding box center [1104, 603] width 157 height 35
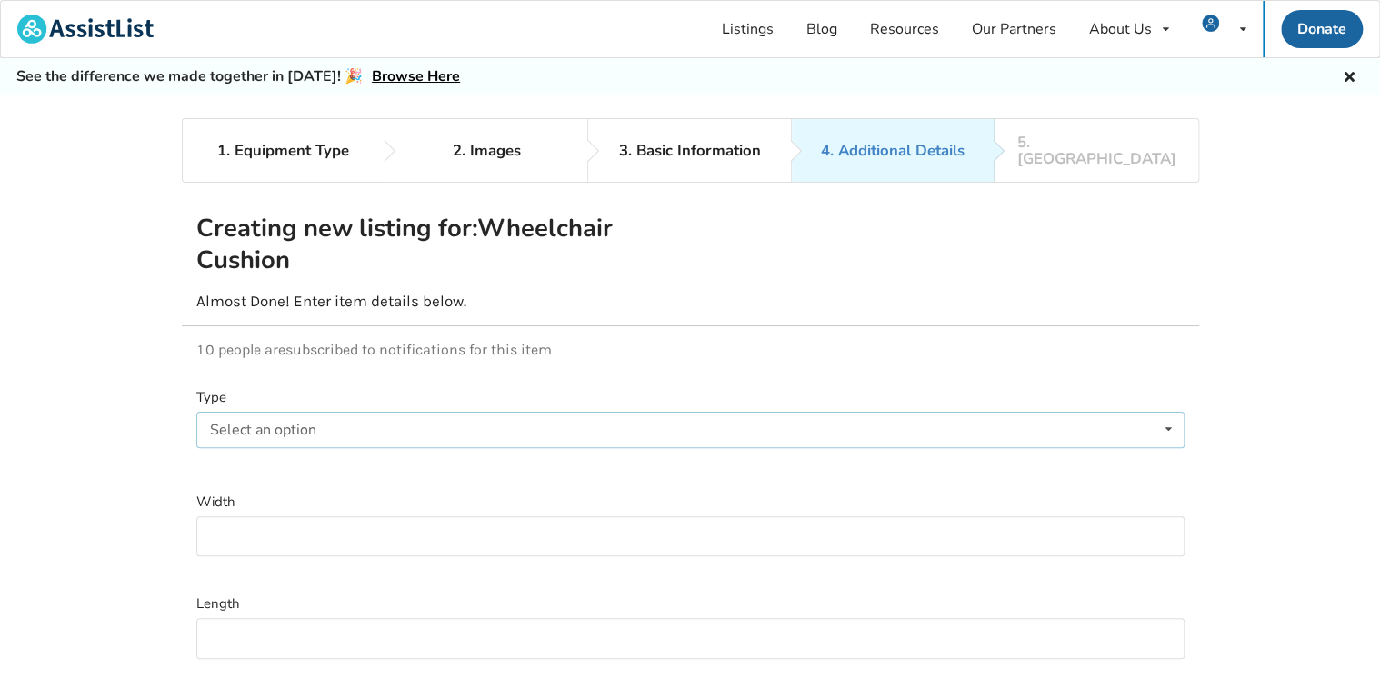
click at [1165, 415] on icon at bounding box center [1168, 430] width 26 height 34
click at [245, 456] on span "Foam" at bounding box center [232, 466] width 36 height 20
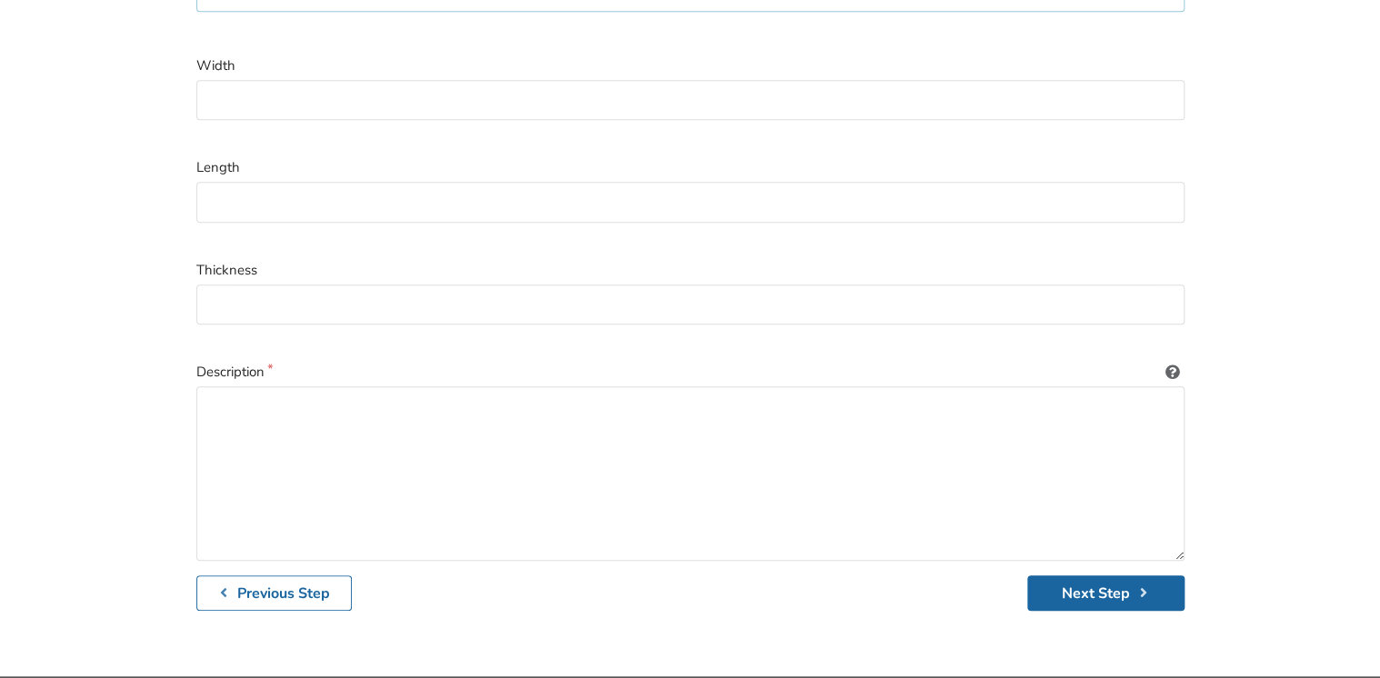
scroll to position [470, 0]
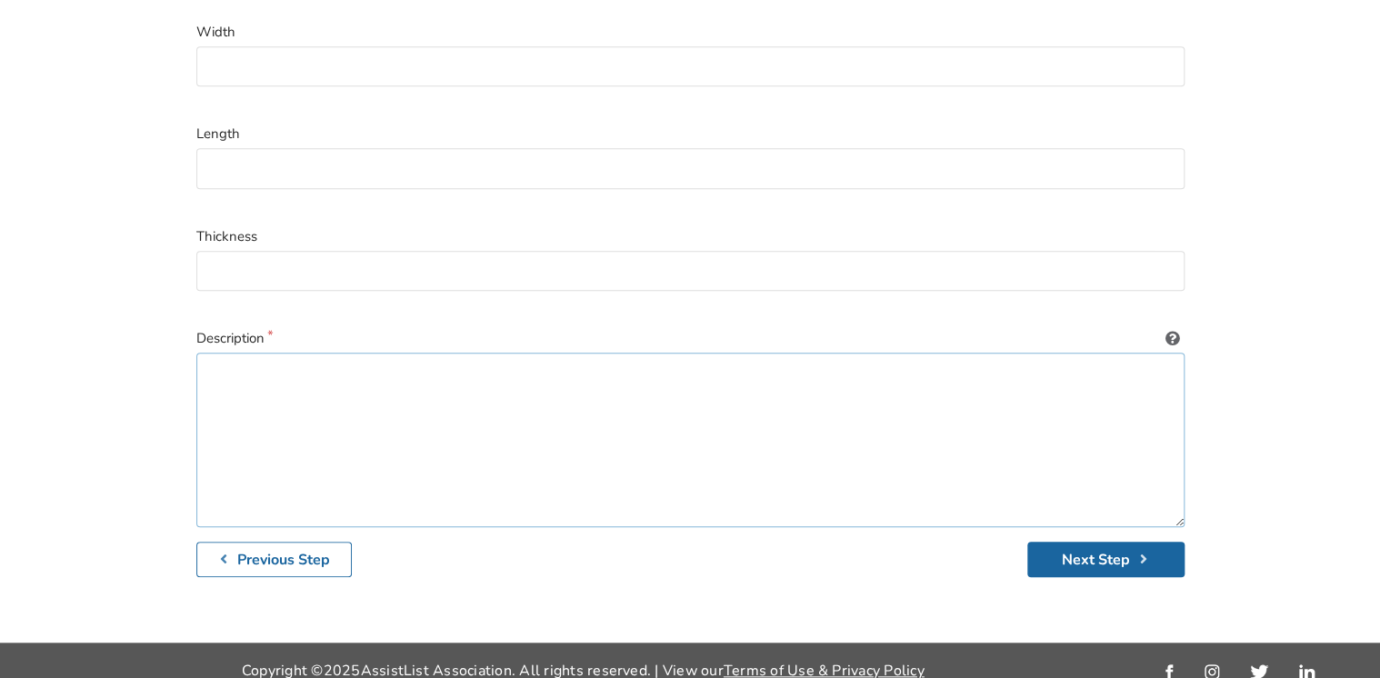
click at [232, 353] on textarea at bounding box center [690, 440] width 988 height 175
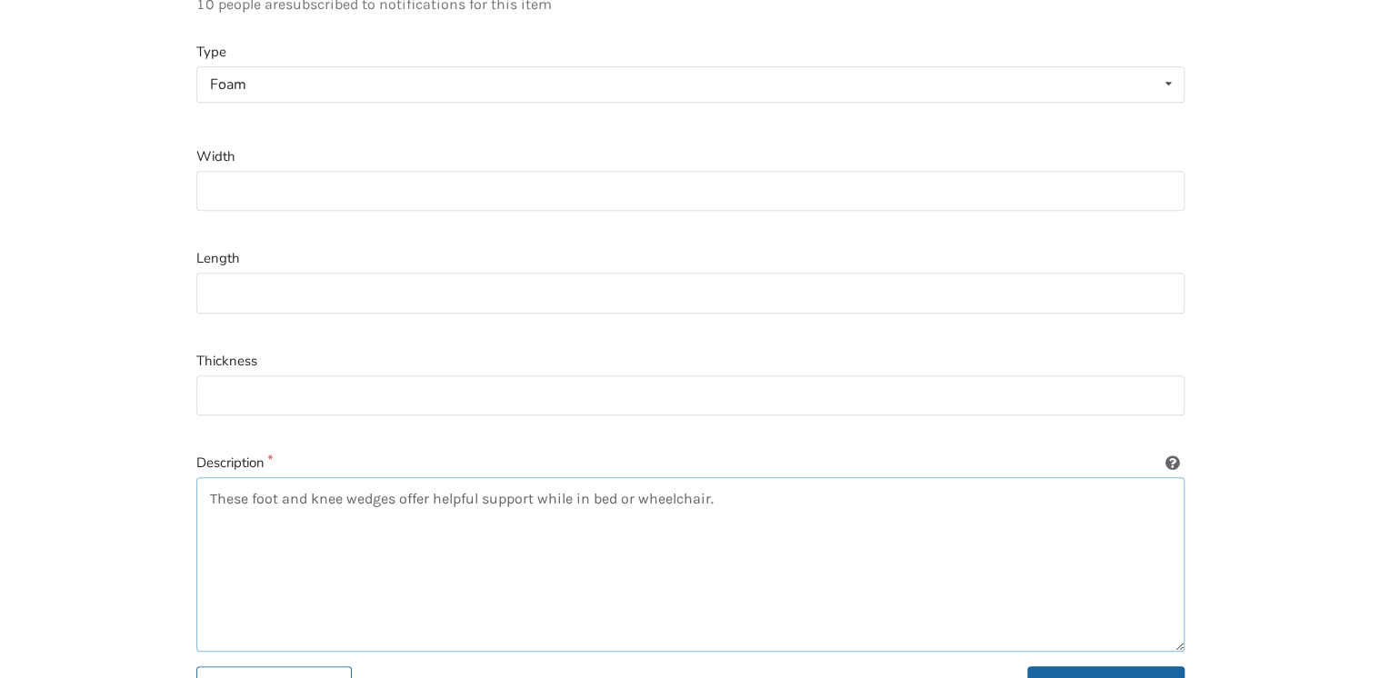
scroll to position [397, 0]
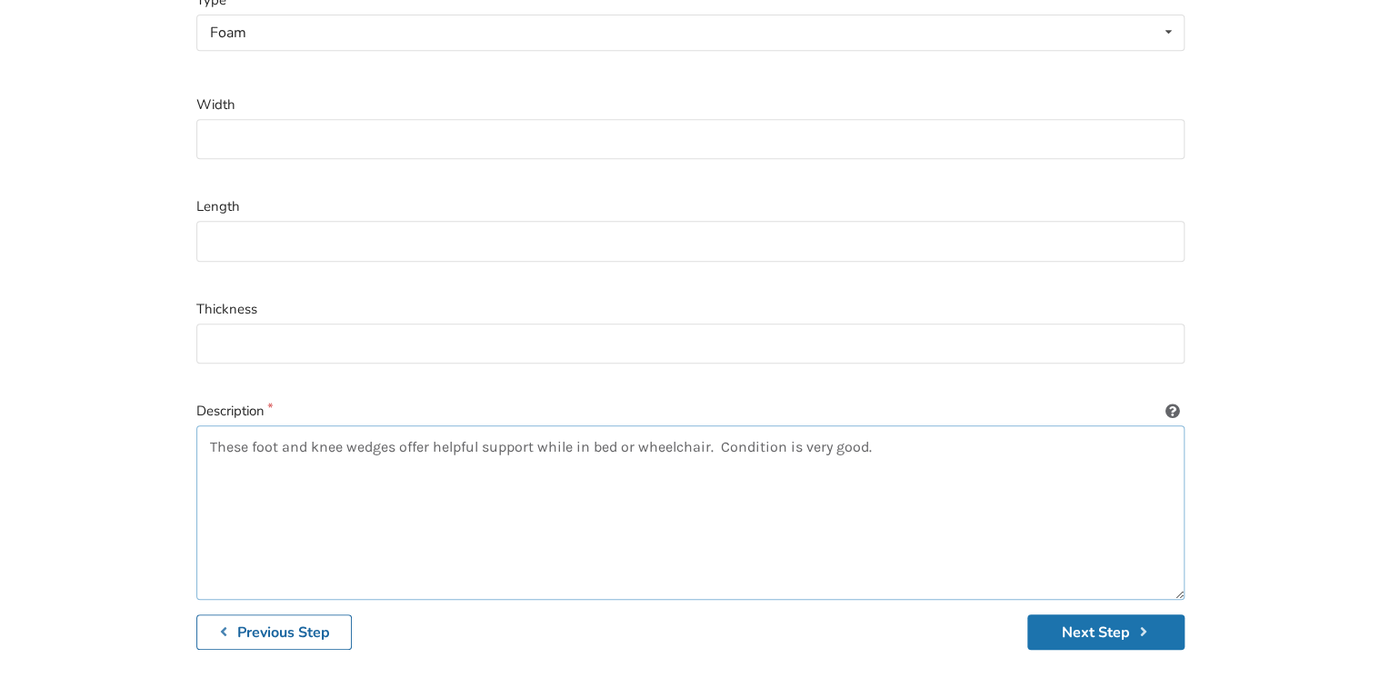
type textarea "These foot and knee wedges offer helpful support while in bed or wheelchair. Co…"
click at [1102, 615] on button "Next Step" at bounding box center [1105, 632] width 157 height 35
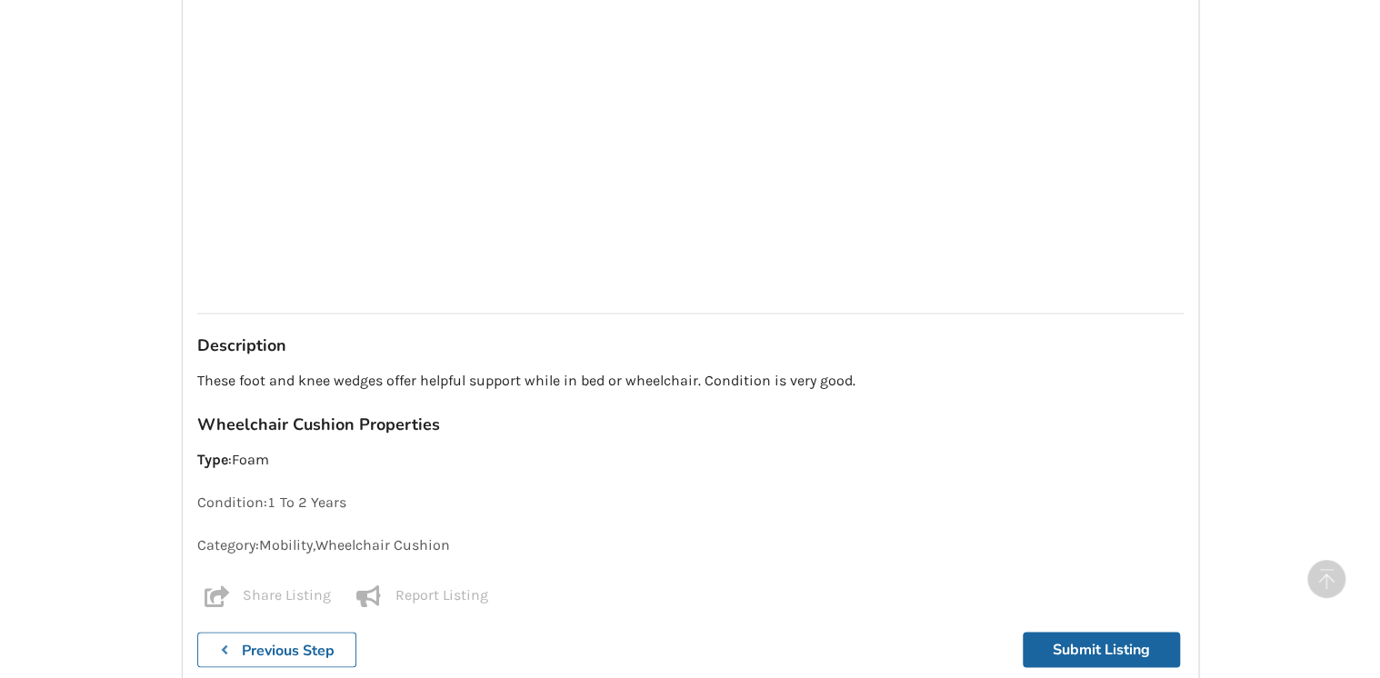
scroll to position [1343, 0]
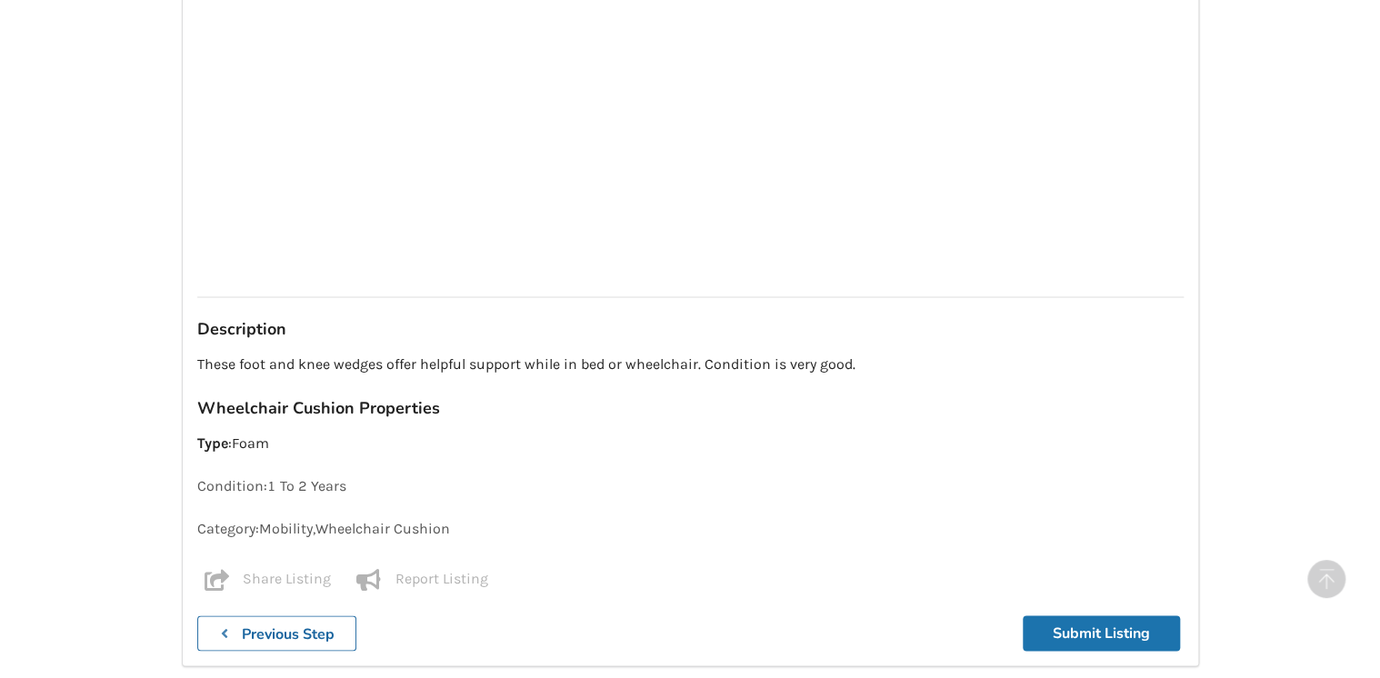
click at [1070, 616] on button "Submit Listing" at bounding box center [1101, 633] width 157 height 35
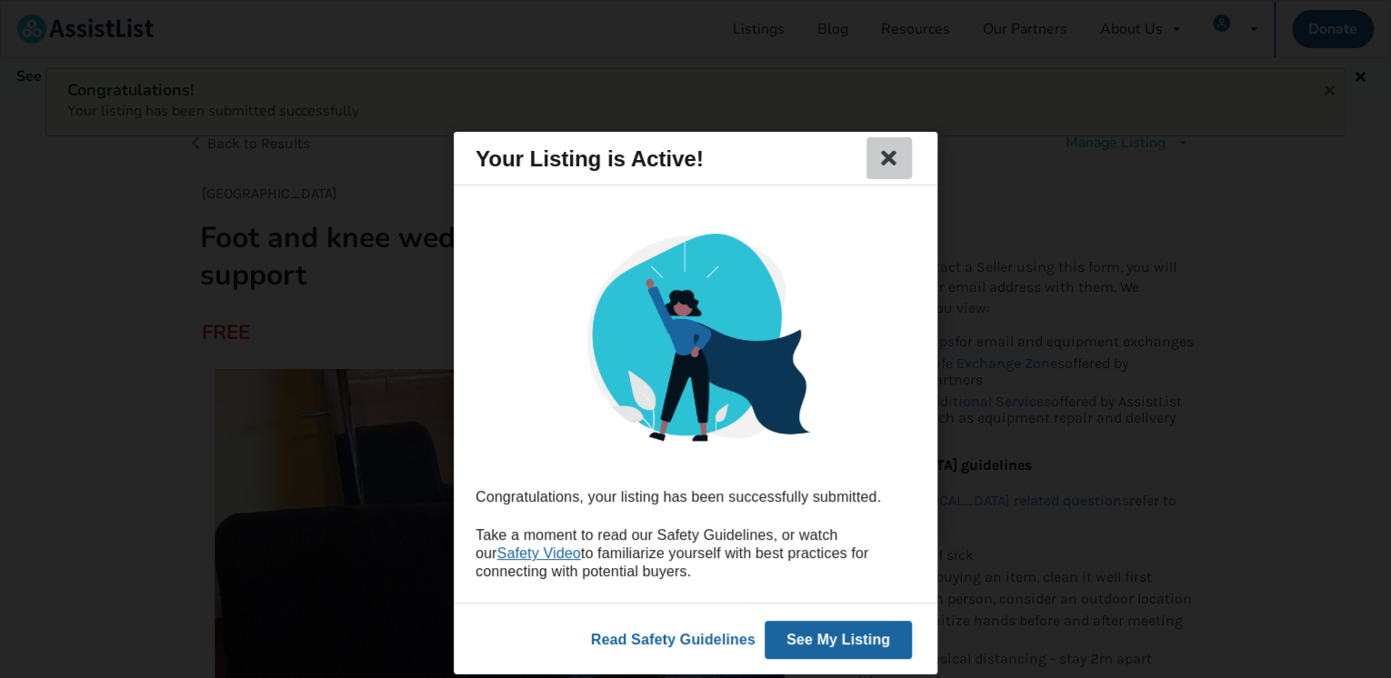
click at [891, 151] on icon at bounding box center [888, 158] width 25 height 22
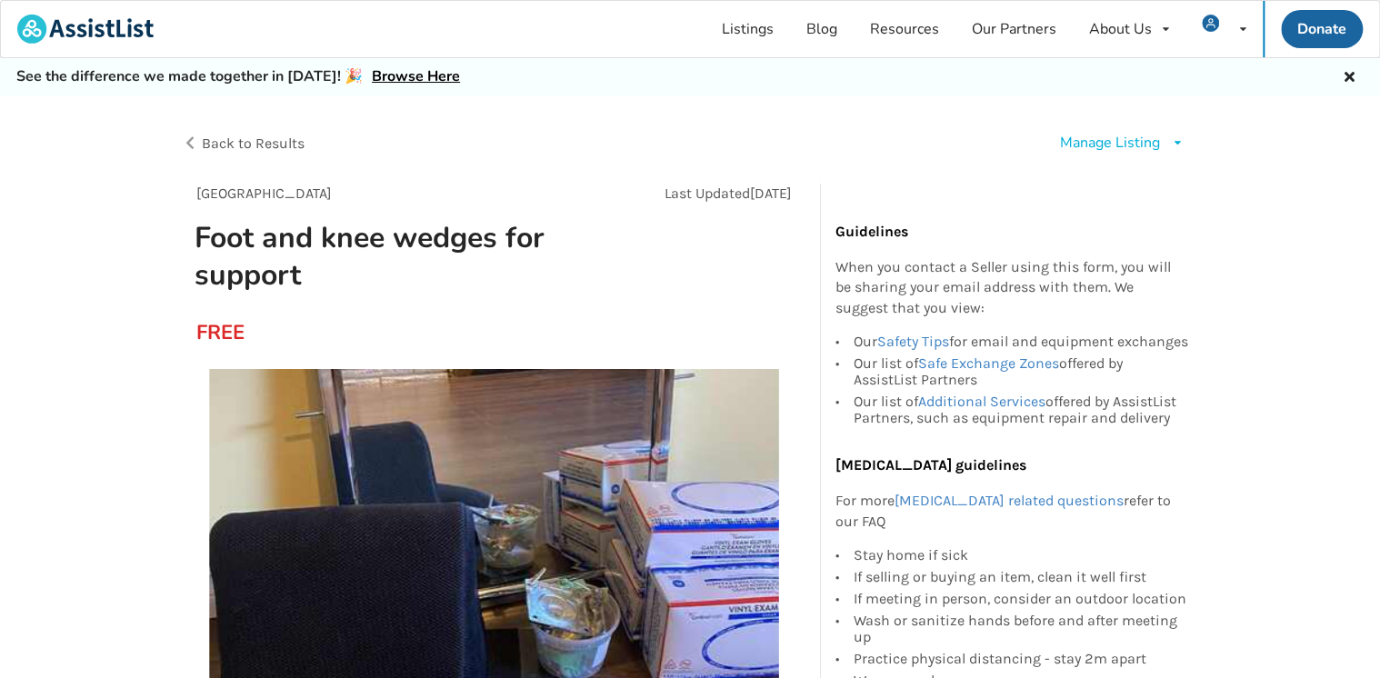
click at [1087, 139] on div "Manage Listing" at bounding box center [1110, 143] width 100 height 21
click at [759, 28] on link "Listings" at bounding box center [748, 29] width 85 height 56
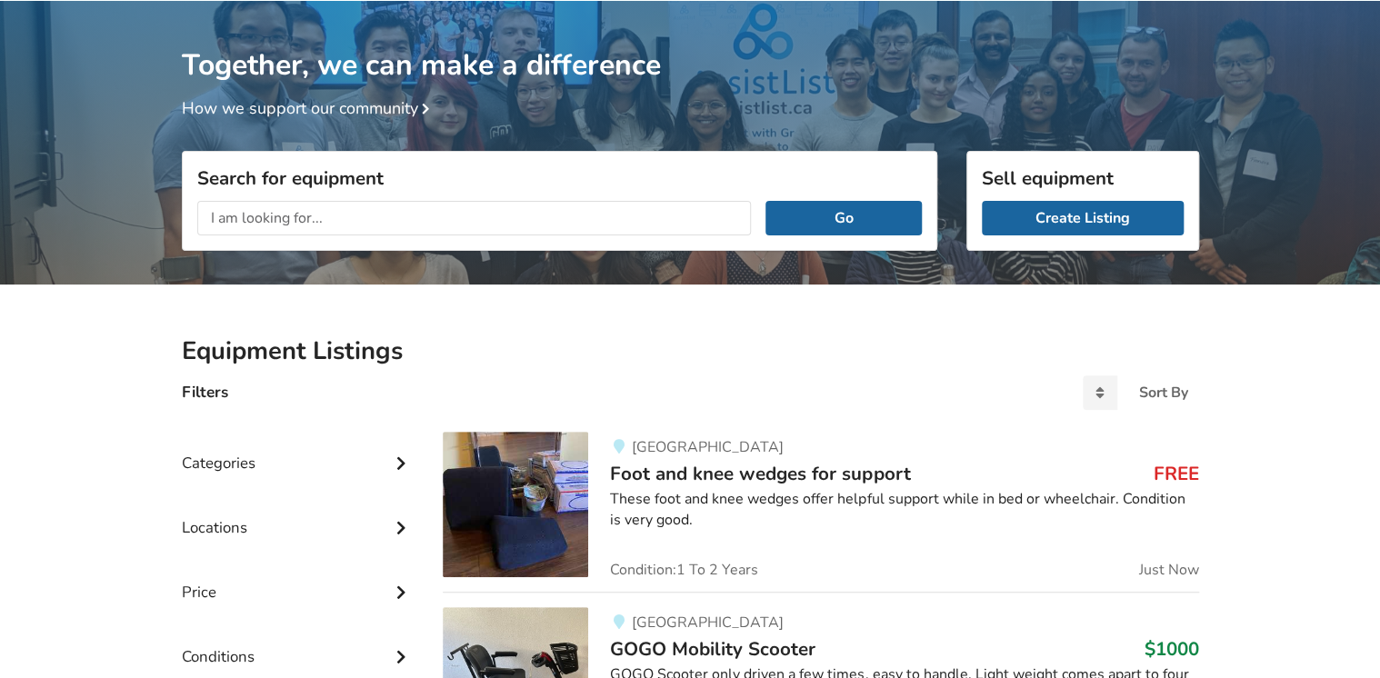
click at [219, 218] on input "text" at bounding box center [474, 218] width 555 height 35
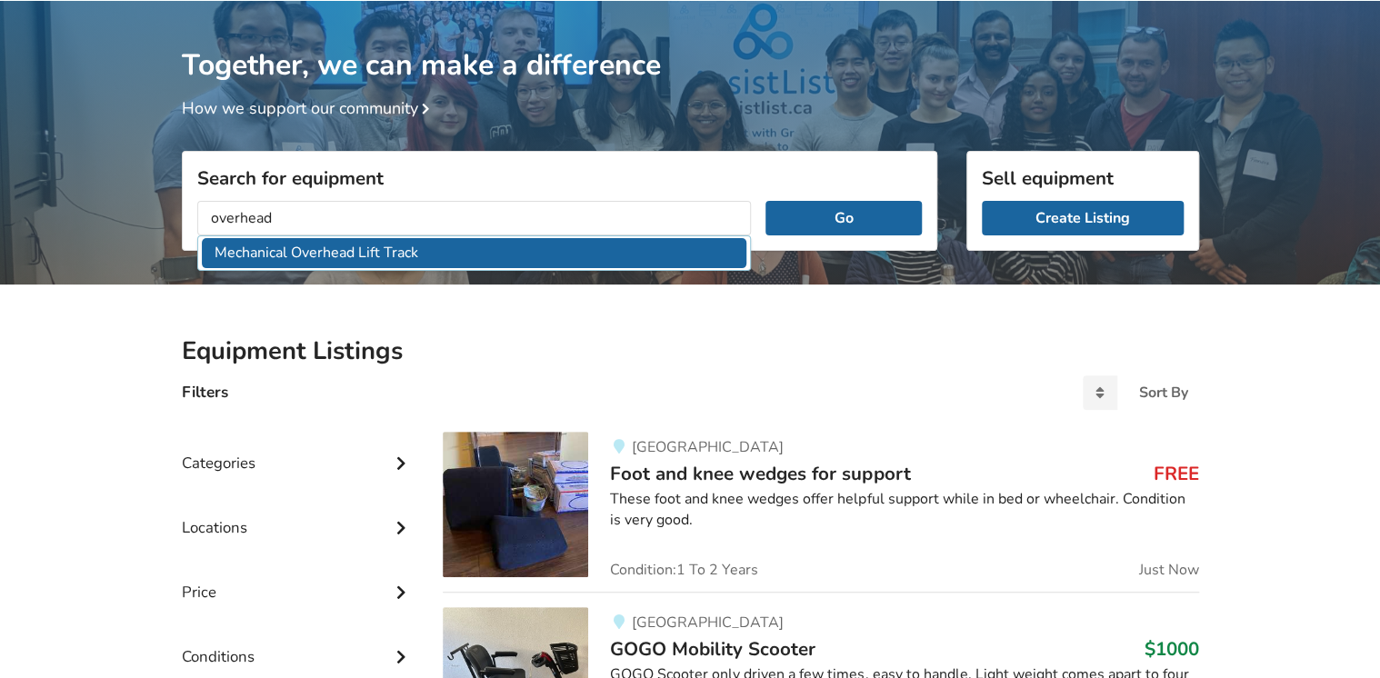
click at [336, 249] on li "Mechanical Overhead Lift Track" at bounding box center [475, 253] width 546 height 30
type input "Mechanical Overhead Lift Track"
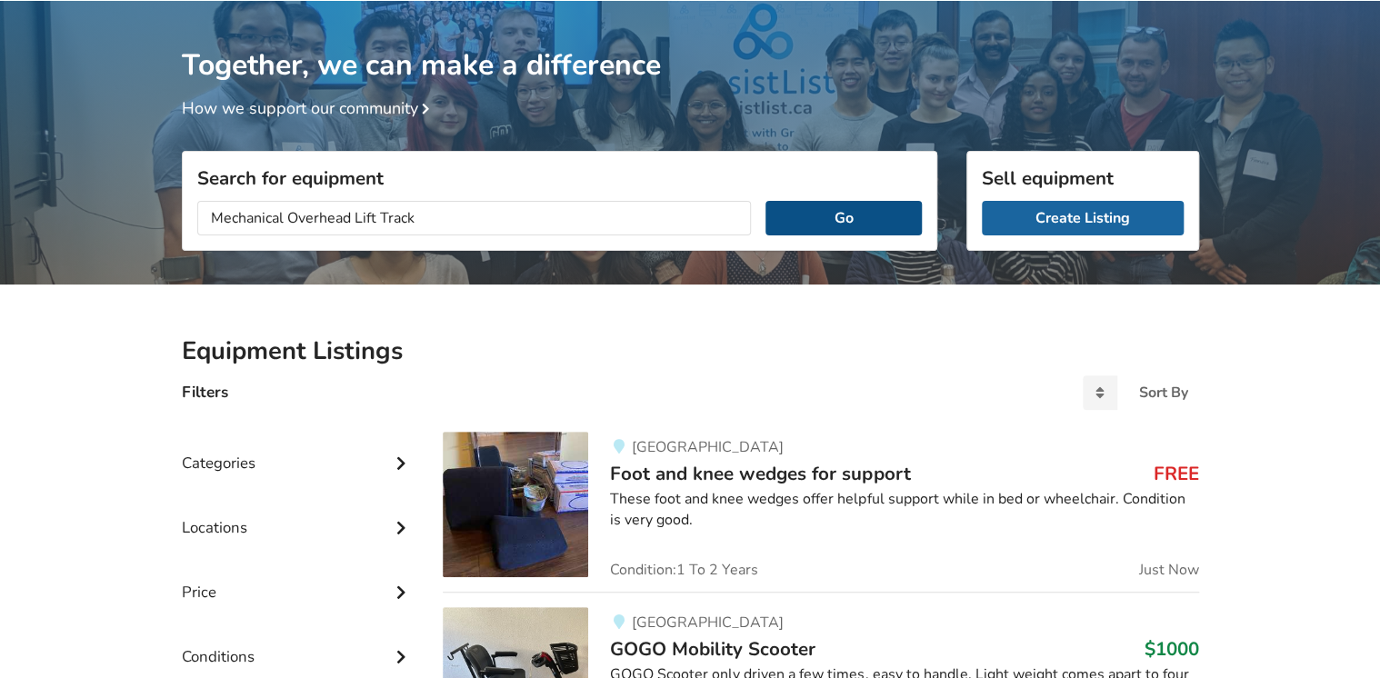
click at [796, 215] on button "Go" at bounding box center [843, 218] width 155 height 35
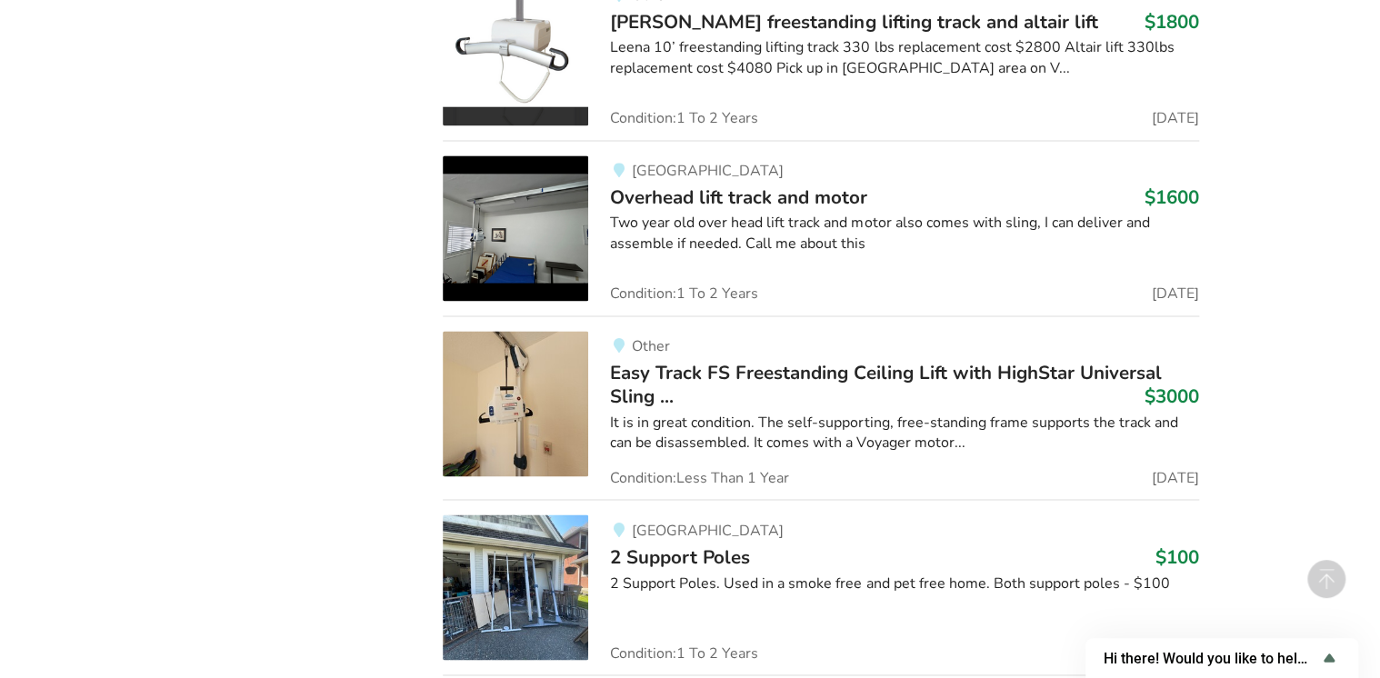
scroll to position [1331, 0]
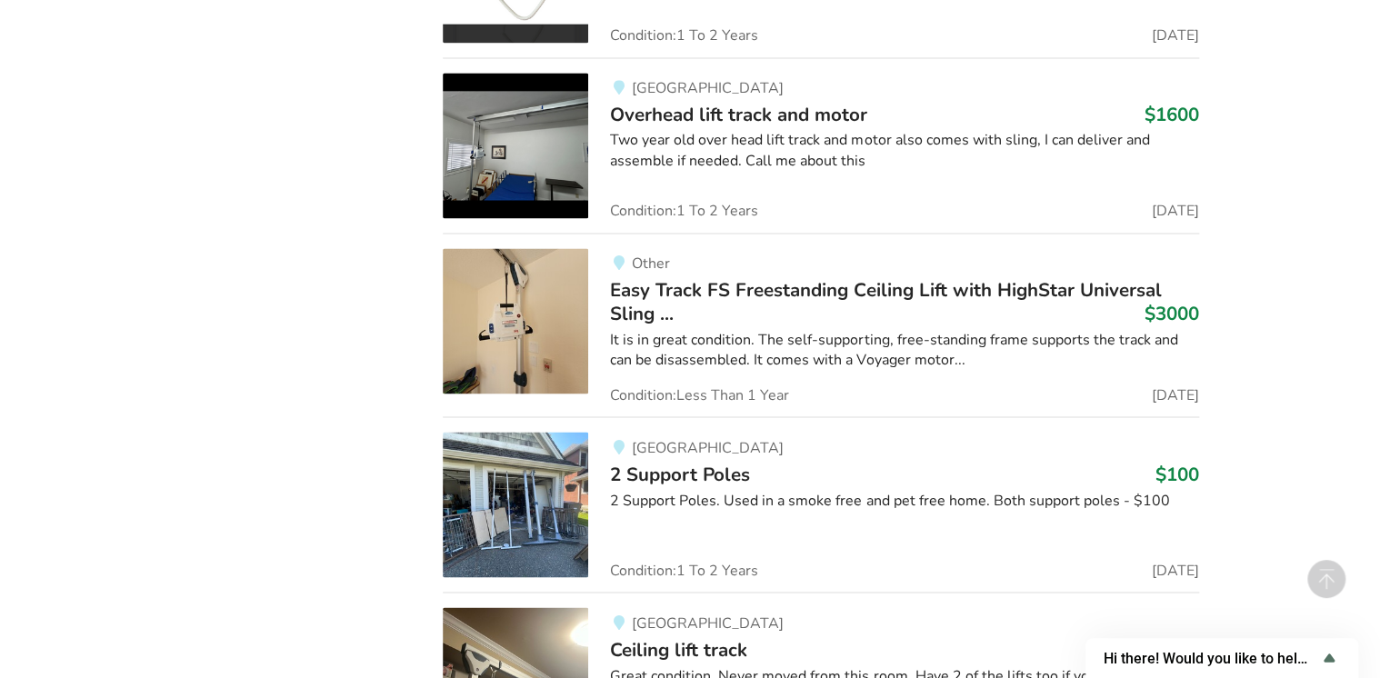
click at [524, 527] on img at bounding box center [515, 504] width 145 height 145
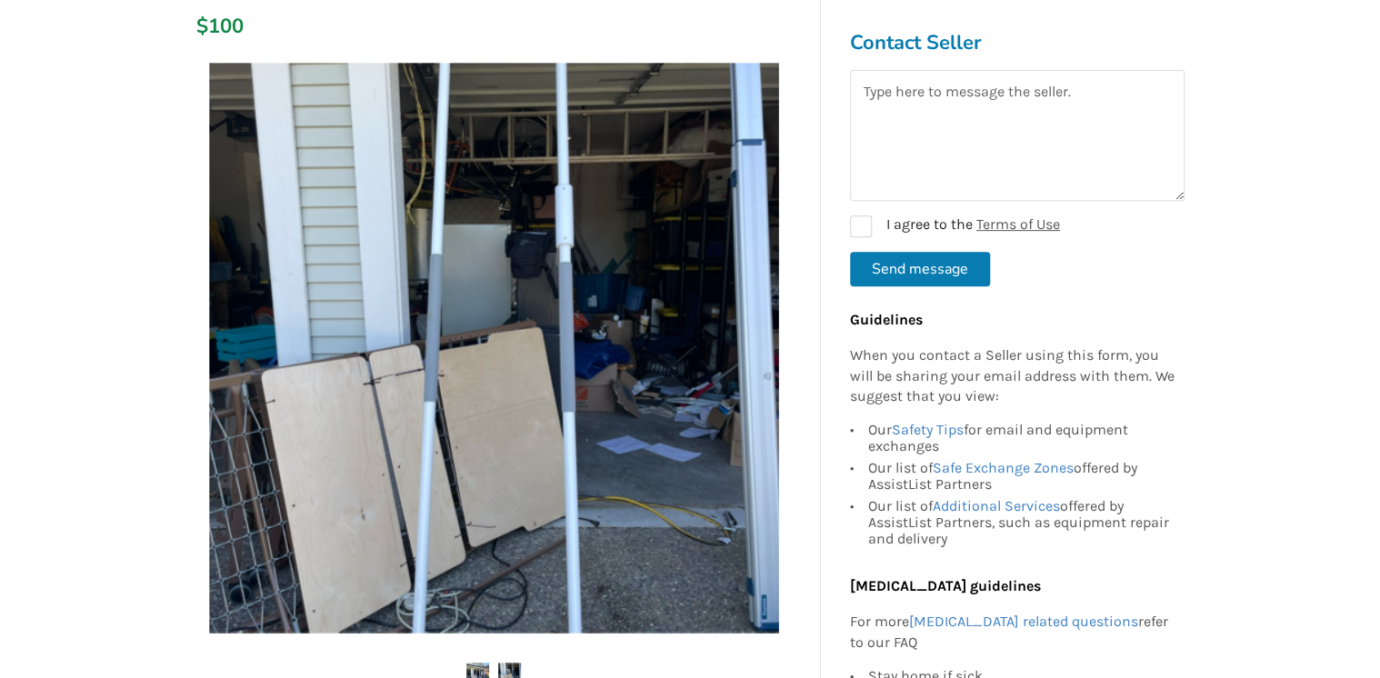
scroll to position [217, 0]
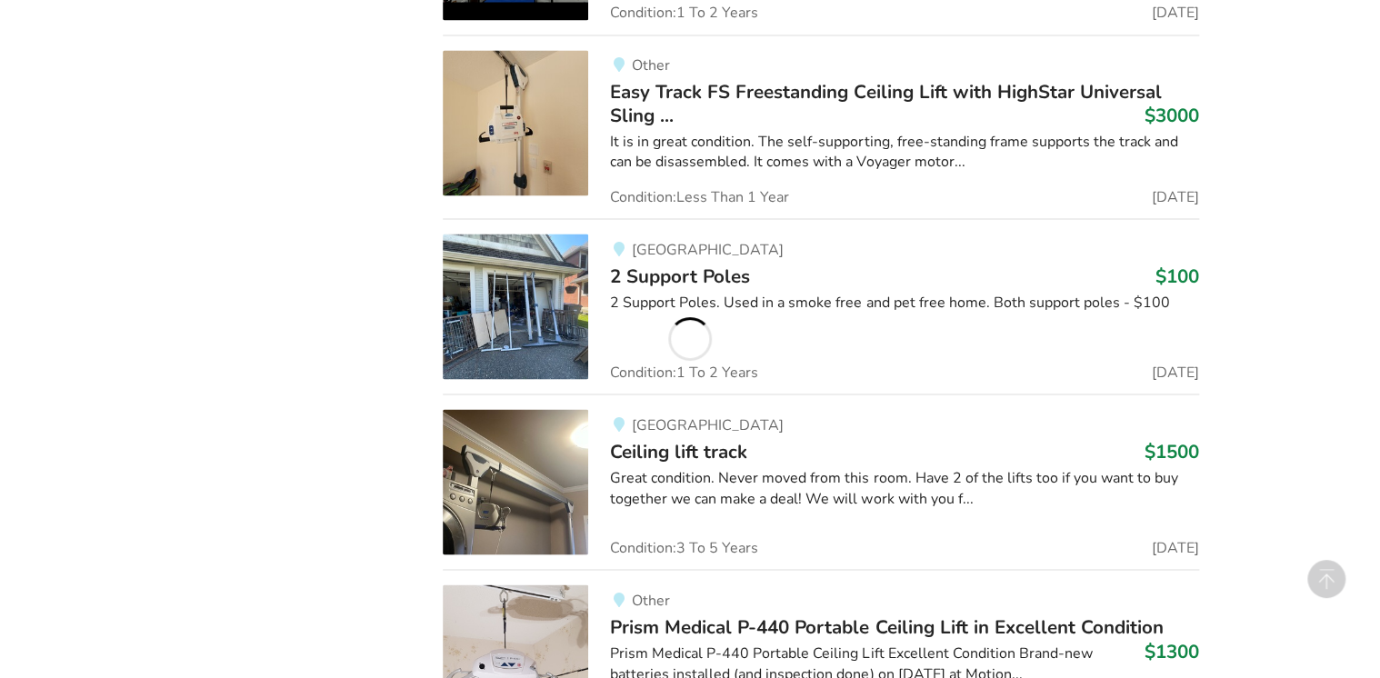
scroll to position [1549, 0]
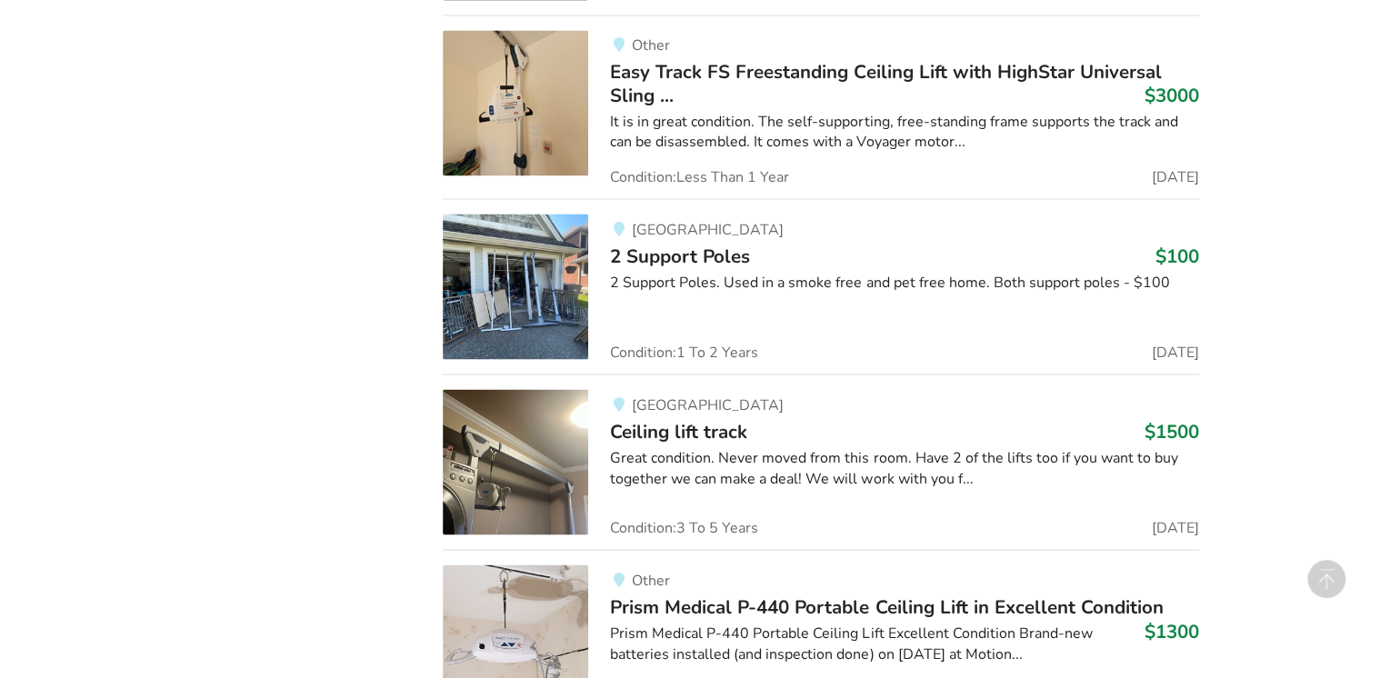
click at [513, 480] on img at bounding box center [515, 461] width 145 height 145
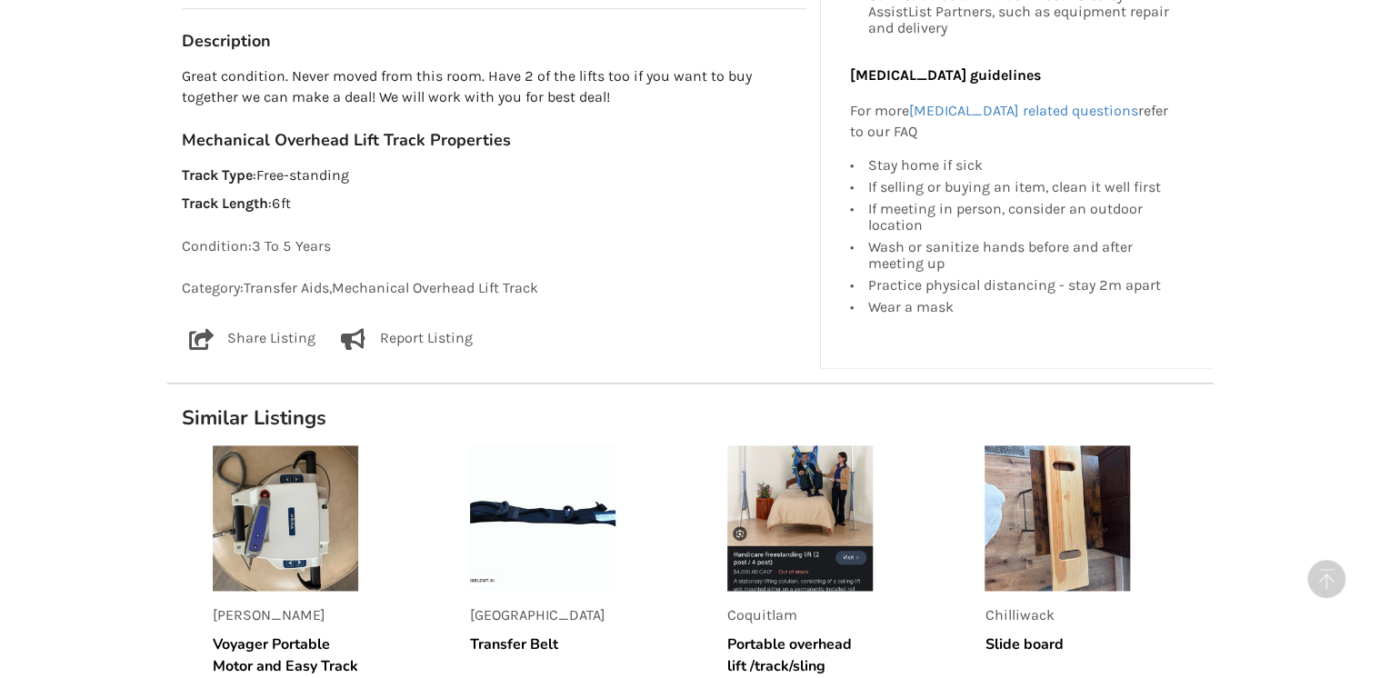
scroll to position [1018, 0]
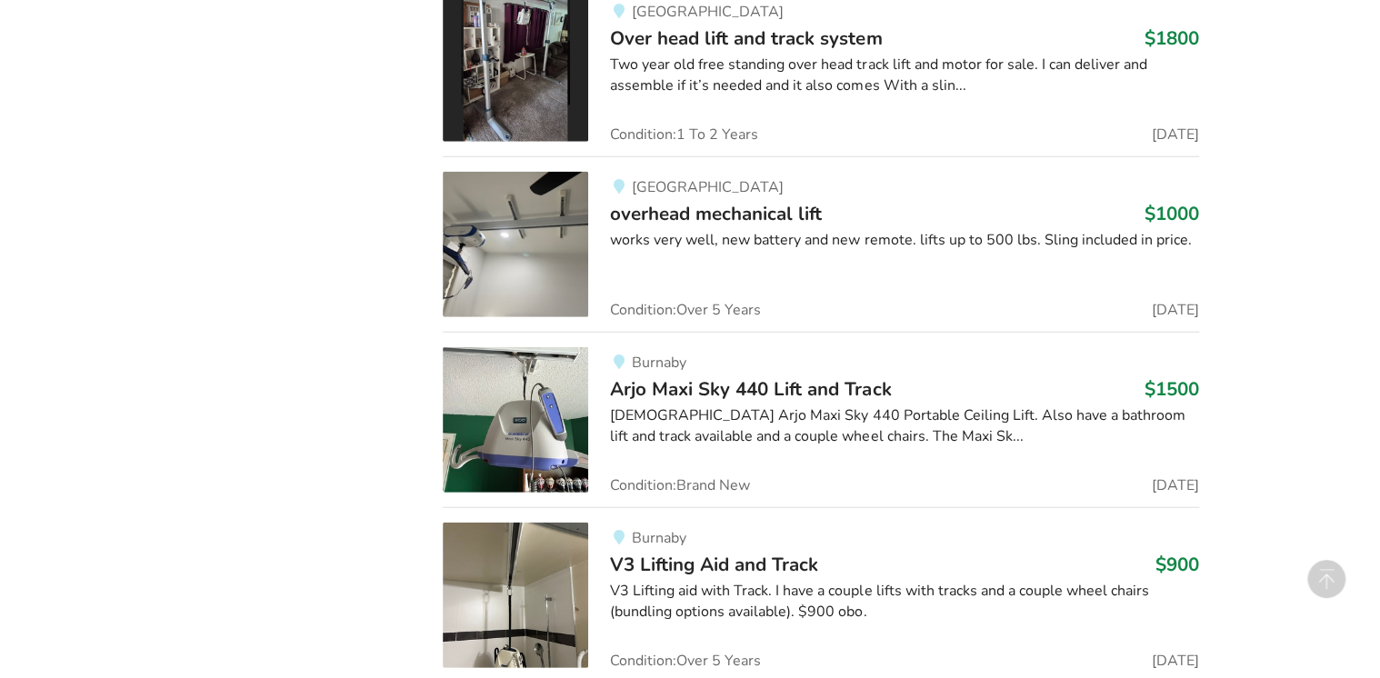
scroll to position [2349, 0]
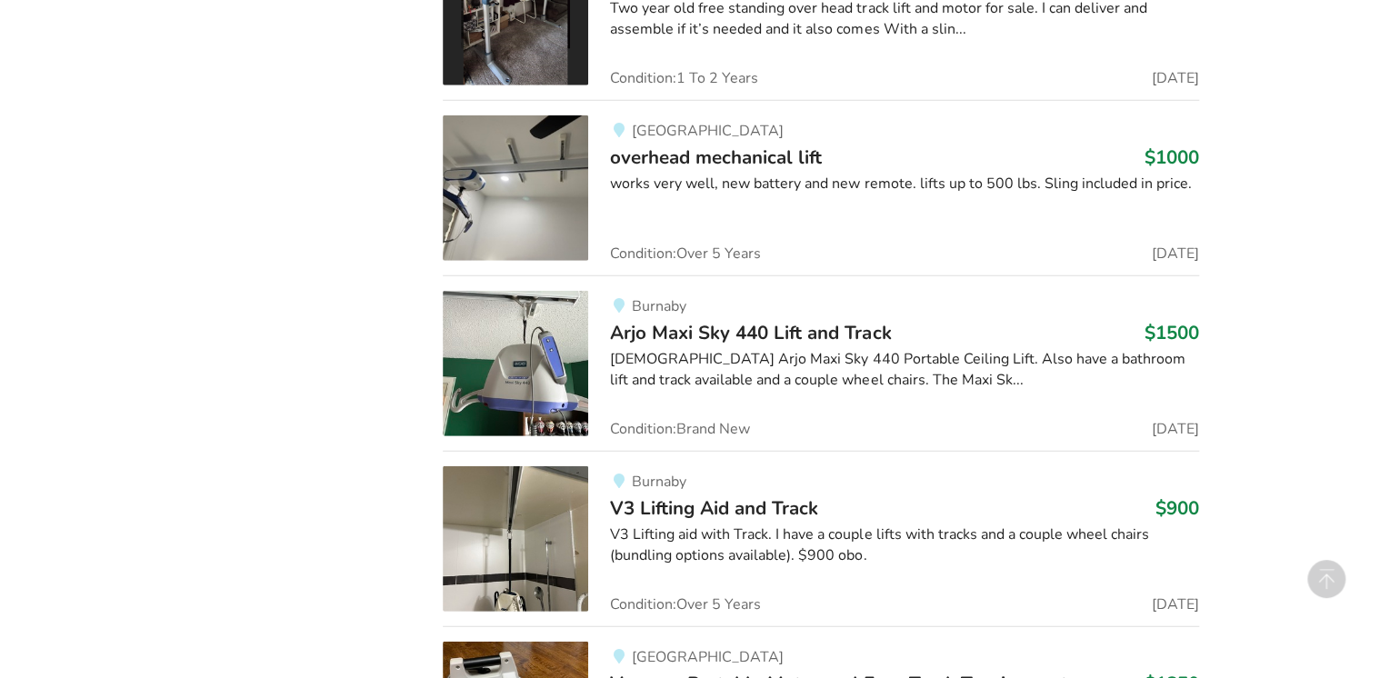
click at [721, 531] on div "V3 Lifting aid with Track. I have a couple lifts with tracks and a couple wheel…" at bounding box center [904, 546] width 588 height 42
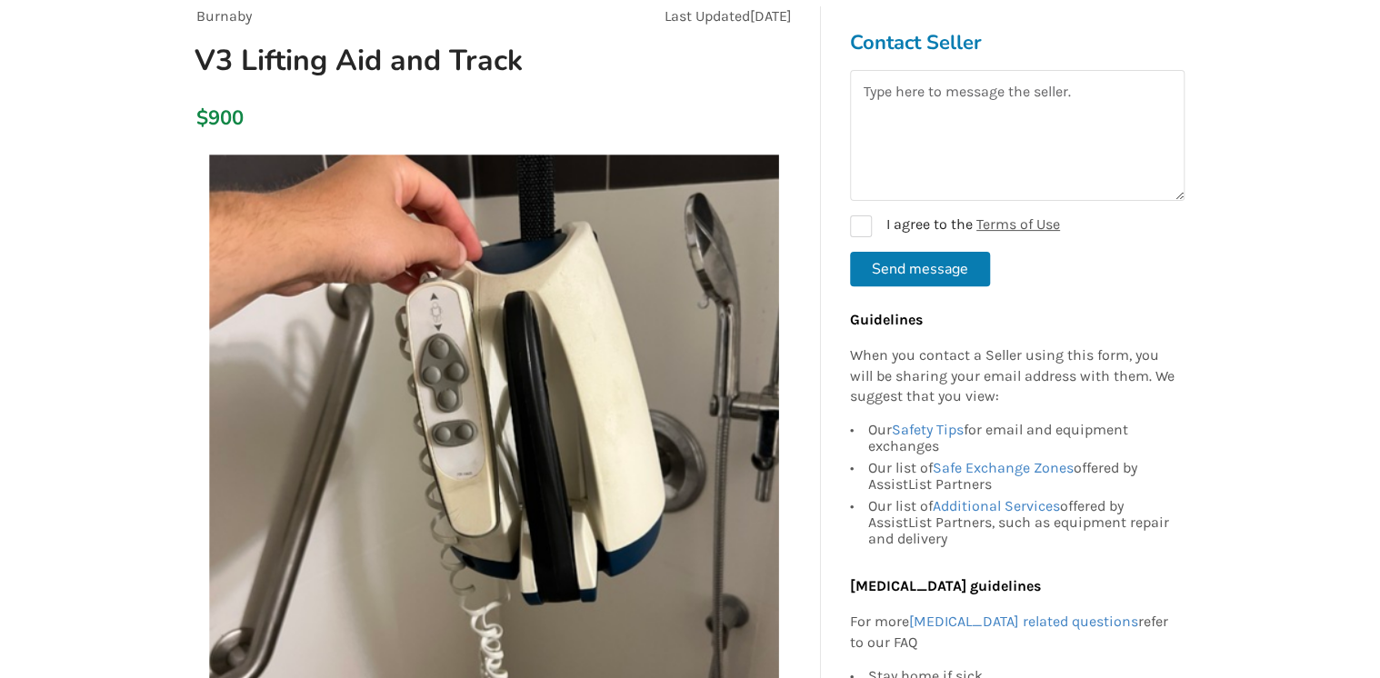
scroll to position [73, 0]
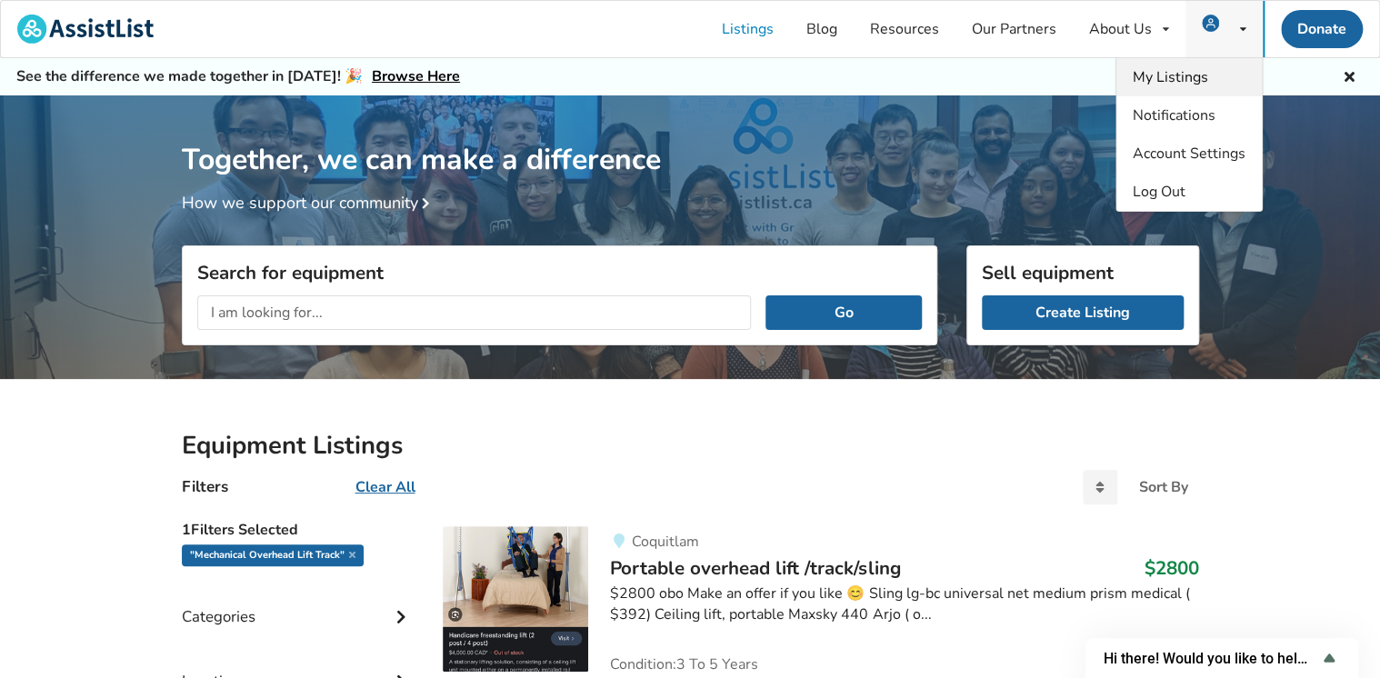
click at [1189, 76] on span "My Listings" at bounding box center [1170, 77] width 75 height 20
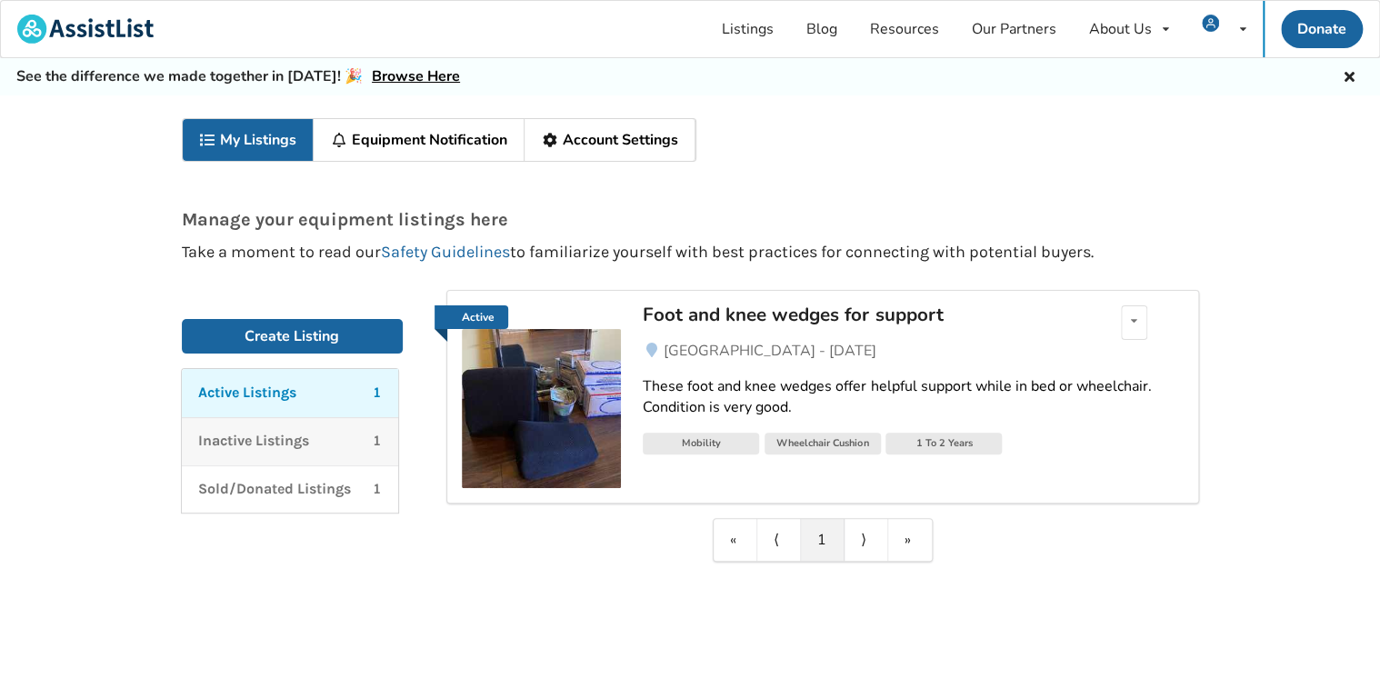
click at [284, 446] on p "Inactive Listings" at bounding box center [253, 441] width 111 height 21
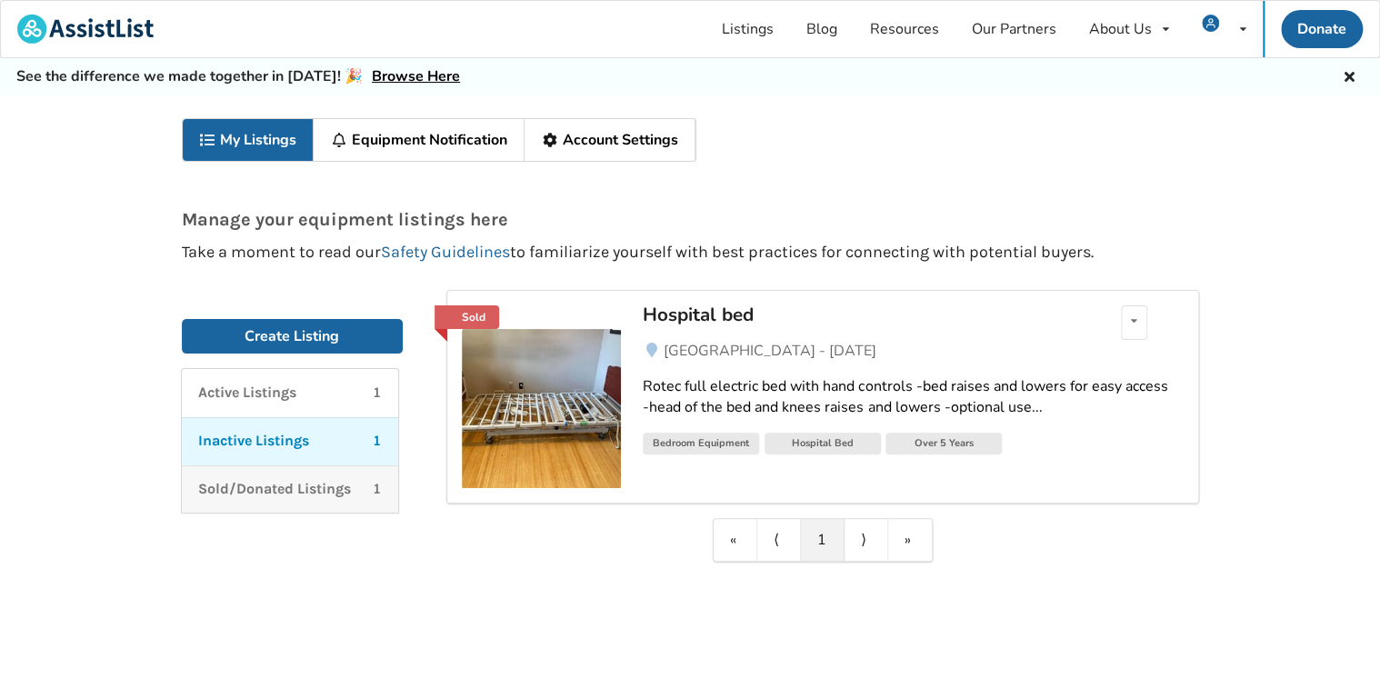
click at [280, 485] on p "Sold/Donated Listings" at bounding box center [274, 489] width 153 height 21
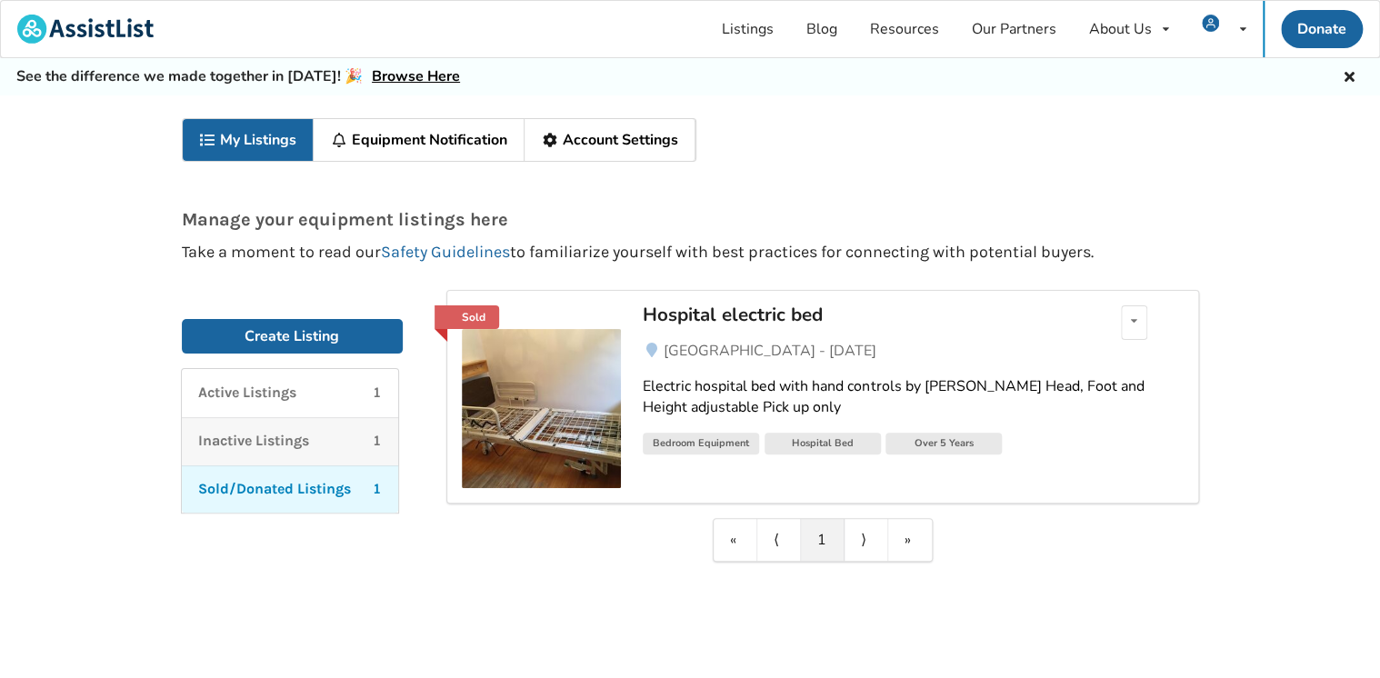
click at [276, 438] on p "Inactive Listings" at bounding box center [253, 441] width 111 height 21
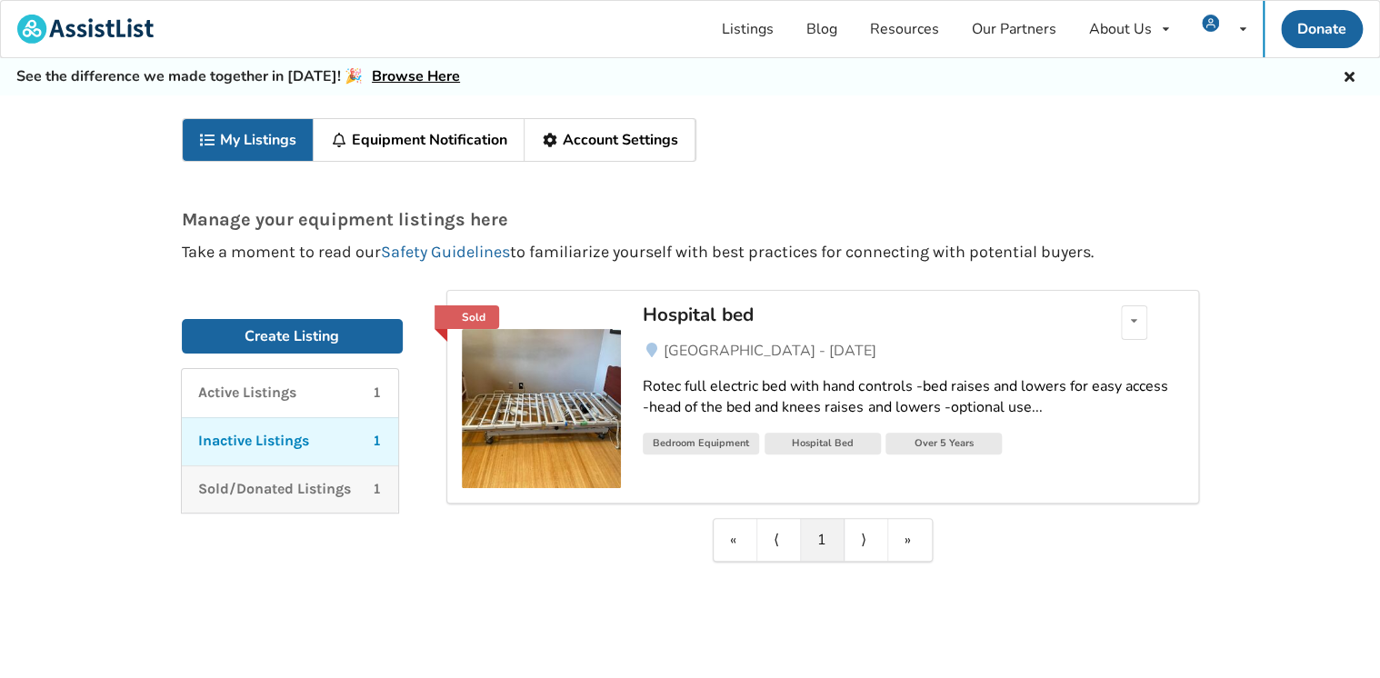
click at [273, 487] on p "Sold/Donated Listings" at bounding box center [274, 489] width 153 height 21
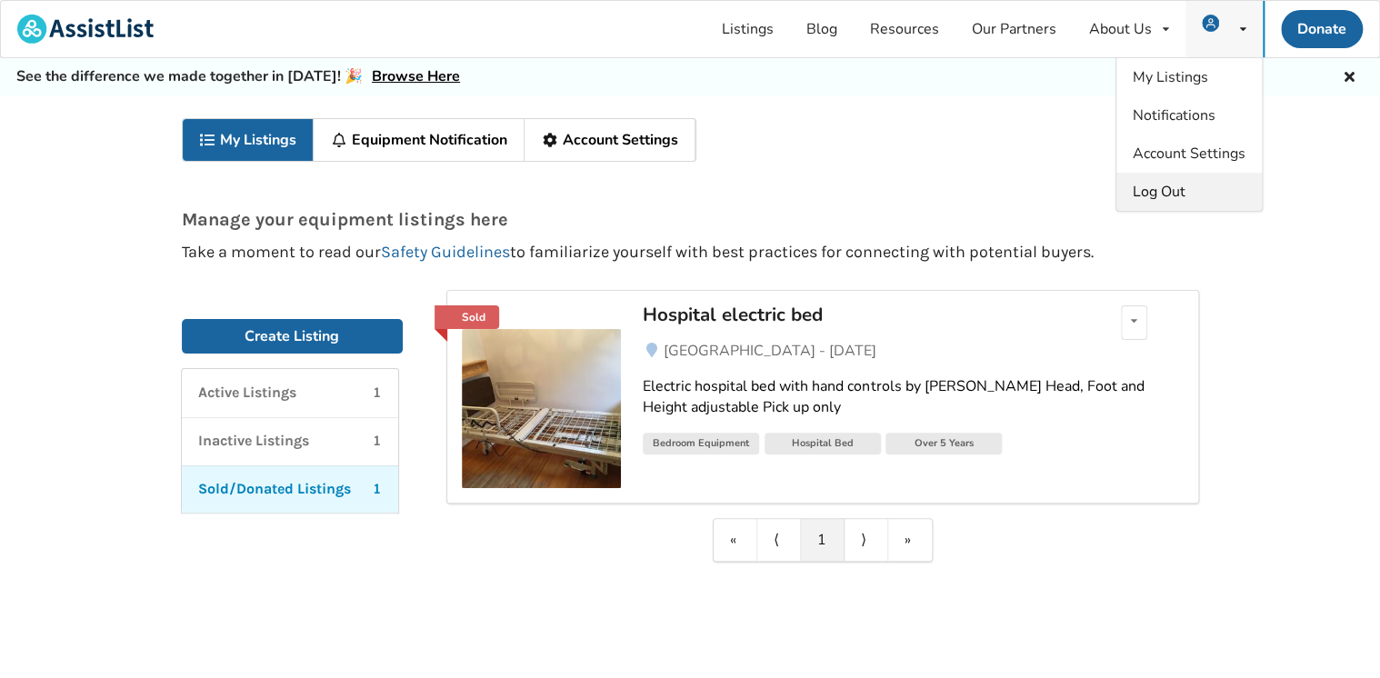
click at [1146, 196] on span "Log Out" at bounding box center [1159, 192] width 53 height 20
